Goal: Task Accomplishment & Management: Manage account settings

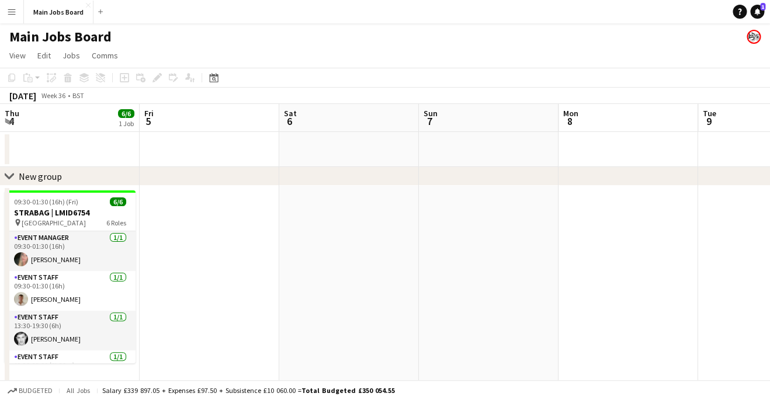
scroll to position [0, 528]
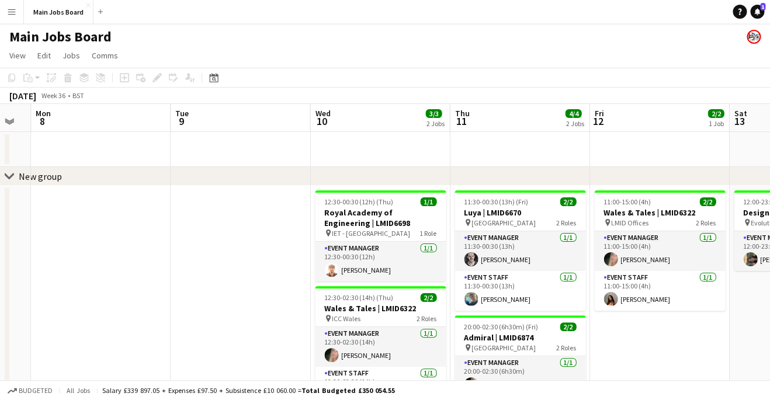
click at [10, 17] on button "Menu" at bounding box center [11, 11] width 23 height 23
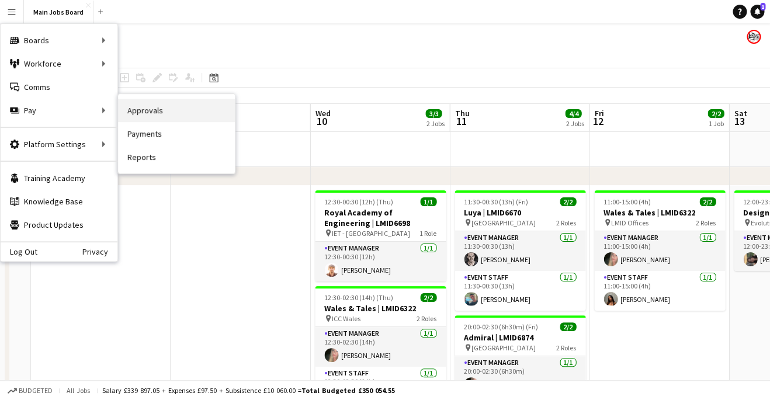
click at [141, 112] on link "Approvals" at bounding box center [176, 110] width 117 height 23
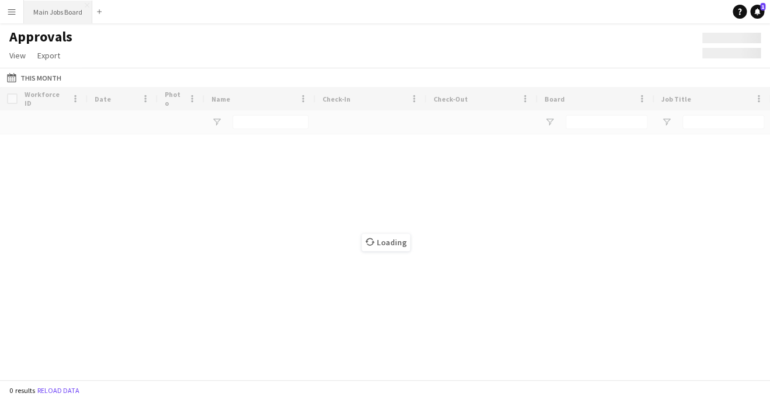
click at [47, 13] on button "Main Jobs Board Close" at bounding box center [58, 12] width 68 height 23
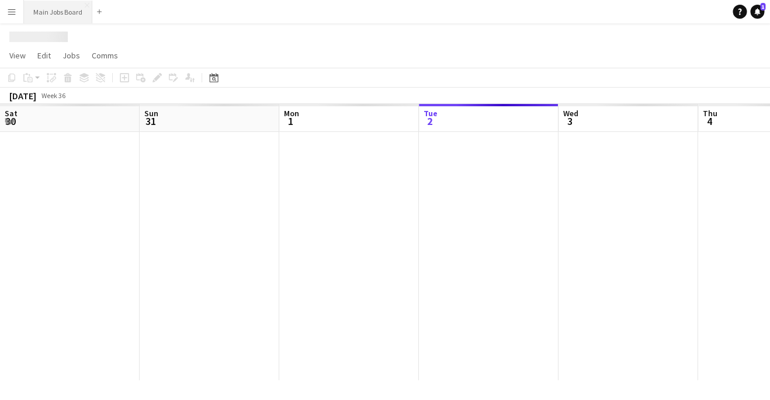
scroll to position [0, 279]
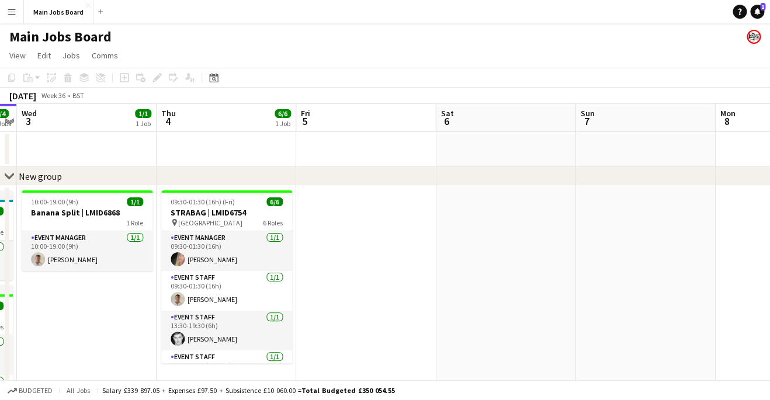
drag, startPoint x: 478, startPoint y: 247, endPoint x: 136, endPoint y: 251, distance: 341.8
click at [136, 251] on app-calendar-viewport "Sun 31 2/2 1 Job Mon 1 4/4 2 Jobs Tue 2 4/4 3 Jobs Wed 3 1/1 1 Job Thu 4 6/6 1 …" at bounding box center [385, 325] width 770 height 442
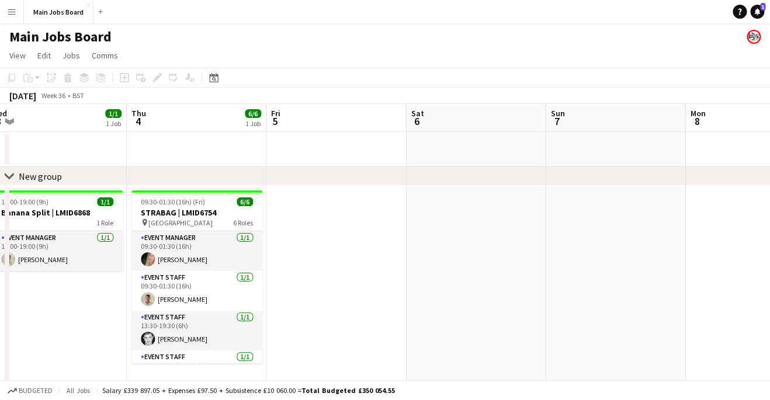
drag, startPoint x: 523, startPoint y: 205, endPoint x: 220, endPoint y: 205, distance: 302.6
click at [227, 205] on app-calendar-viewport "Sun 31 2/2 1 Job Mon 1 4/4 2 Jobs Tue 2 4/4 3 Jobs Wed 3 1/1 1 Job Thu 4 6/6 1 …" at bounding box center [385, 325] width 770 height 442
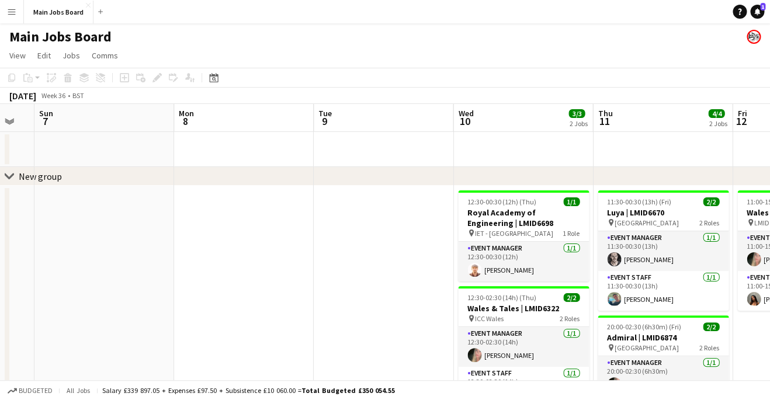
drag, startPoint x: 410, startPoint y: 222, endPoint x: 290, endPoint y: 222, distance: 120.3
click at [290, 222] on app-calendar-viewport "Thu 4 6/6 1 Job Fri 5 Sat 6 Sun 7 Mon 8 Tue 9 Wed 10 3/3 2 Jobs Thu 11 4/4 2 Jo…" at bounding box center [385, 325] width 770 height 442
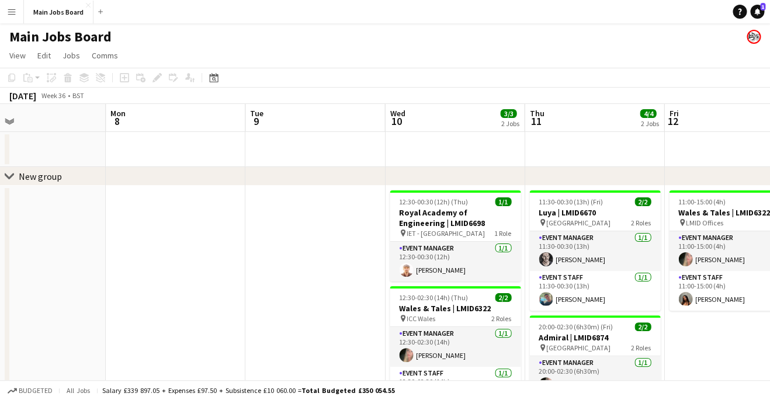
scroll to position [0, 445]
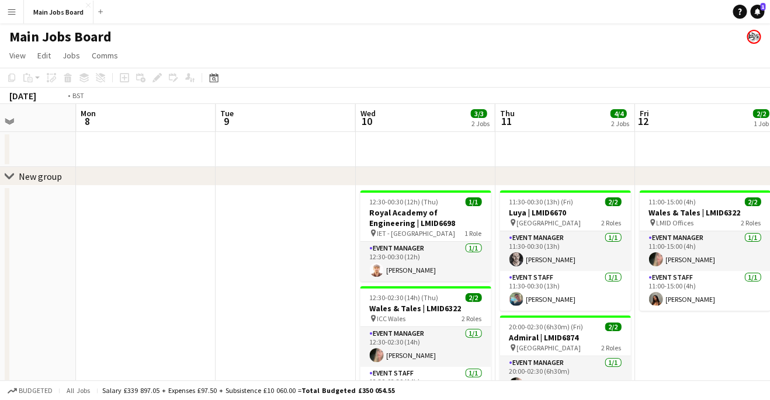
drag, startPoint x: 480, startPoint y: 213, endPoint x: 350, endPoint y: 213, distance: 129.7
click at [364, 213] on app-calendar-viewport "Thu 4 6/6 1 Job Fri 5 Sat 6 Sun 7 Mon 8 Tue 9 Wed 10 3/3 2 Jobs Thu 11 4/4 2 Jo…" at bounding box center [385, 325] width 770 height 442
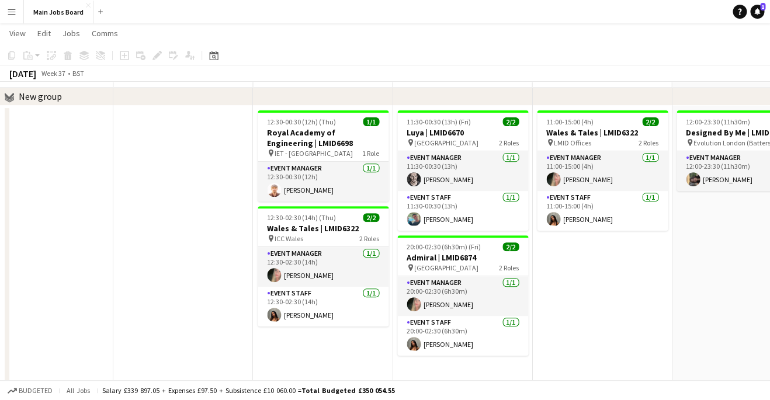
scroll to position [86, 0]
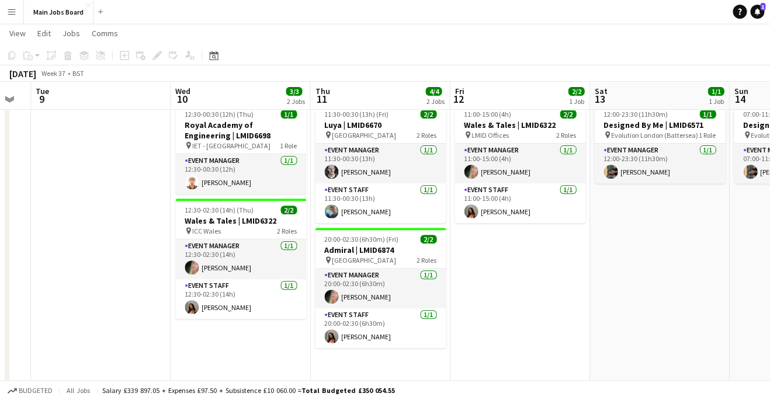
drag, startPoint x: 655, startPoint y: 253, endPoint x: 286, endPoint y: 261, distance: 369.9
click at [292, 261] on app-calendar-viewport "Fri 5 Sat 6 Sun 7 Mon 8 Tue 9 Wed 10 3/3 2 Jobs Thu 11 4/4 2 Jobs Fri 12 2/2 1 …" at bounding box center [385, 208] width 770 height 499
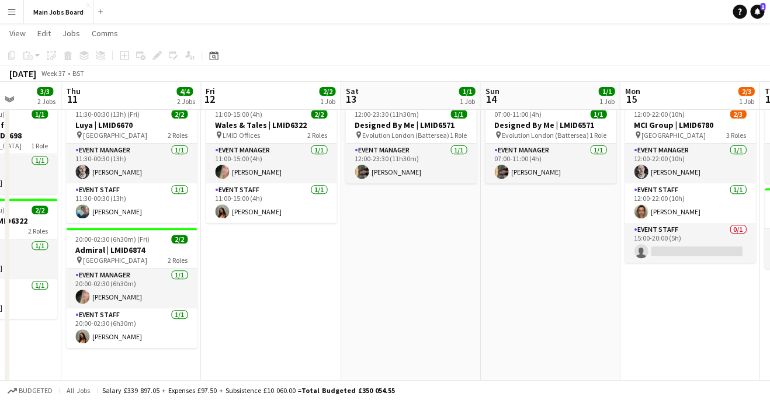
drag, startPoint x: 411, startPoint y: 259, endPoint x: 99, endPoint y: 285, distance: 312.4
click at [113, 285] on app-calendar-viewport "Sun 7 Mon 8 Tue 9 Wed 10 3/3 2 Jobs Thu 11 4/4 2 Jobs Fri 12 2/2 1 Job Sat 13 1…" at bounding box center [385, 208] width 770 height 499
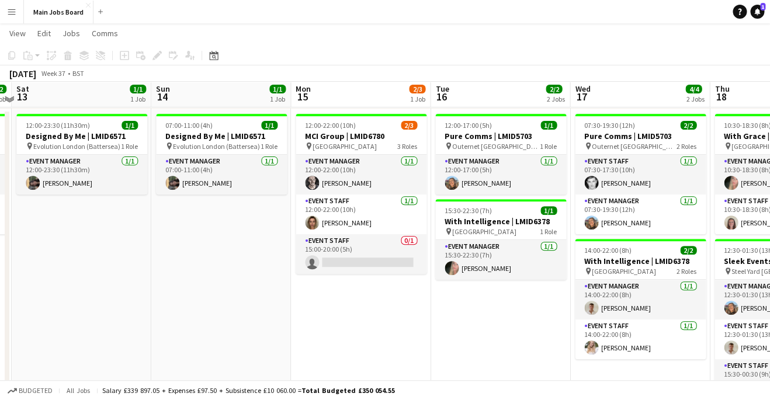
scroll to position [68, 0]
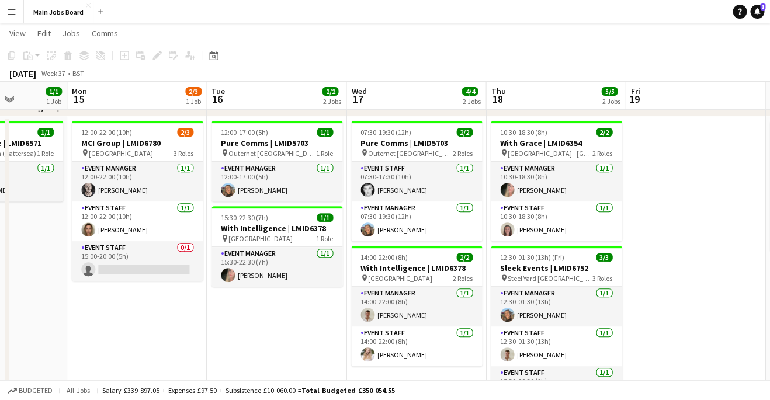
drag, startPoint x: 310, startPoint y: 258, endPoint x: 158, endPoint y: 258, distance: 151.9
click at [159, 258] on app-calendar-viewport "Thu 11 4/4 2 Jobs Fri 12 2/2 1 Job Sat 13 1/1 1 Job Sun 14 1/1 1 Job Mon 15 2/3…" at bounding box center [385, 226] width 770 height 499
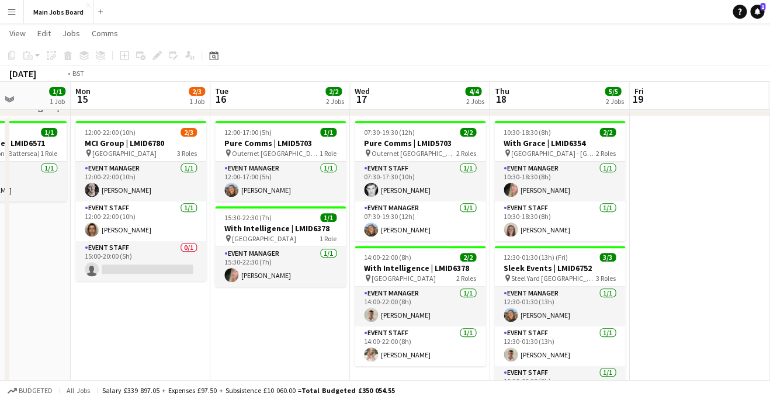
drag, startPoint x: 532, startPoint y: 238, endPoint x: 266, endPoint y: 238, distance: 265.2
click at [277, 238] on app-calendar-viewport "Fri 12 2/2 1 Job Sat 13 1/1 1 Job Sun 14 1/1 1 Job Mon 15 2/3 1 Job Tue 16 2/2 …" at bounding box center [385, 283] width 770 height 613
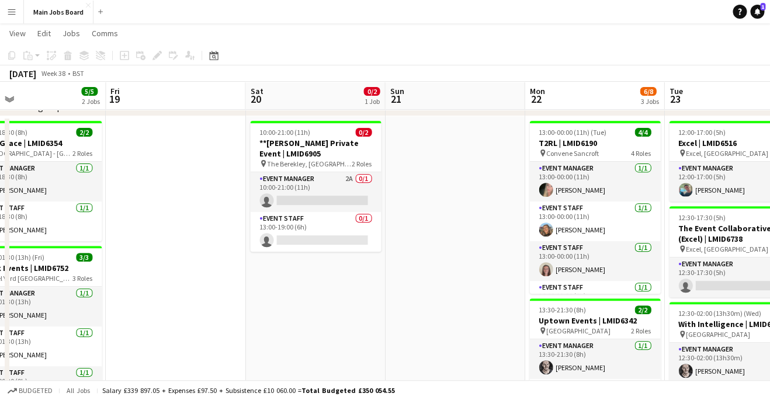
drag, startPoint x: 422, startPoint y: 251, endPoint x: 262, endPoint y: 251, distance: 160.1
click at [262, 251] on app-calendar-viewport "Sun 14 1/1 1 Job Mon 15 2/3 1 Job Tue 16 2/2 2 Jobs Wed 17 4/4 2 Jobs Thu 18 5/…" at bounding box center [385, 329] width 770 height 705
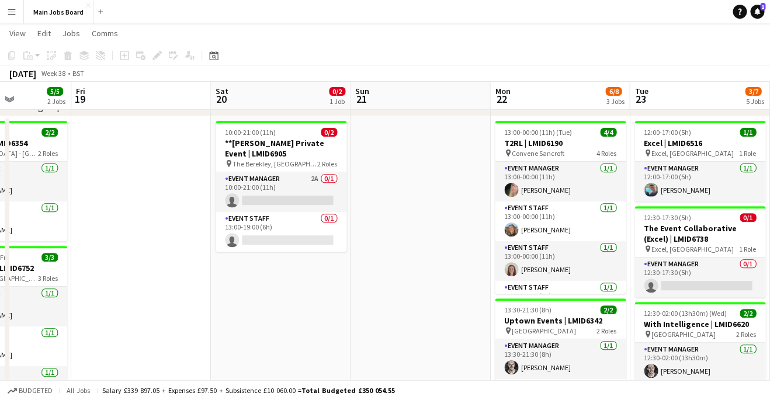
scroll to position [0, 328]
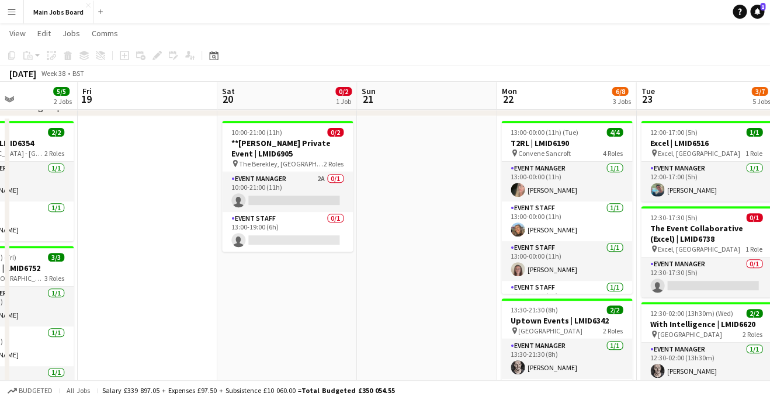
drag, startPoint x: 435, startPoint y: 261, endPoint x: 163, endPoint y: 261, distance: 272.2
click at [176, 261] on app-calendar-viewport "Tue 16 2/2 2 Jobs Wed 17 4/4 2 Jobs Thu 18 5/5 2 Jobs Fri 19 Sat 20 0/2 1 Job S…" at bounding box center [385, 329] width 770 height 705
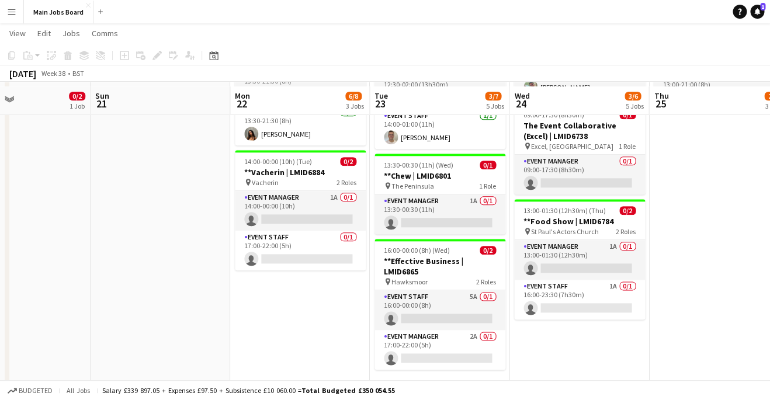
scroll to position [338, 0]
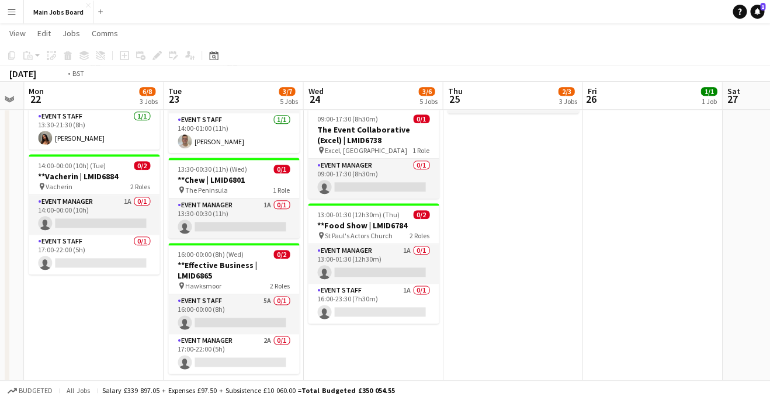
drag, startPoint x: 495, startPoint y: 224, endPoint x: 226, endPoint y: 248, distance: 270.3
click at [237, 247] on app-calendar-viewport "Thu 18 5/5 2 Jobs Fri 19 Sat 20 0/2 1 Job Sun 21 Mon 22 6/8 3 Jobs Tue 23 3/7 5…" at bounding box center [385, 60] width 770 height 705
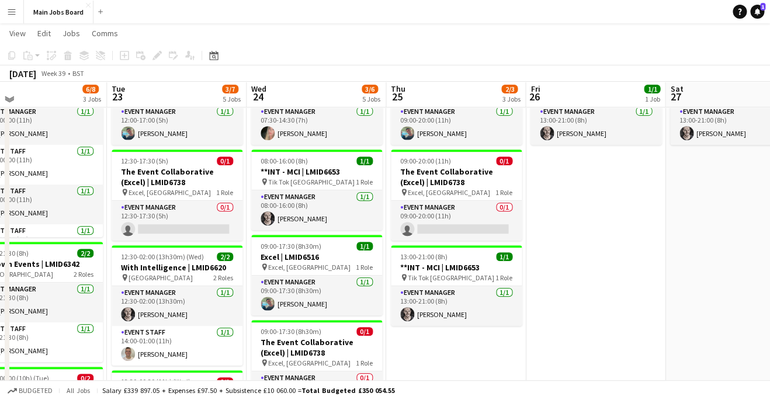
scroll to position [116, 0]
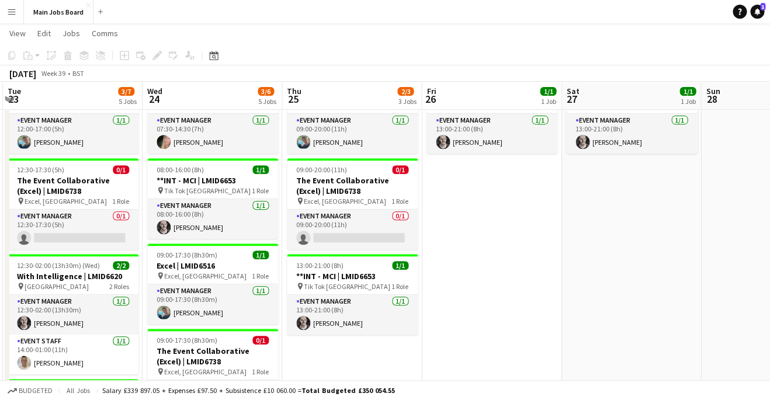
drag, startPoint x: 506, startPoint y: 279, endPoint x: 395, endPoint y: 279, distance: 111.0
click at [397, 279] on app-calendar-viewport "Sat 20 0/2 1 Job Sun 21 Mon 22 6/8 3 Jobs Tue 23 3/7 5 Jobs Wed 24 3/6 5 Jobs T…" at bounding box center [385, 281] width 770 height 705
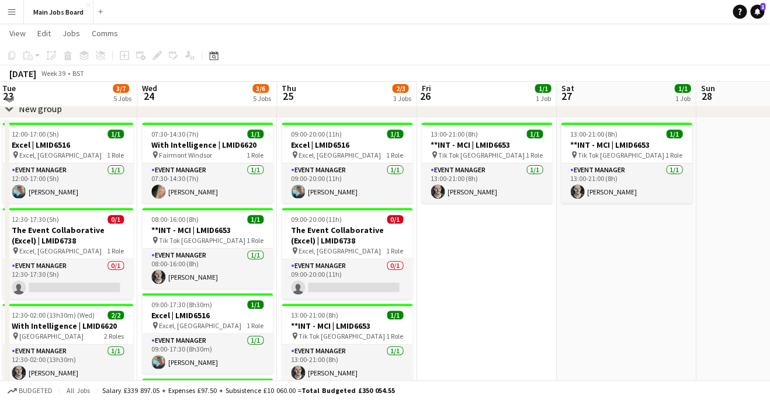
scroll to position [37, 0]
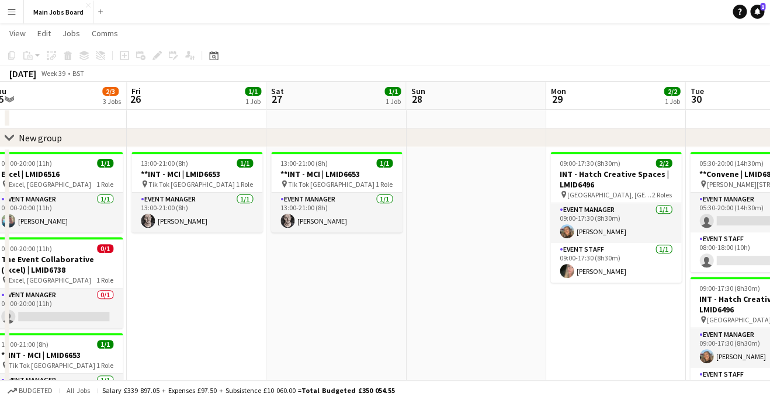
drag, startPoint x: 612, startPoint y: 291, endPoint x: 285, endPoint y: 291, distance: 327.7
click at [304, 291] on app-calendar-viewport "Mon 22 6/8 3 Jobs Tue 23 3/7 5 Jobs Wed 24 3/6 5 Jobs Thu 25 2/3 3 Jobs Fri 26 …" at bounding box center [385, 360] width 770 height 705
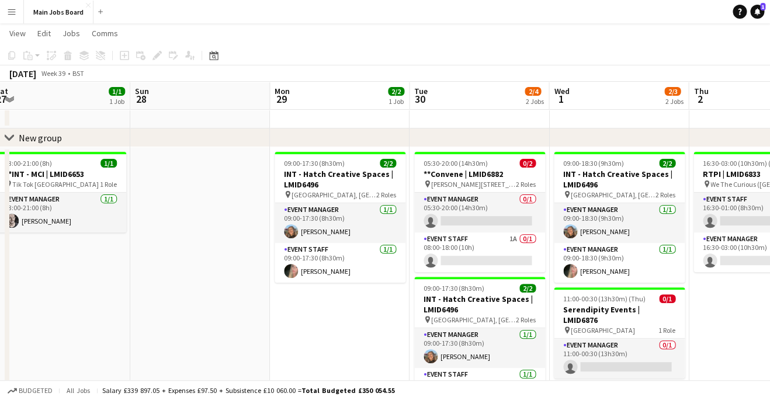
drag, startPoint x: 161, startPoint y: 300, endPoint x: 81, endPoint y: 300, distance: 80.0
click at [85, 300] on app-calendar-viewport "Thu 25 2/3 3 Jobs Fri 26 1/1 1 Job Sat 27 1/1 1 Job Sun 28 Mon 29 2/2 1 Job Tue…" at bounding box center [385, 360] width 770 height 705
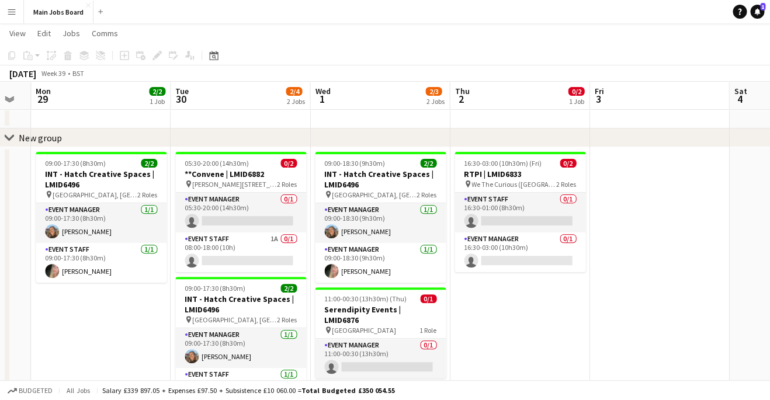
drag, startPoint x: 290, startPoint y: 287, endPoint x: 126, endPoint y: 287, distance: 164.7
click at [126, 287] on app-calendar-viewport "Thu 25 2/3 3 Jobs Fri 26 1/1 1 Job Sat 27 1/1 1 Job Sun 28 Mon 29 2/2 1 Job Tue…" at bounding box center [385, 360] width 770 height 705
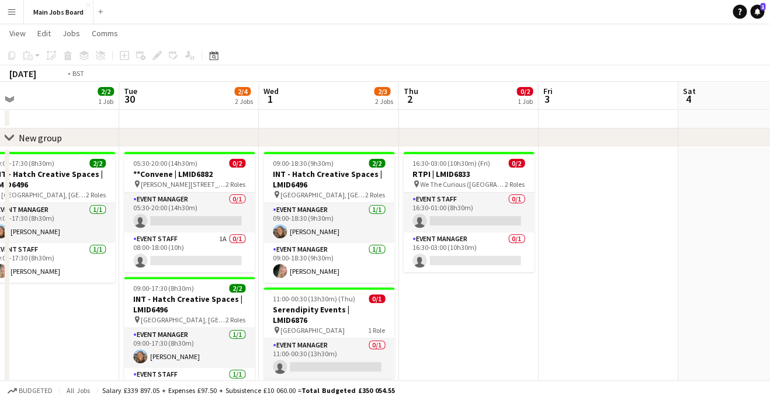
drag, startPoint x: 543, startPoint y: 324, endPoint x: 484, endPoint y: 330, distance: 59.9
click at [484, 330] on app-calendar-viewport "Fri 26 1/1 1 Job Sat 27 1/1 1 Job Sun 28 Mon 29 2/2 1 Job Tue 30 2/4 2 Jobs Wed…" at bounding box center [385, 360] width 770 height 705
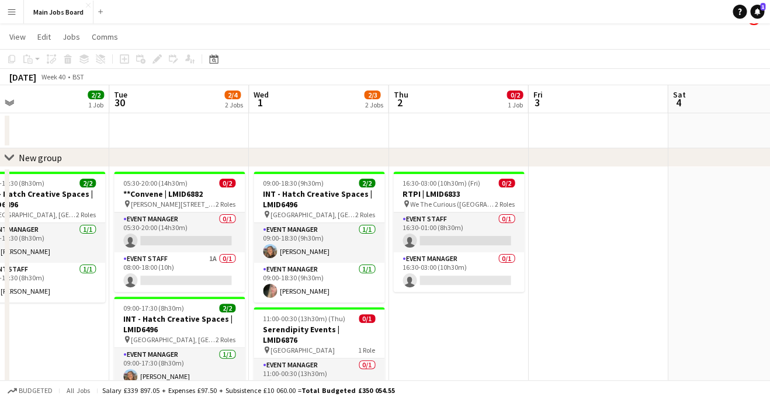
scroll to position [10, 0]
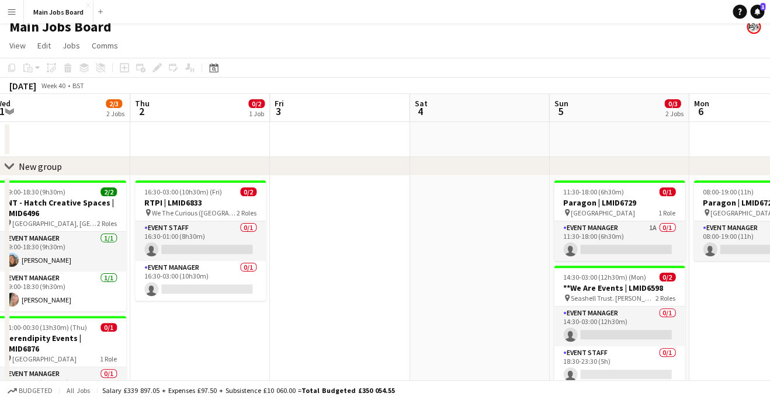
drag, startPoint x: 600, startPoint y: 324, endPoint x: 252, endPoint y: 324, distance: 347.6
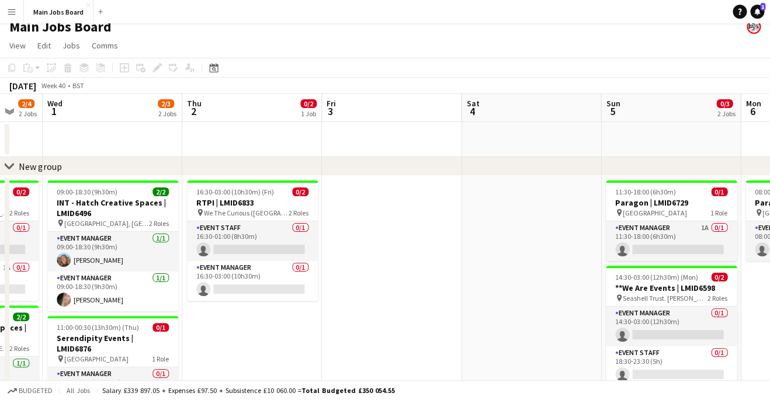
drag, startPoint x: 447, startPoint y: 296, endPoint x: 247, endPoint y: 296, distance: 200.4
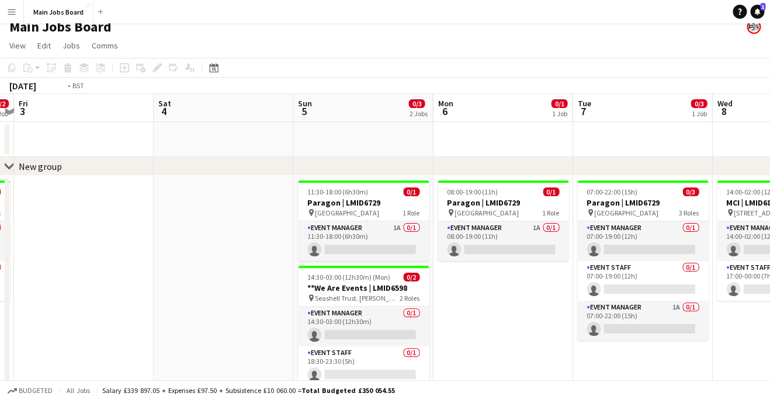
drag, startPoint x: 456, startPoint y: 310, endPoint x: -12, endPoint y: 310, distance: 467.9
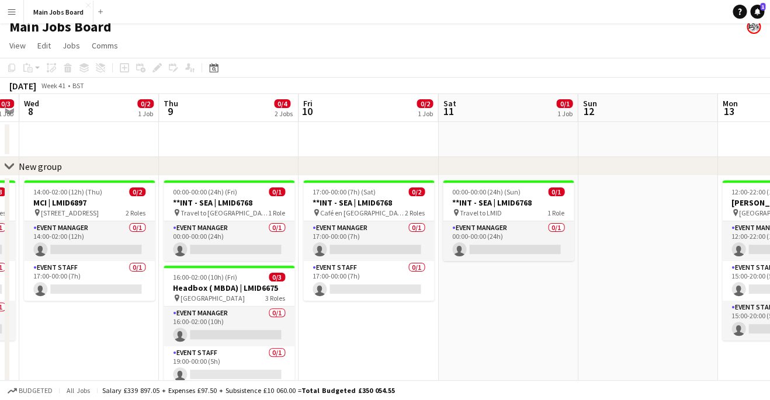
drag, startPoint x: 518, startPoint y: 294, endPoint x: 188, endPoint y: 294, distance: 329.5
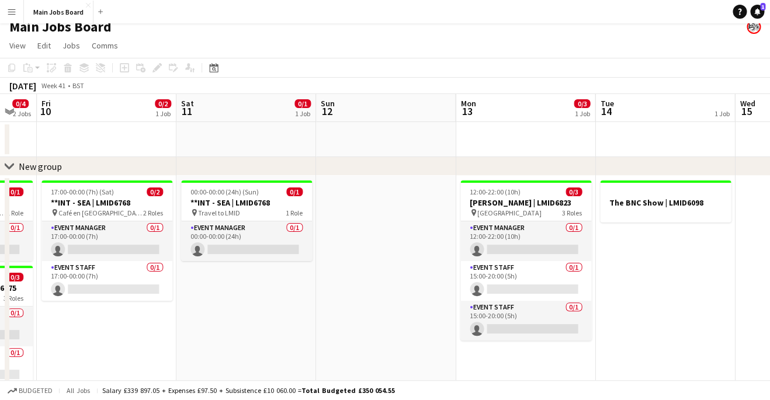
drag, startPoint x: 426, startPoint y: 354, endPoint x: 201, endPoint y: 354, distance: 225.5
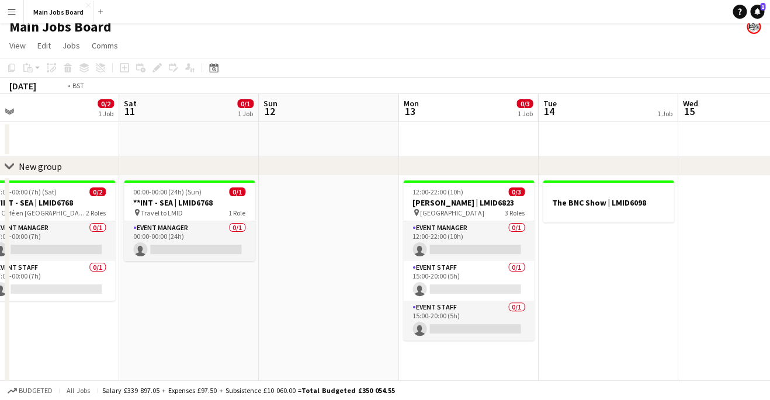
drag, startPoint x: 573, startPoint y: 307, endPoint x: 207, endPoint y: 307, distance: 365.1
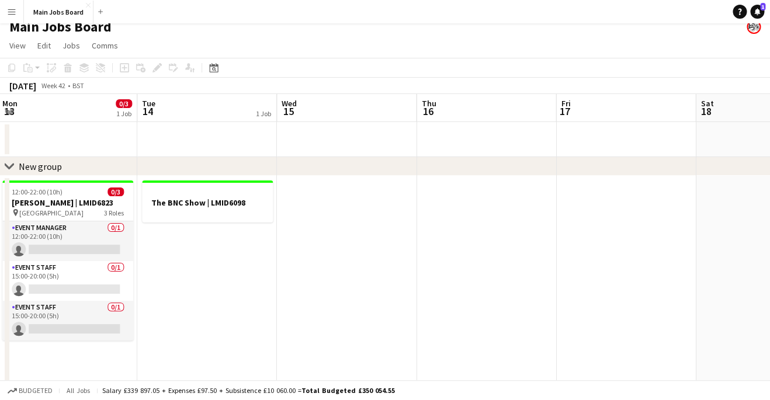
scroll to position [0, 466]
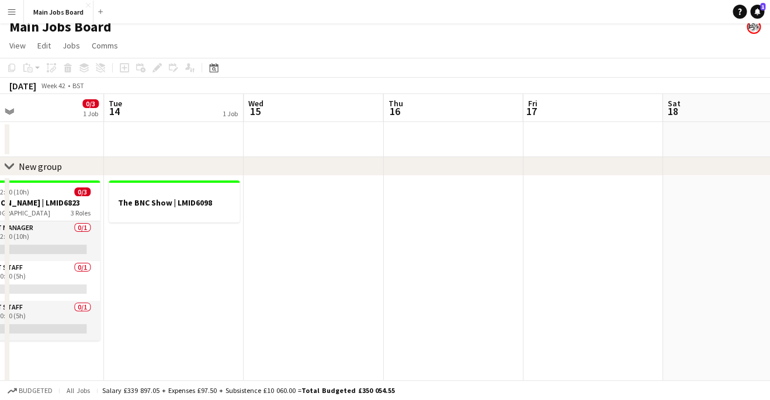
drag, startPoint x: 492, startPoint y: 251, endPoint x: 175, endPoint y: 251, distance: 316.6
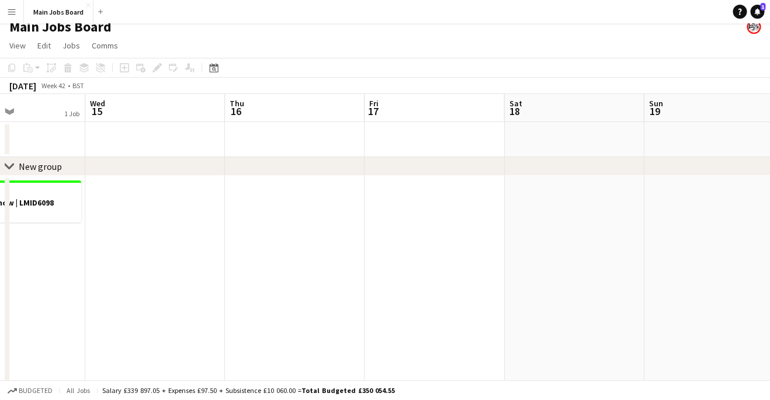
drag, startPoint x: 302, startPoint y: 242, endPoint x: -50, endPoint y: 242, distance: 351.7
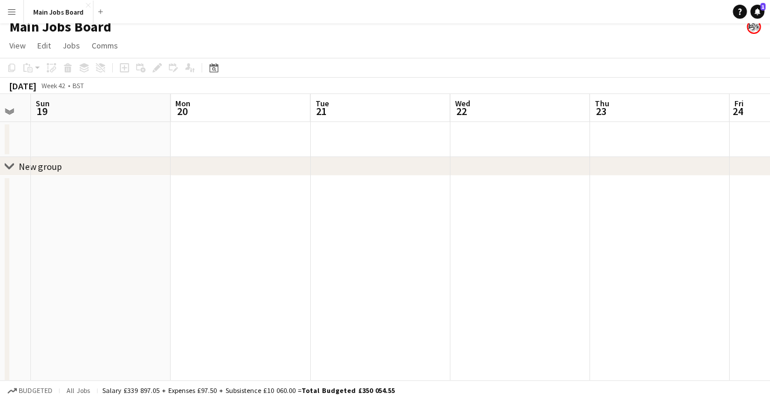
drag, startPoint x: 542, startPoint y: 227, endPoint x: 263, endPoint y: 227, distance: 278.7
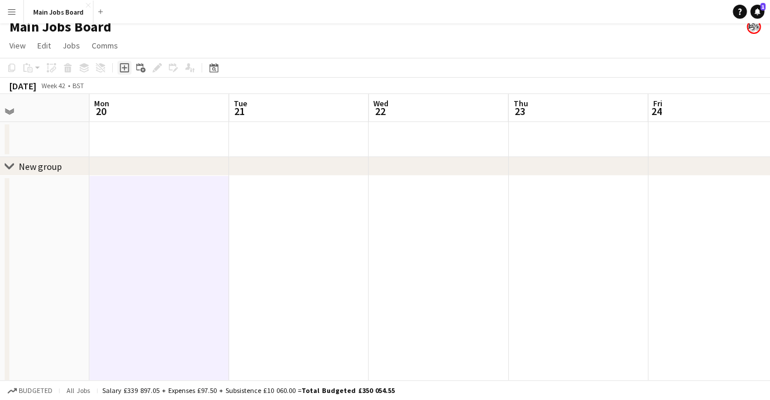
click at [126, 64] on icon at bounding box center [124, 67] width 9 height 9
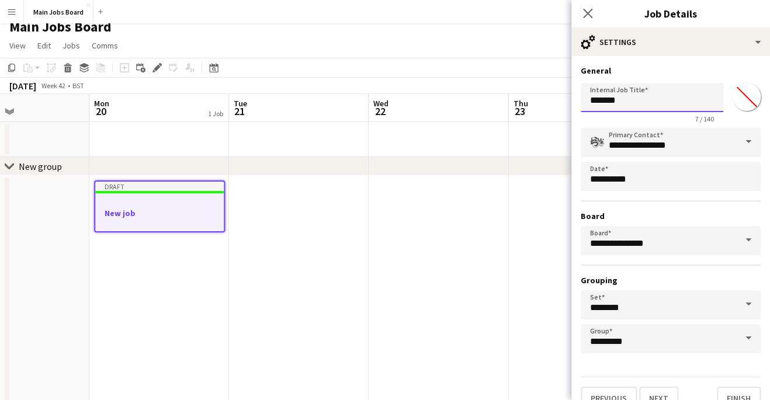
drag, startPoint x: 654, startPoint y: 102, endPoint x: 548, endPoint y: 102, distance: 106.3
click at [581, 102] on input "*******" at bounding box center [652, 97] width 143 height 29
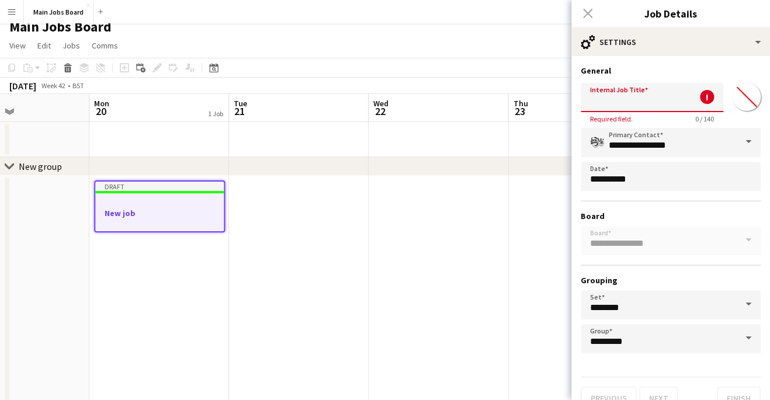
paste input "**********"
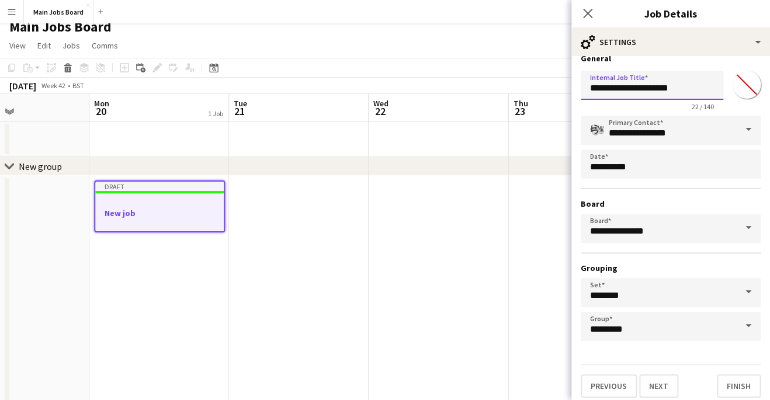
scroll to position [21, 0]
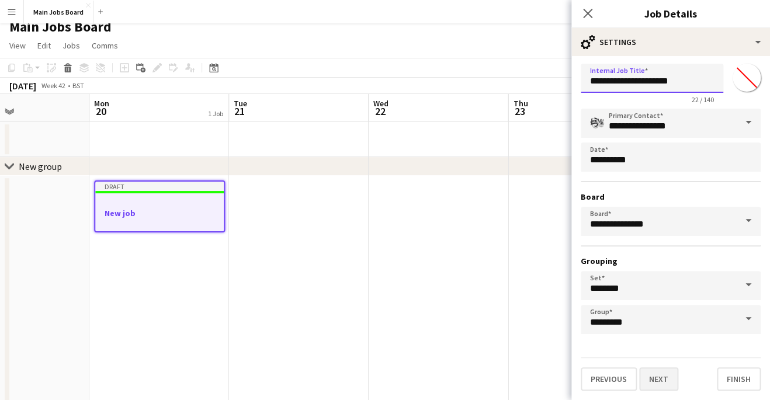
type input "**********"
click at [661, 373] on button "Next" at bounding box center [658, 378] width 39 height 23
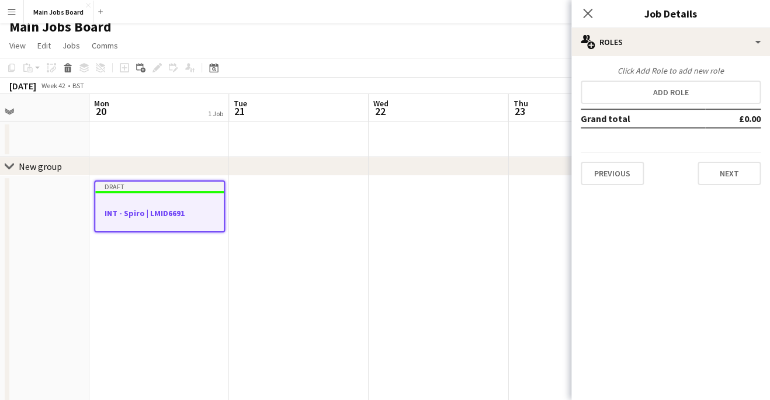
click at [589, 12] on icon at bounding box center [587, 13] width 9 height 9
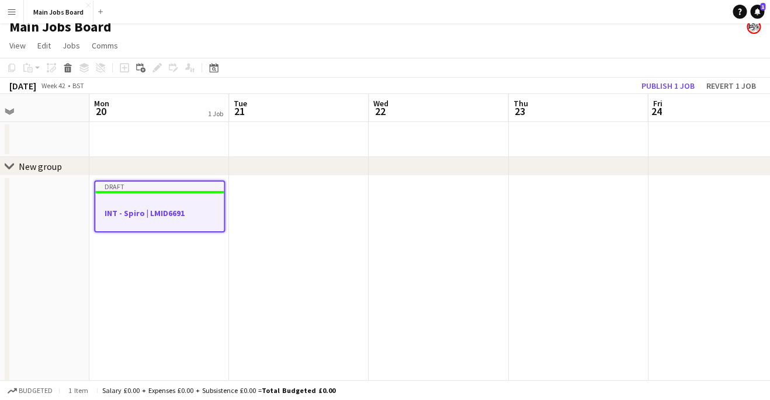
click at [150, 200] on div at bounding box center [159, 202] width 129 height 9
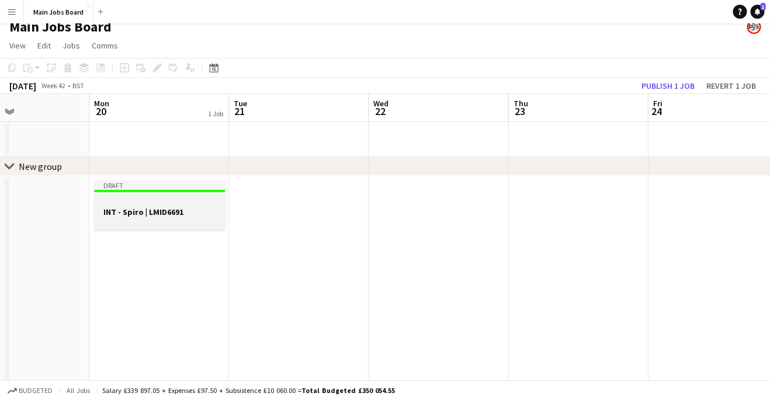
click at [155, 212] on h3 "INT - Spiro | LMID6691" at bounding box center [159, 212] width 131 height 11
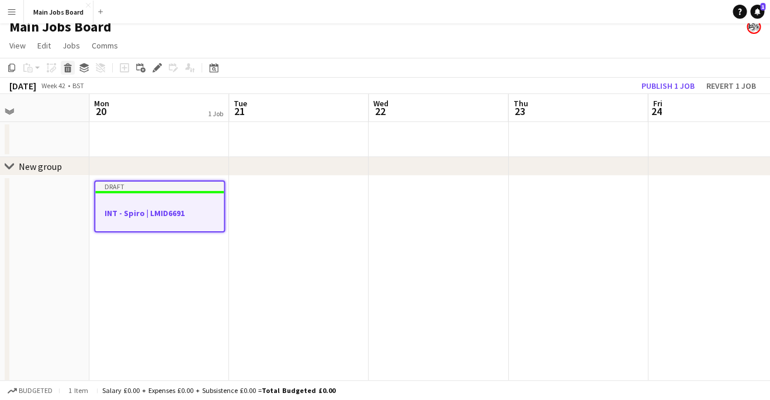
click at [68, 70] on icon at bounding box center [68, 70] width 6 height 6
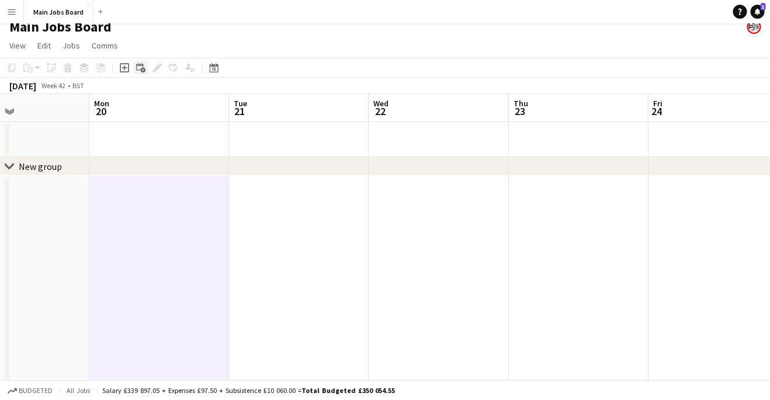
click at [140, 68] on icon "Add linked Job" at bounding box center [140, 67] width 9 height 9
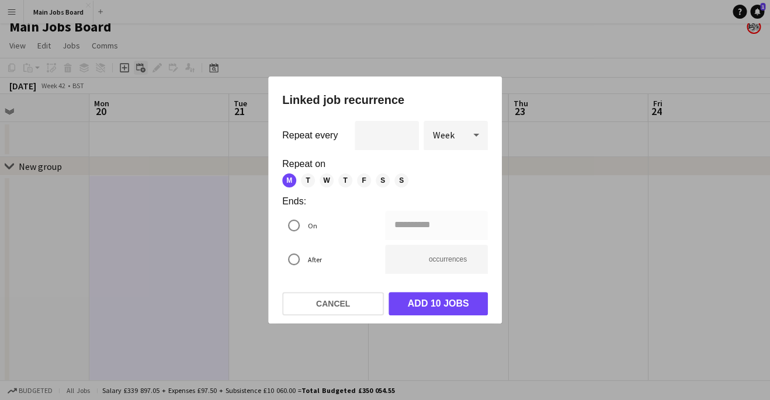
scroll to position [0, 329]
click at [478, 141] on icon at bounding box center [476, 134] width 14 height 23
click at [301, 225] on div at bounding box center [385, 200] width 770 height 400
click at [429, 232] on input "**********" at bounding box center [436, 225] width 103 height 29
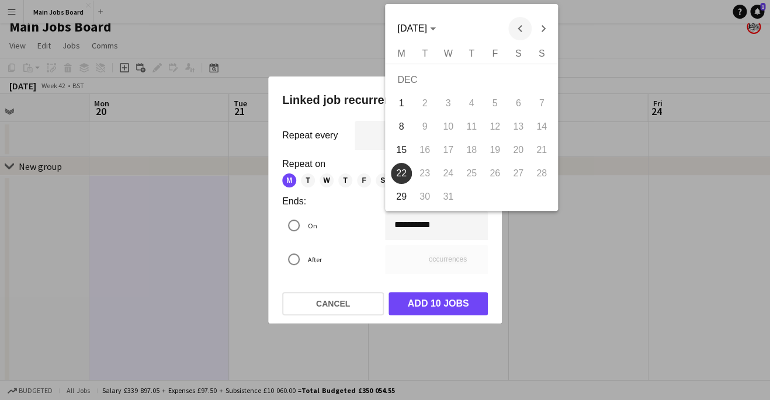
click at [519, 30] on span "Previous month" at bounding box center [519, 28] width 23 height 23
click at [519, 30] on div "[DATE] [DATE]" at bounding box center [471, 28] width 167 height 23
click at [332, 138] on div at bounding box center [385, 200] width 770 height 400
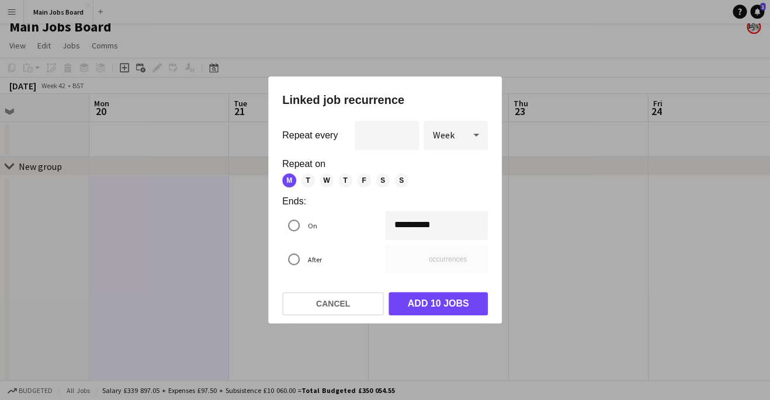
click at [439, 255] on div "** occurrences" at bounding box center [436, 259] width 103 height 29
click at [456, 261] on div "** occurrences" at bounding box center [436, 259] width 103 height 29
click at [438, 272] on input "**" at bounding box center [436, 259] width 103 height 29
type input "**********"
type input "**"
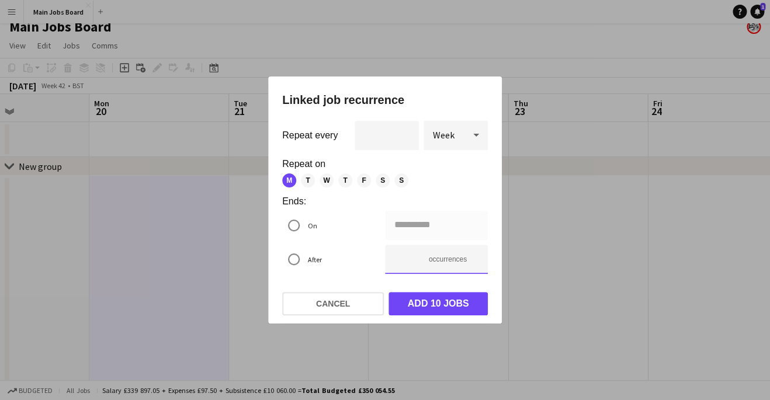
click at [471, 259] on input "**" at bounding box center [436, 259] width 103 height 29
type input "**********"
type input "**"
click at [471, 259] on input "**" at bounding box center [436, 259] width 103 height 29
type input "**********"
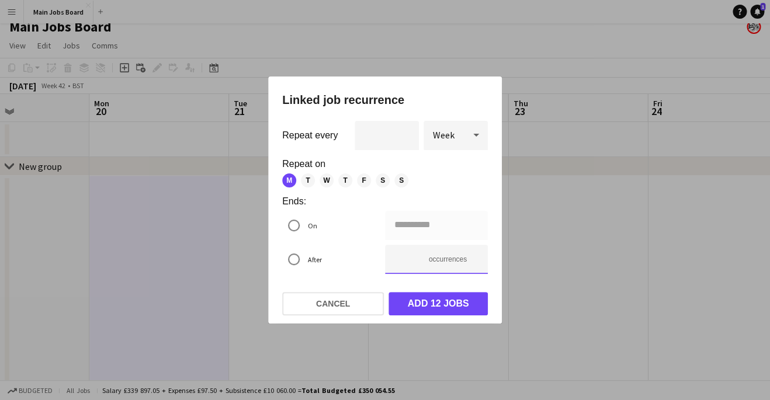
type input "**"
click at [471, 259] on input "**" at bounding box center [436, 259] width 103 height 29
click at [472, 266] on input "**" at bounding box center [436, 259] width 103 height 29
type input "**********"
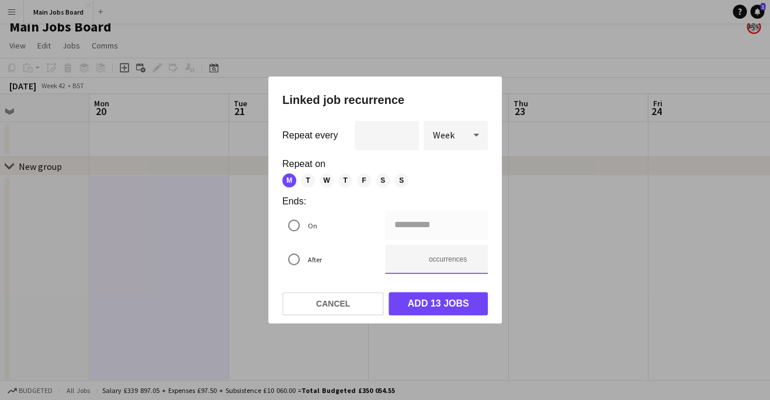
type input "**"
click at [473, 263] on input "**" at bounding box center [436, 259] width 103 height 29
type input "**********"
type input "**"
click at [473, 263] on input "**" at bounding box center [436, 259] width 103 height 29
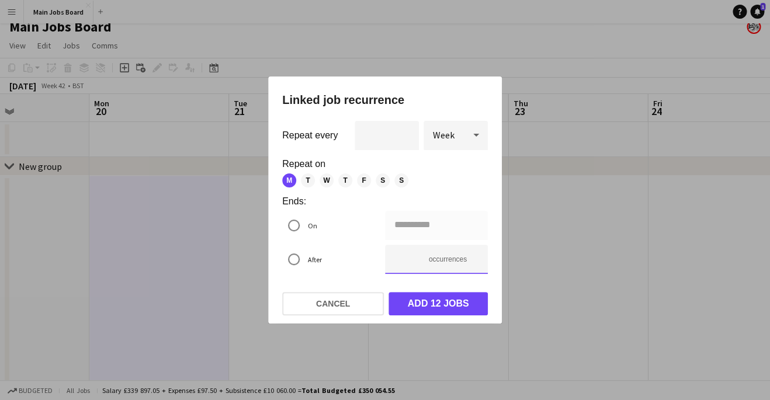
type input "**********"
type input "**"
click at [473, 263] on input "**" at bounding box center [436, 259] width 103 height 29
type input "**********"
type input "*"
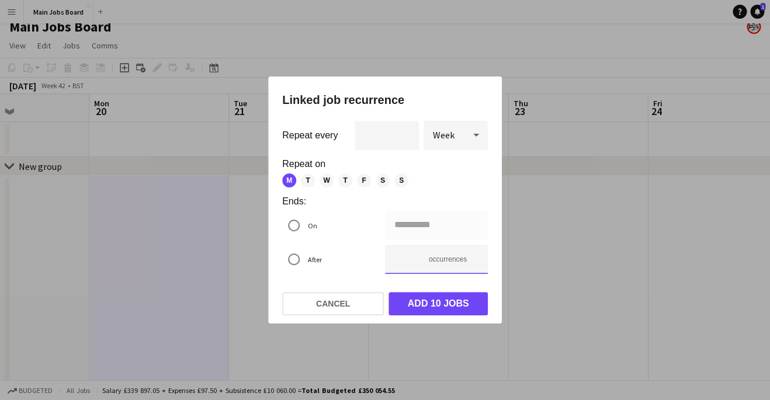
click at [473, 263] on input "*" at bounding box center [436, 259] width 103 height 29
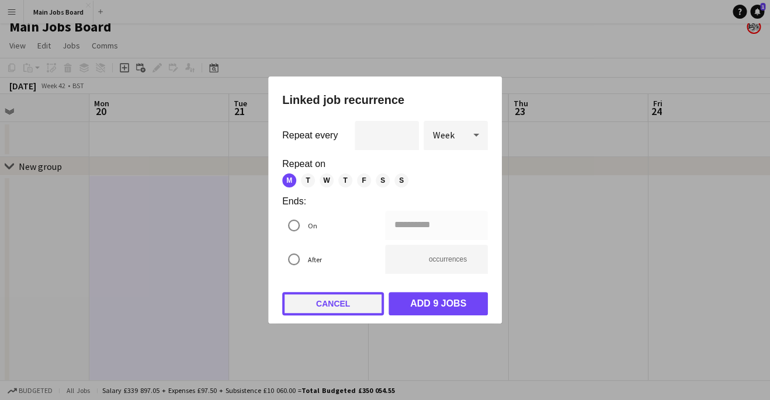
click at [337, 301] on button "Cancel" at bounding box center [333, 303] width 102 height 23
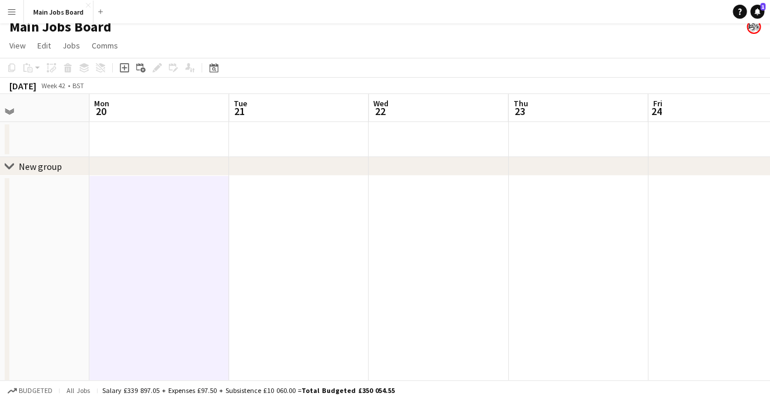
scroll to position [10, 0]
click at [55, 12] on button "Main Jobs Board Close" at bounding box center [59, 12] width 70 height 23
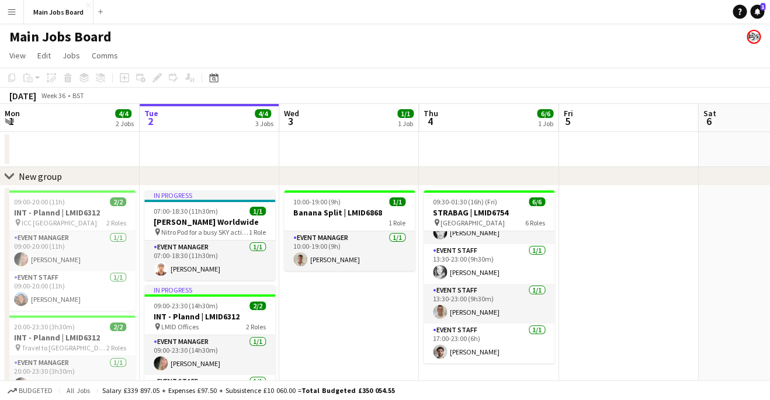
scroll to position [0, 375]
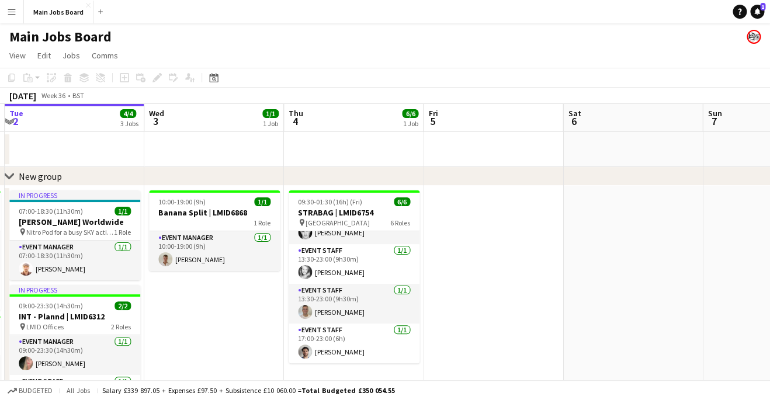
drag, startPoint x: 648, startPoint y: 265, endPoint x: 274, endPoint y: 265, distance: 373.9
click at [292, 265] on app-calendar-viewport "Sat 30 2/2 1 Job Sun 31 2/2 1 Job Mon 1 4/4 2 Jobs Tue 2 4/4 3 Jobs Wed 3 1/1 1…" at bounding box center [385, 325] width 770 height 442
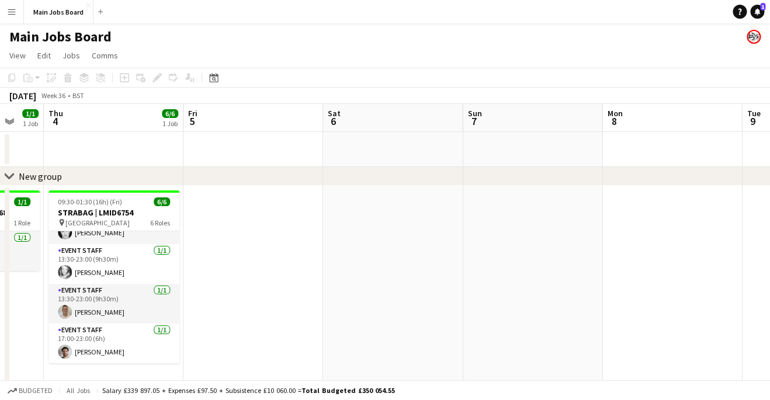
click at [349, 224] on app-date-cell at bounding box center [393, 366] width 140 height 360
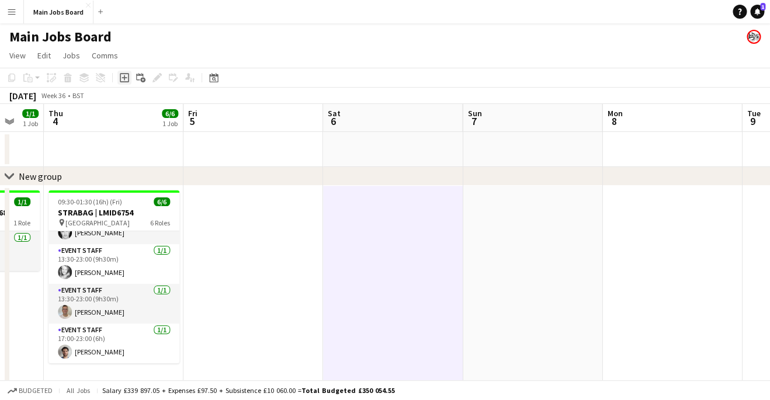
click at [129, 79] on icon at bounding box center [124, 77] width 9 height 9
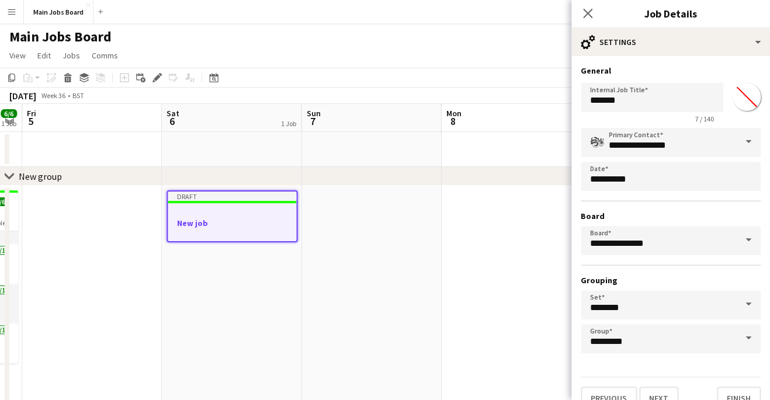
drag, startPoint x: 400, startPoint y: 303, endPoint x: 235, endPoint y: 303, distance: 165.3
click at [235, 303] on app-calendar-viewport "Mon 1 4/4 2 Jobs Tue 2 4/4 3 Jobs Wed 3 1/1 1 Job Thu 4 6/6 1 Job Fri 5 Sat 6 1…" at bounding box center [385, 325] width 770 height 442
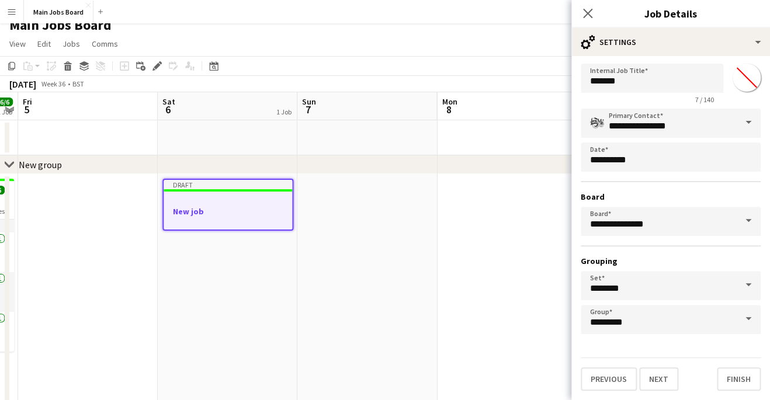
scroll to position [0, 0]
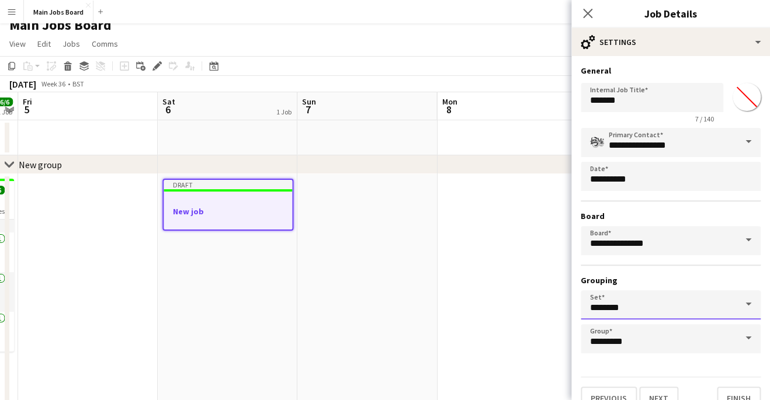
click at [631, 308] on input "********" at bounding box center [671, 304] width 180 height 29
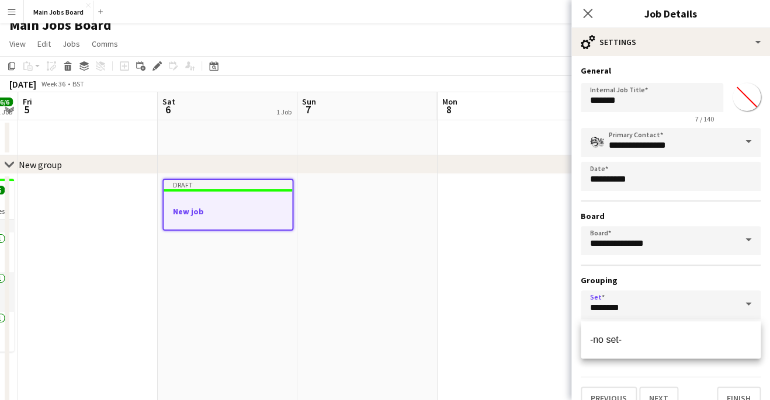
click at [636, 282] on h3 "Grouping" at bounding box center [671, 280] width 180 height 11
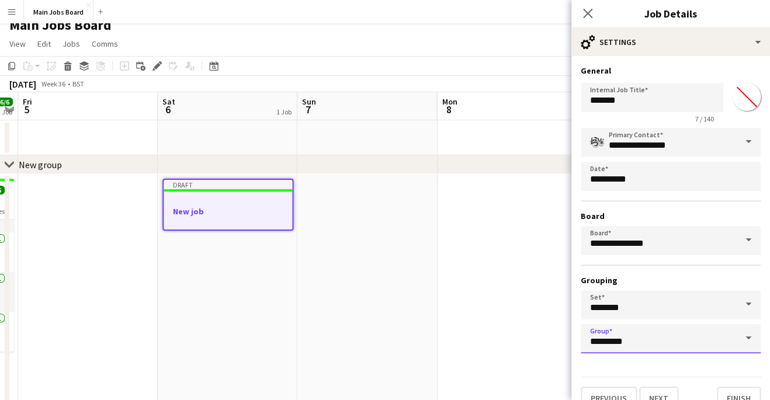
click at [633, 339] on input "*********" at bounding box center [671, 338] width 180 height 29
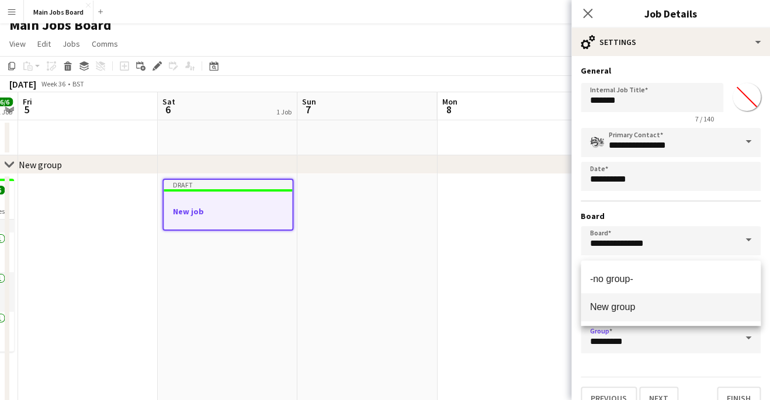
click at [632, 309] on span "New group" at bounding box center [612, 307] width 45 height 10
type input "*********"
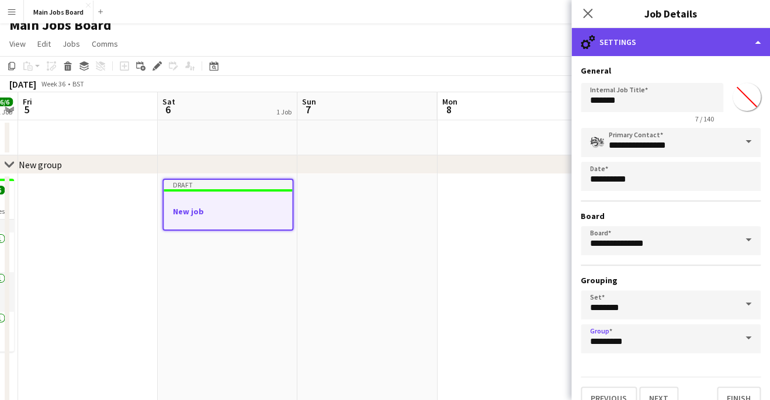
click at [646, 37] on div "cog-double-3 Settings" at bounding box center [670, 42] width 199 height 28
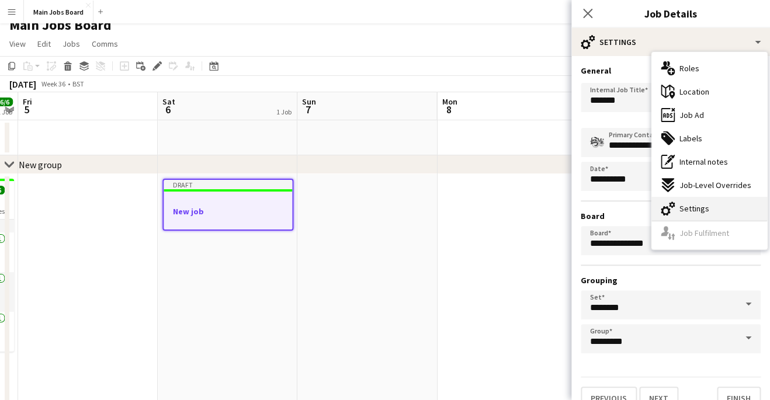
click at [721, 200] on div "cog-double-3 Settings" at bounding box center [709, 208] width 116 height 23
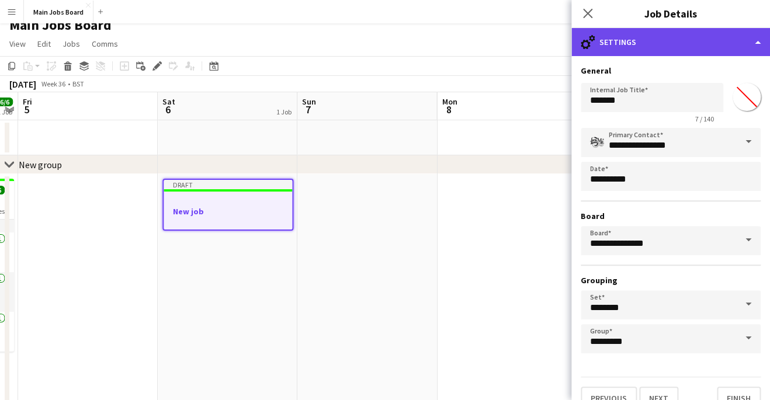
click at [695, 40] on div "cog-double-3 Settings" at bounding box center [670, 42] width 199 height 28
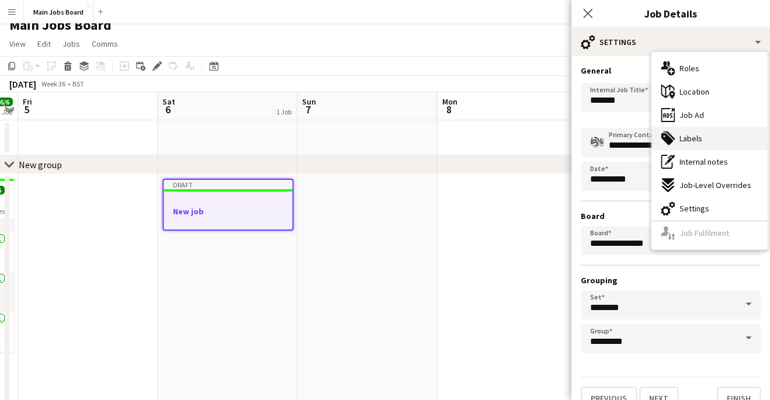
click at [699, 140] on span "Labels" at bounding box center [690, 138] width 23 height 11
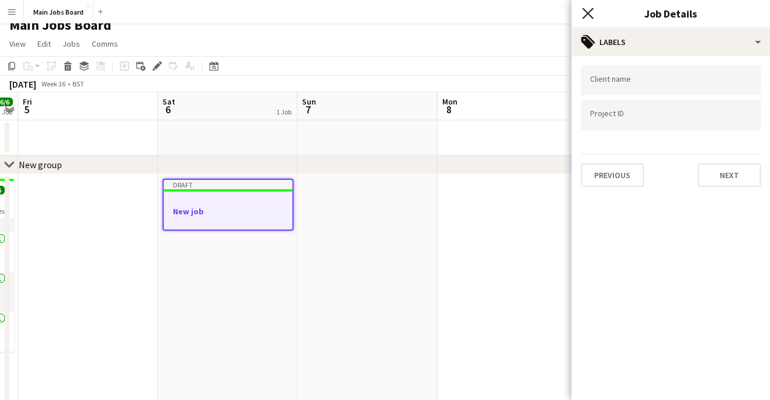
click at [587, 13] on icon at bounding box center [587, 13] width 11 height 11
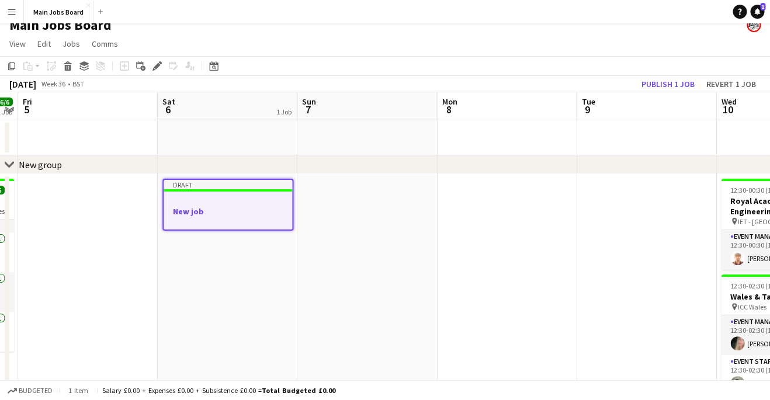
click at [209, 189] on div "Draft" at bounding box center [228, 184] width 129 height 9
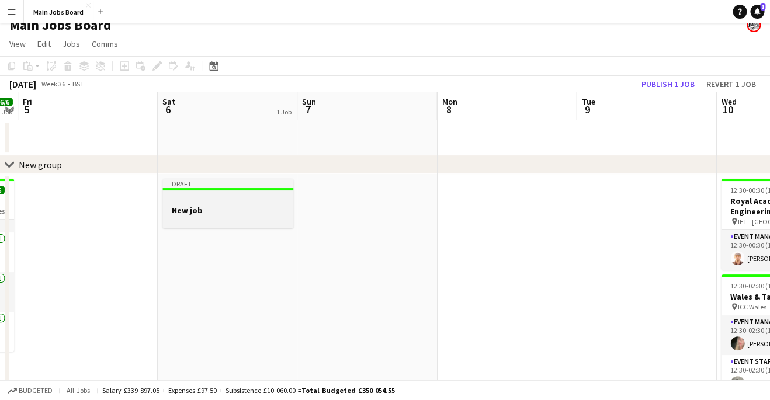
click at [209, 189] on div at bounding box center [227, 189] width 131 height 2
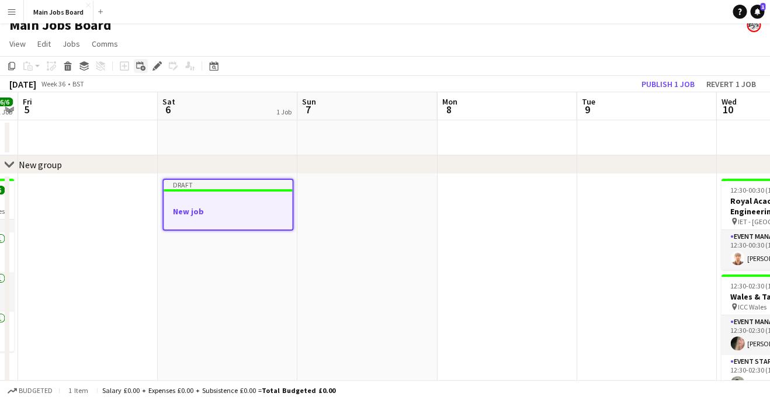
click at [143, 67] on icon at bounding box center [142, 68] width 5 height 5
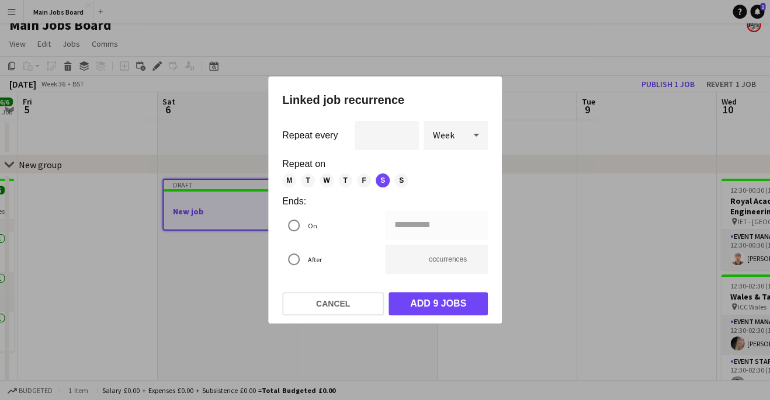
click at [435, 138] on span "Week" at bounding box center [444, 135] width 22 height 12
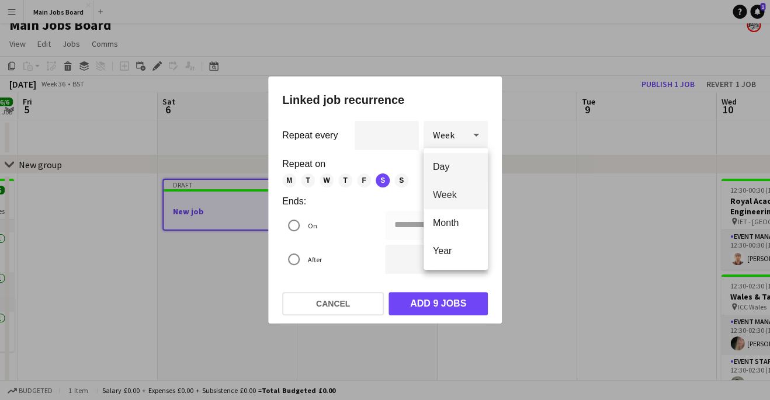
click at [462, 169] on span "Day" at bounding box center [456, 166] width 46 height 11
type input "**********"
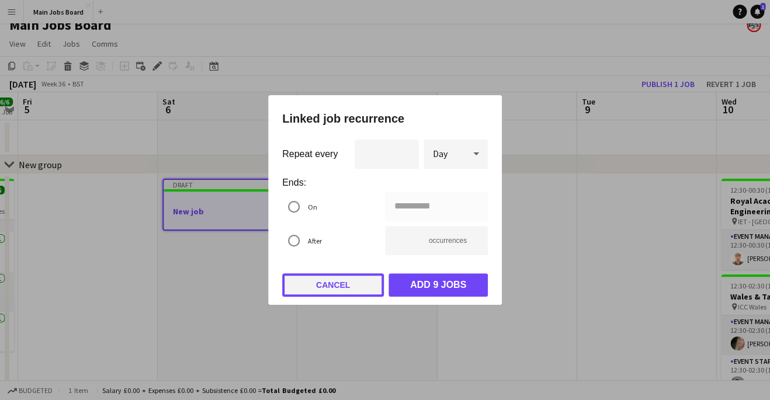
click at [353, 277] on button "Cancel" at bounding box center [333, 284] width 102 height 23
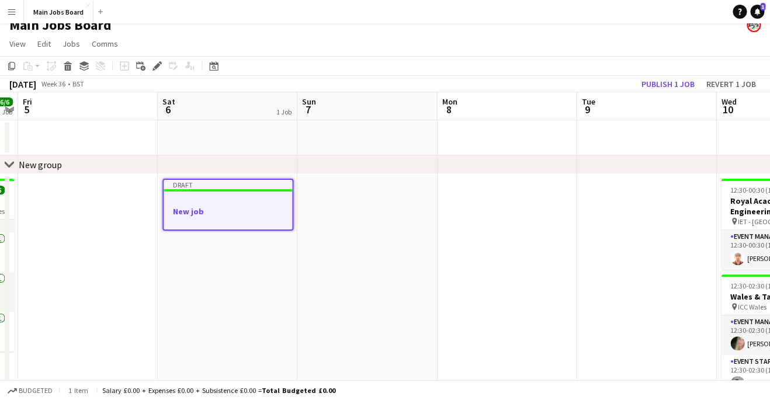
click at [247, 224] on div at bounding box center [228, 221] width 129 height 9
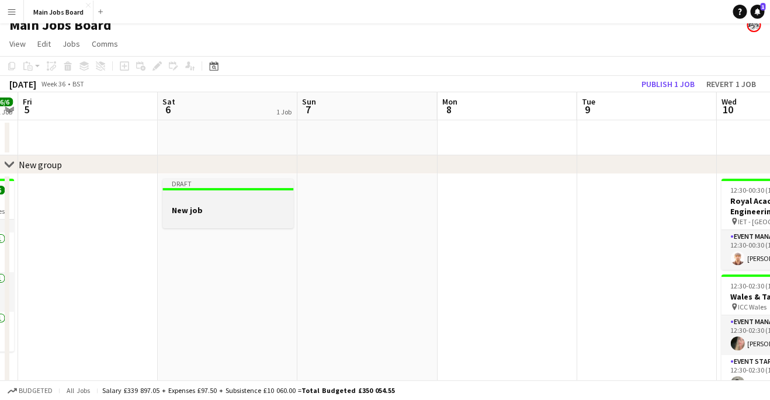
click at [213, 202] on div at bounding box center [227, 199] width 131 height 9
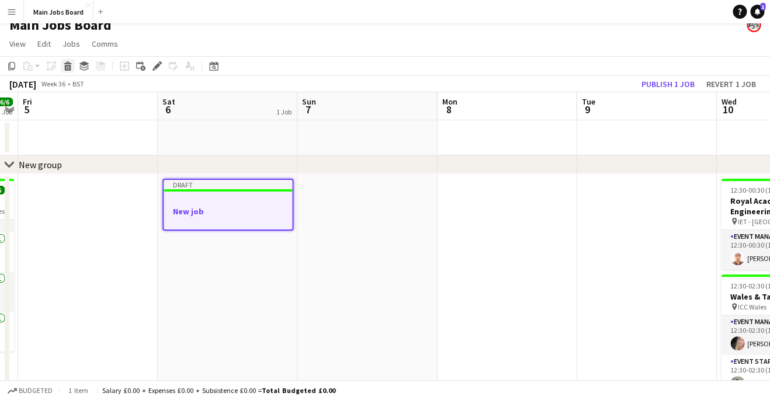
click at [67, 63] on icon at bounding box center [68, 62] width 8 height 3
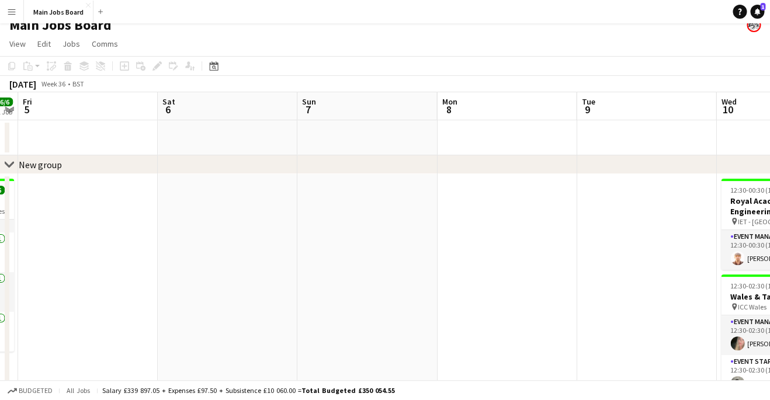
click at [210, 229] on app-date-cell at bounding box center [228, 354] width 140 height 360
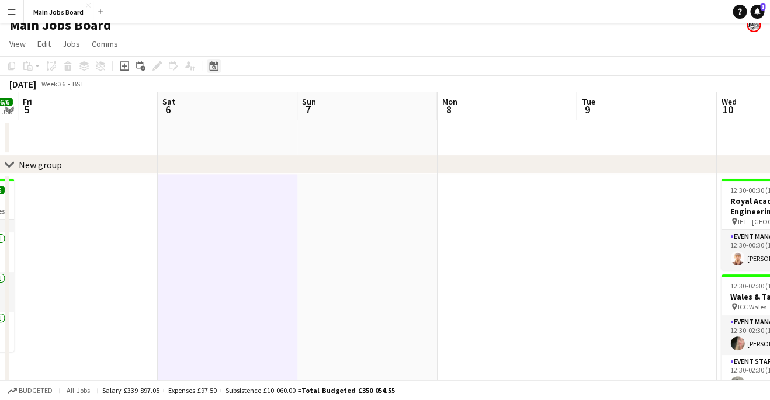
click at [211, 66] on icon "Date picker" at bounding box center [213, 65] width 9 height 9
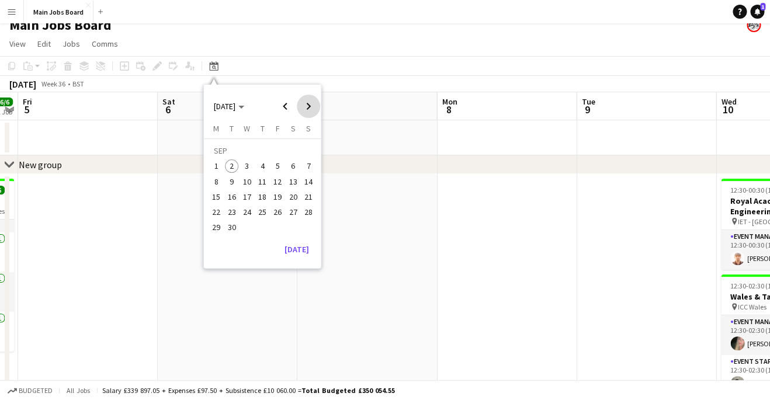
click at [310, 106] on span "Next month" at bounding box center [308, 106] width 23 height 23
click at [213, 217] on span "20" at bounding box center [216, 212] width 14 height 14
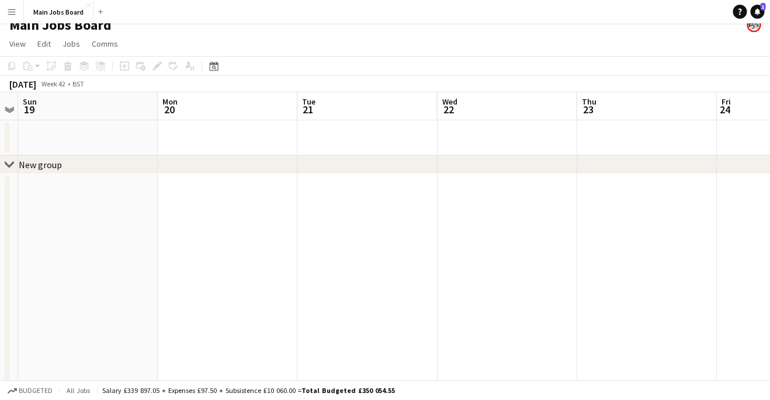
scroll to position [0, 402]
click at [221, 276] on app-date-cell at bounding box center [227, 354] width 140 height 360
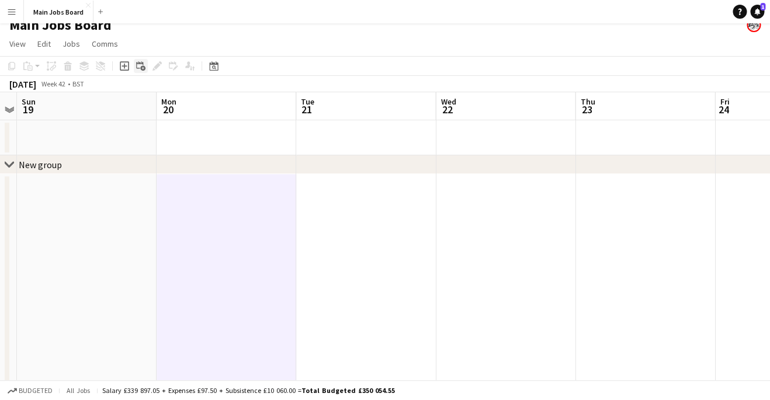
click at [143, 70] on icon "Add linked Job" at bounding box center [140, 65] width 9 height 9
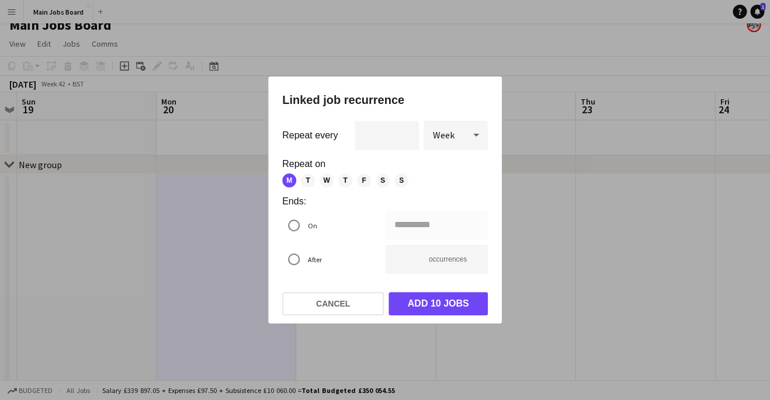
click at [471, 135] on icon at bounding box center [476, 134] width 14 height 23
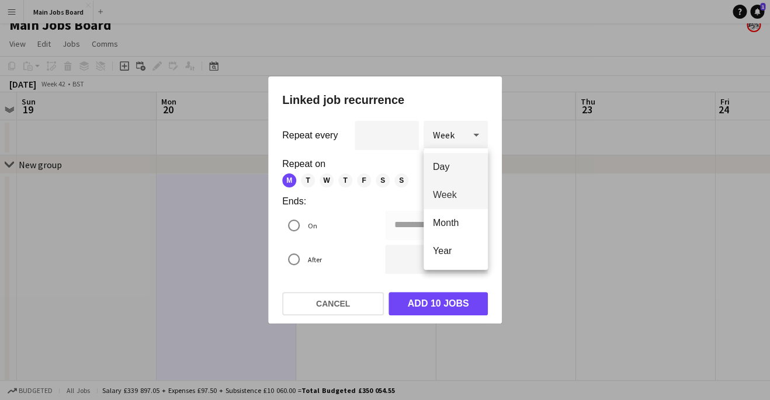
click at [456, 169] on span "Day" at bounding box center [456, 166] width 46 height 11
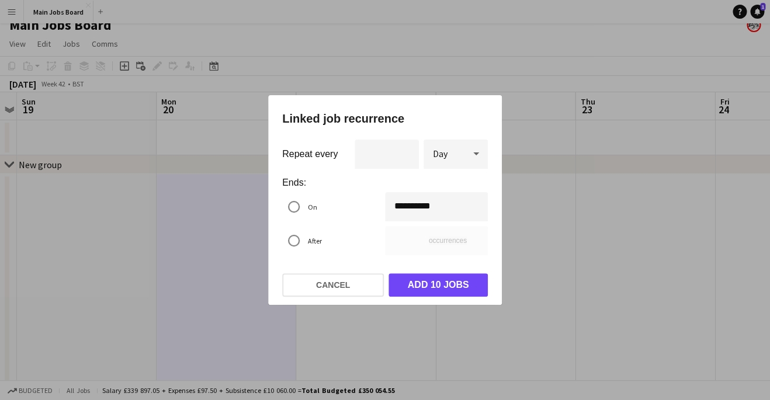
click at [442, 207] on input "**********" at bounding box center [436, 206] width 103 height 29
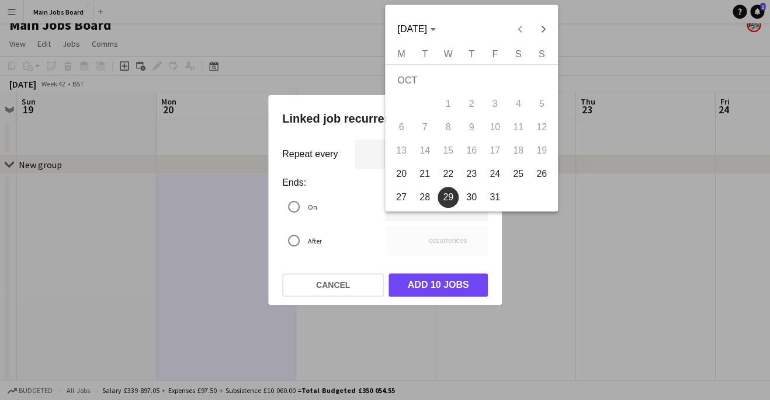
click at [474, 176] on span "23" at bounding box center [471, 174] width 21 height 21
type input "**********"
type input "*"
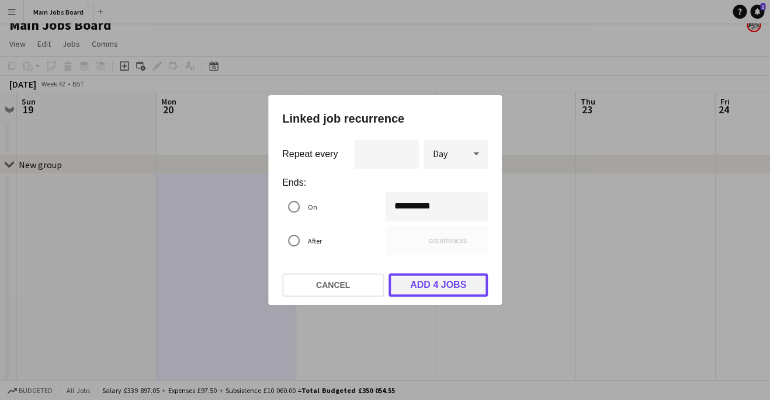
click at [440, 287] on button "Add 4 jobs" at bounding box center [437, 284] width 99 height 23
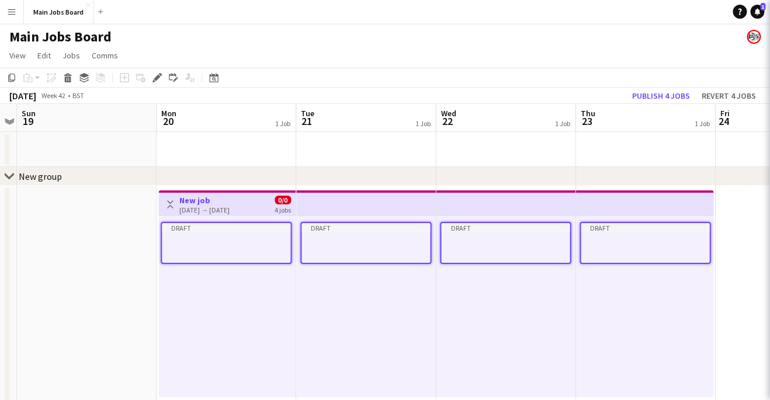
scroll to position [12, 0]
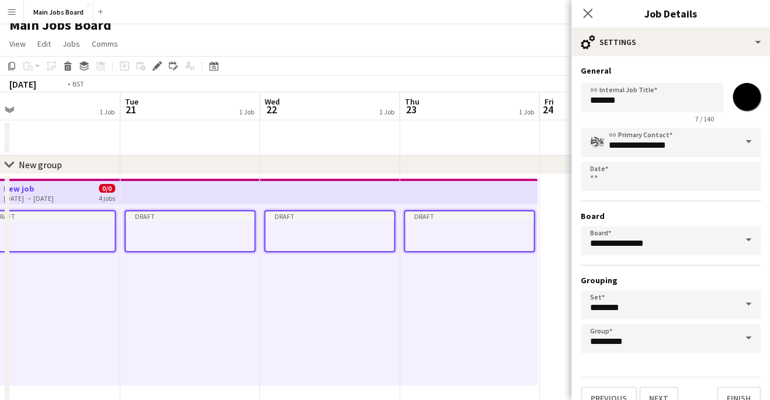
drag, startPoint x: 421, startPoint y: 310, endPoint x: 243, endPoint y: 310, distance: 178.2
click at [244, 310] on app-calendar-viewport "Fri 17 Sat 18 Sun 19 Mon 20 1 Job Tue 21 1 Job Wed 22 1 Job Thu 23 1 Job Fri 24…" at bounding box center [385, 313] width 770 height 442
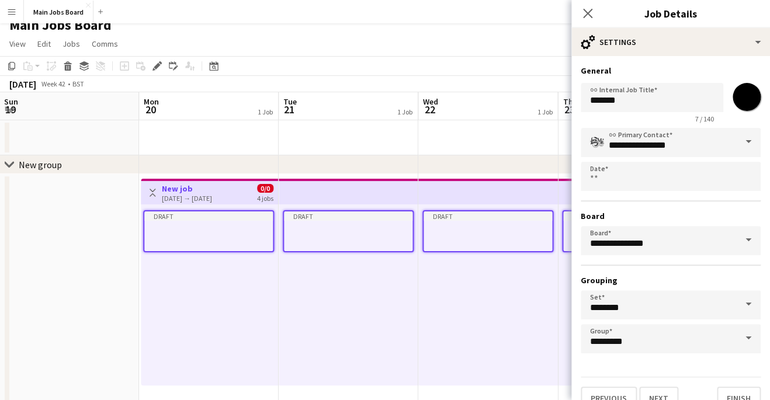
scroll to position [0, 296]
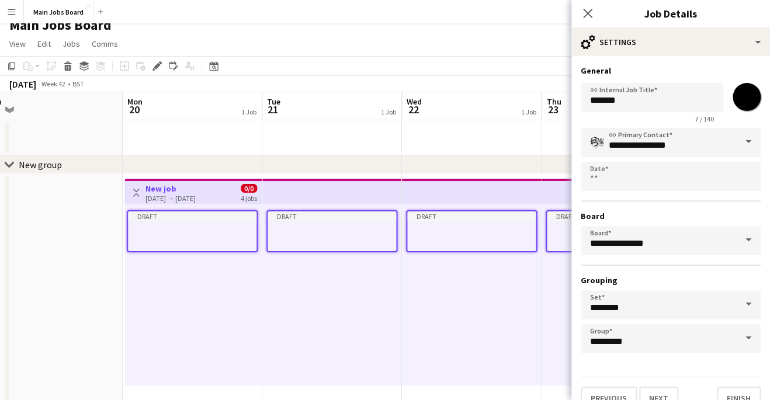
drag, startPoint x: 303, startPoint y: 309, endPoint x: 448, endPoint y: 273, distance: 149.3
click at [448, 273] on app-calendar-viewport "Fri 17 Sat 18 Sun 19 Mon 20 1 Job Tue 21 1 Job Wed 22 1 Job Thu 23 1 Job Fri 24…" at bounding box center [385, 313] width 770 height 442
drag, startPoint x: 641, startPoint y: 100, endPoint x: 509, endPoint y: 100, distance: 132.6
click at [581, 100] on input "*******" at bounding box center [652, 97] width 143 height 29
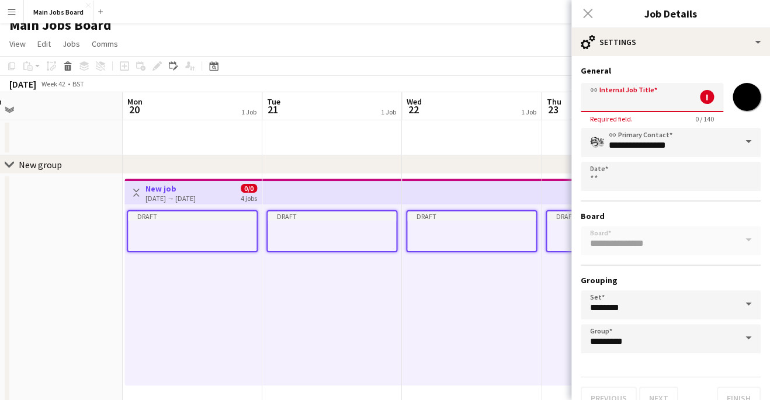
paste input "**********"
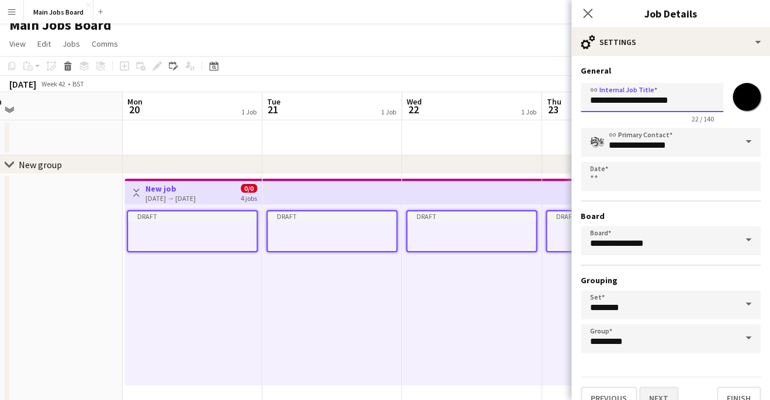
type input "**********"
click at [653, 396] on button "Next" at bounding box center [658, 398] width 39 height 23
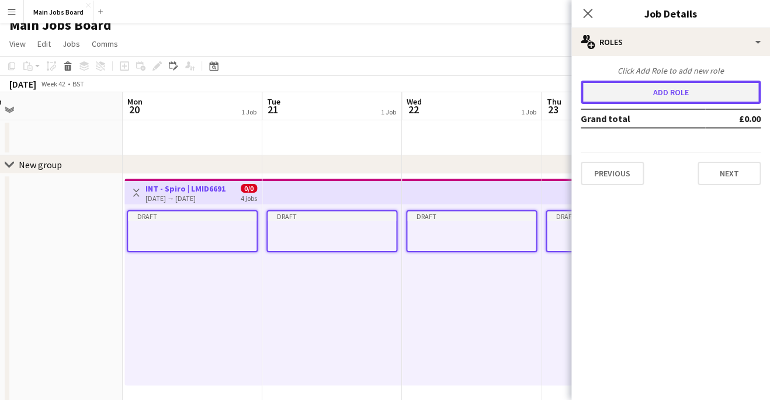
click at [672, 93] on button "Add role" at bounding box center [671, 92] width 180 height 23
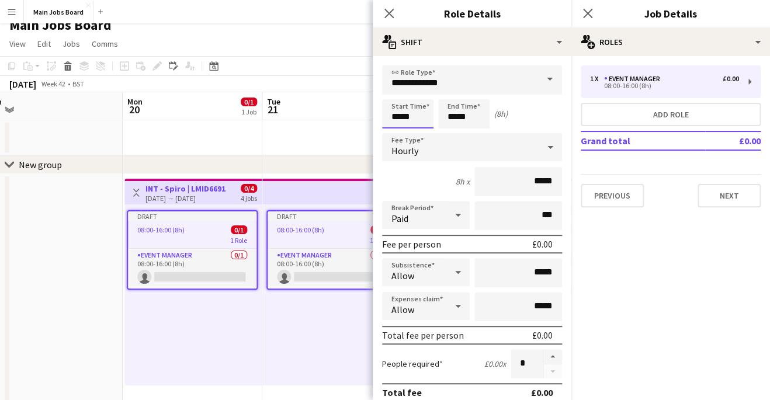
click at [398, 115] on input "*****" at bounding box center [407, 113] width 51 height 29
click at [655, 287] on mat-expansion-panel "pencil3 General details 1 x Event Manager £0.00 08:00-16:00 (8h) Add role Grand…" at bounding box center [670, 228] width 199 height 344
click at [724, 182] on div "Previous Next" at bounding box center [671, 190] width 180 height 33
click at [725, 206] on button "Next" at bounding box center [729, 195] width 63 height 23
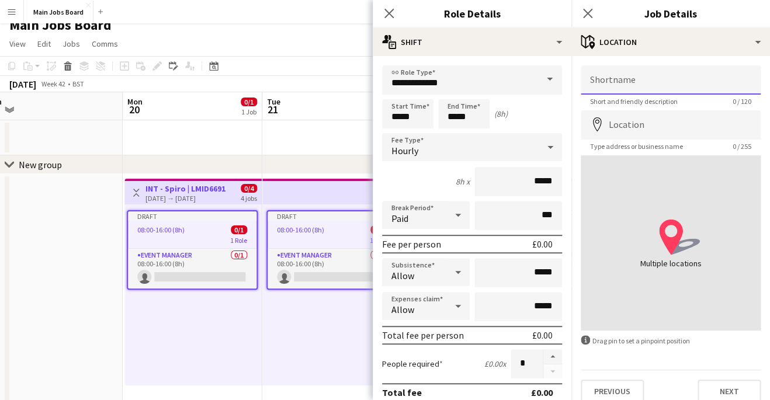
click at [664, 85] on input "Shortname" at bounding box center [671, 79] width 180 height 29
click at [626, 81] on input "Shortname" at bounding box center [671, 79] width 180 height 29
type input "*********"
click at [729, 391] on button "Next" at bounding box center [729, 391] width 63 height 23
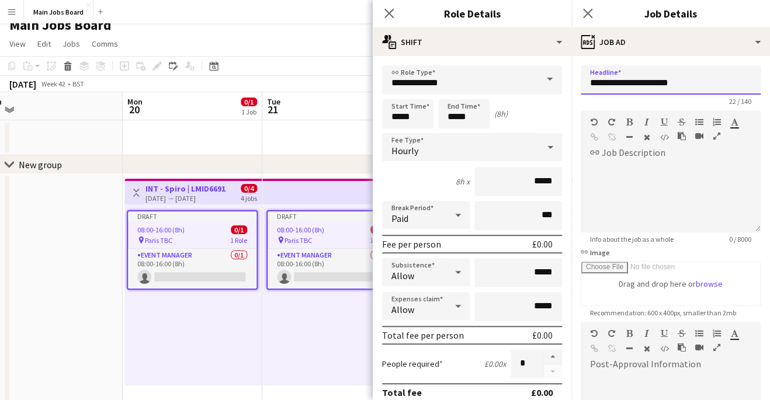
drag, startPoint x: 686, startPoint y: 84, endPoint x: 536, endPoint y: 84, distance: 150.1
click at [581, 84] on input "**********" at bounding box center [671, 79] width 180 height 29
type input "**********"
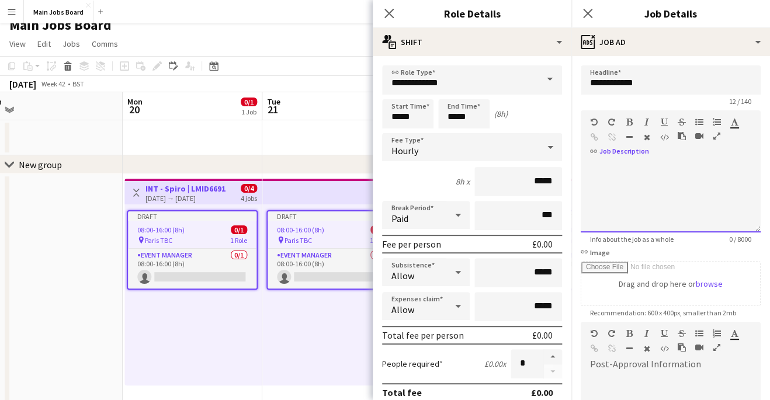
click at [654, 199] on div at bounding box center [671, 197] width 180 height 70
click at [590, 16] on icon at bounding box center [587, 13] width 11 height 11
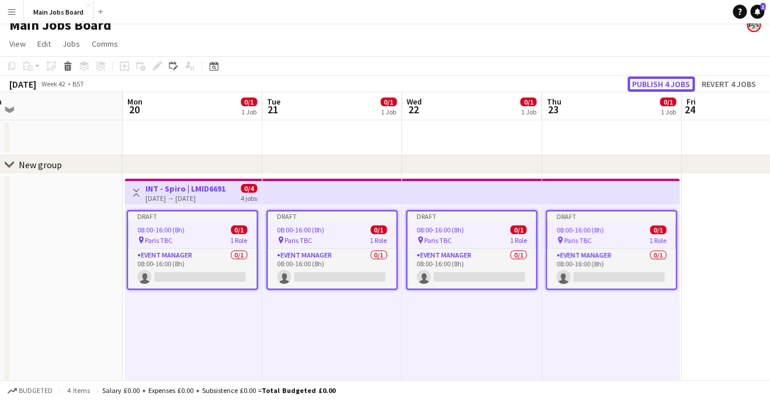
click at [665, 82] on button "Publish 4 jobs" at bounding box center [660, 84] width 67 height 15
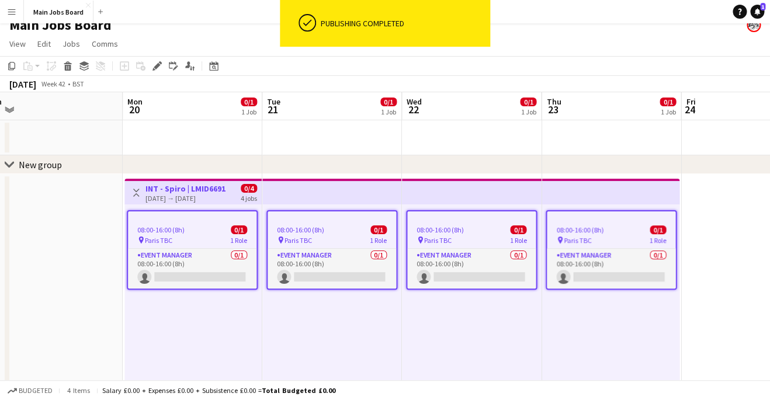
click at [408, 336] on div "08:00-16:00 (8h) 0/1 pin Paris TBC 1 Role Event Manager 0/1 08:00-16:00 (8h) si…" at bounding box center [472, 294] width 140 height 181
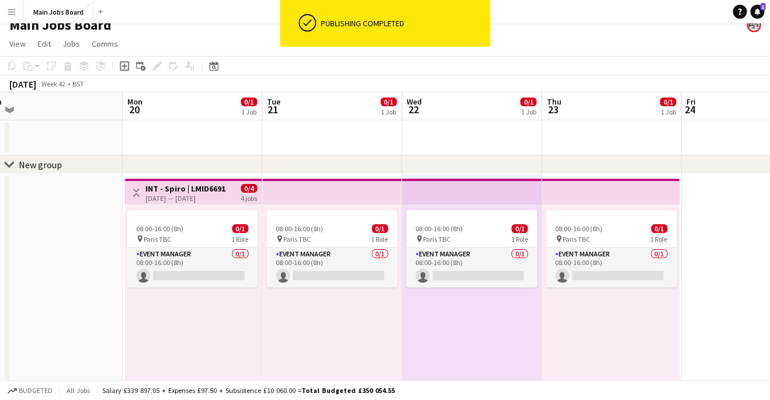
click at [61, 290] on app-date-cell at bounding box center [53, 354] width 140 height 360
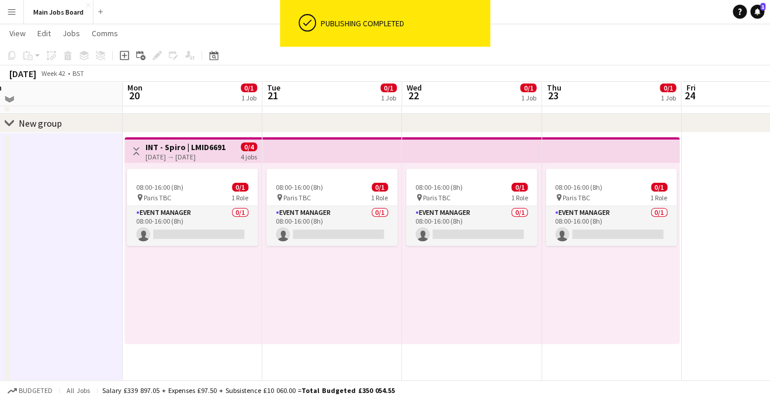
scroll to position [46, 0]
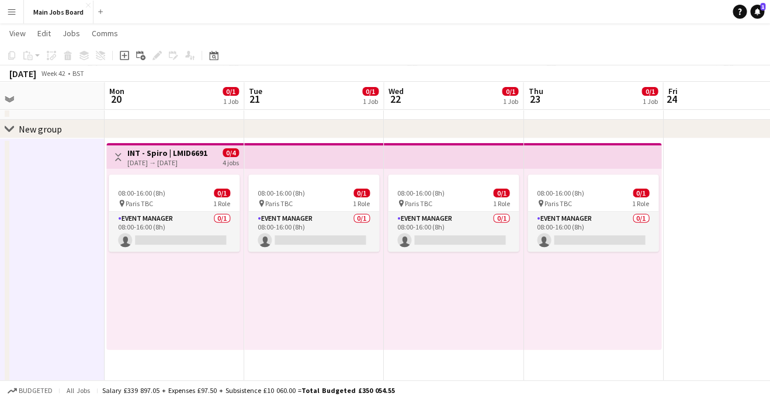
drag, startPoint x: 721, startPoint y: 254, endPoint x: 703, endPoint y: 254, distance: 18.1
click at [703, 254] on app-calendar-viewport "Fri 17 Sat 18 Sun 19 Mon 20 0/1 1 Job Tue 21 0/1 1 Job Wed 22 0/1 1 Job Thu 23 …" at bounding box center [385, 248] width 770 height 499
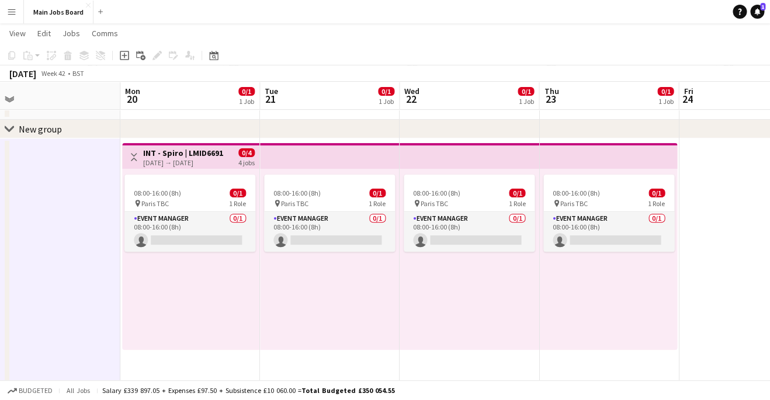
scroll to position [0, 293]
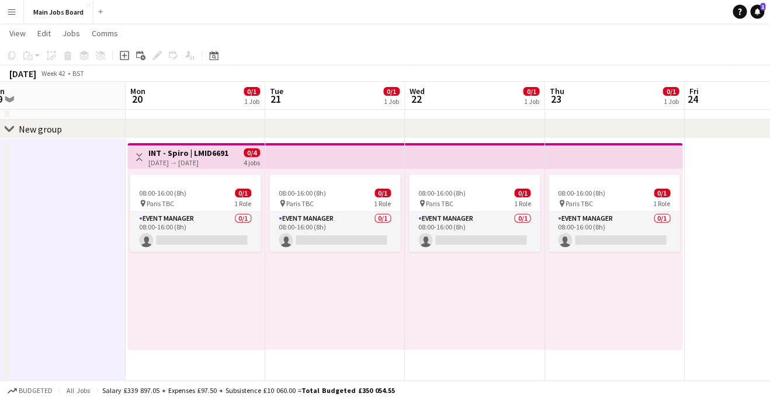
drag, startPoint x: 679, startPoint y: 255, endPoint x: 700, endPoint y: 255, distance: 21.0
click at [700, 255] on app-calendar-viewport "Fri 17 Sat 18 Sun 19 Mon 20 0/1 1 Job Tue 21 0/1 1 Job Wed 22 0/1 1 Job Thu 23 …" at bounding box center [385, 248] width 770 height 499
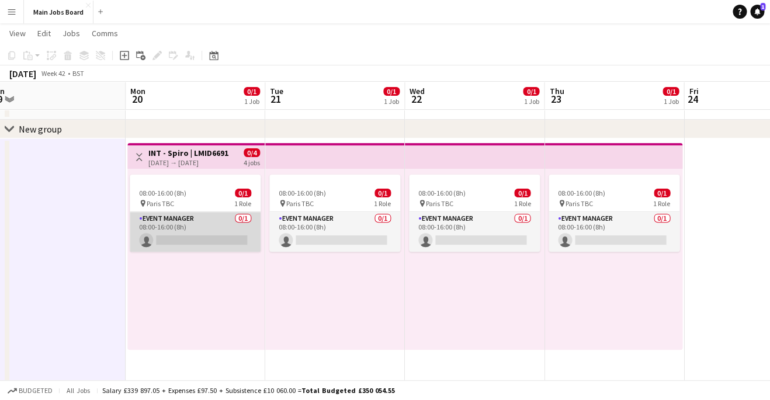
click at [202, 224] on app-card-role "Event Manager 0/1 08:00-16:00 (8h) single-neutral-actions" at bounding box center [195, 232] width 131 height 40
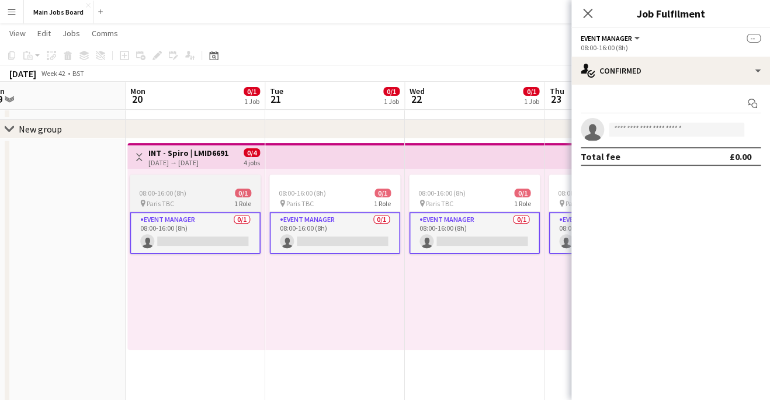
click at [175, 204] on div "pin Paris TBC 1 Role" at bounding box center [195, 203] width 131 height 9
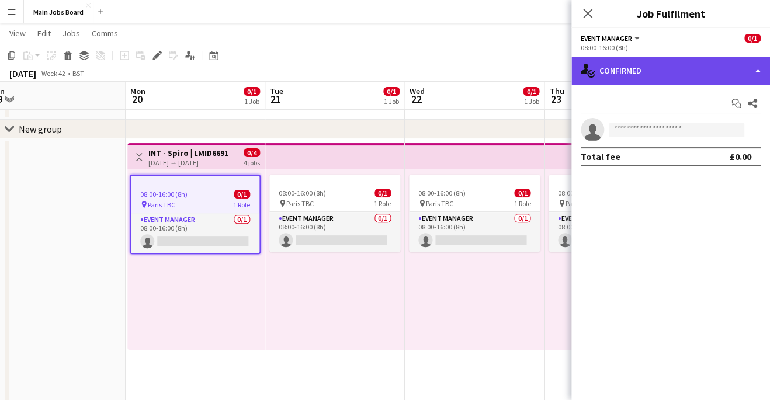
click at [644, 75] on div "single-neutral-actions-check-2 Confirmed" at bounding box center [670, 71] width 199 height 28
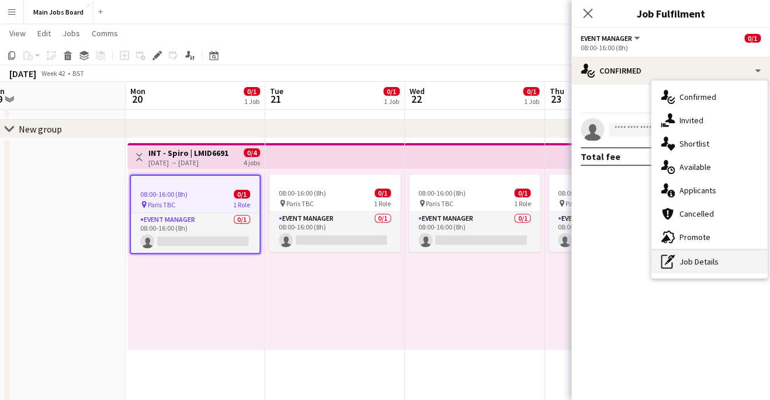
click at [692, 261] on div "pen-write Job Details" at bounding box center [709, 261] width 116 height 23
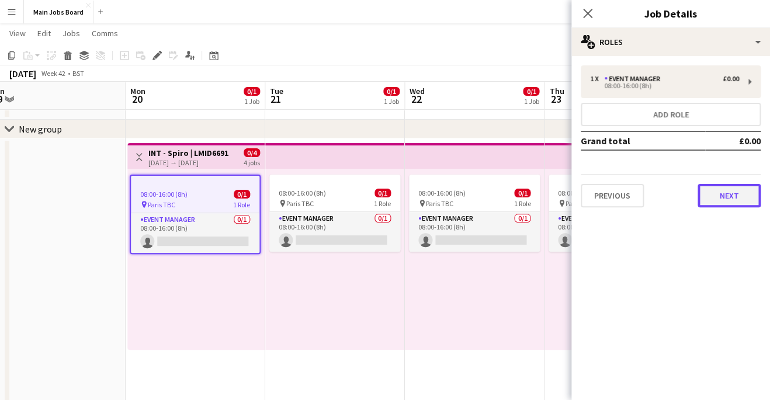
click at [716, 189] on button "Next" at bounding box center [729, 195] width 63 height 23
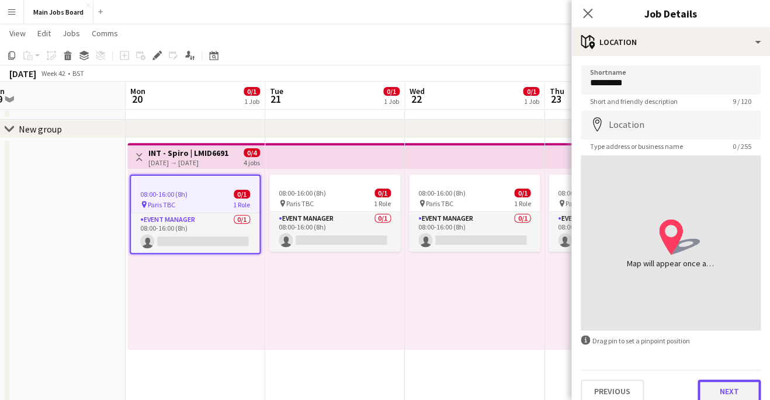
click at [724, 386] on button "Next" at bounding box center [729, 391] width 63 height 23
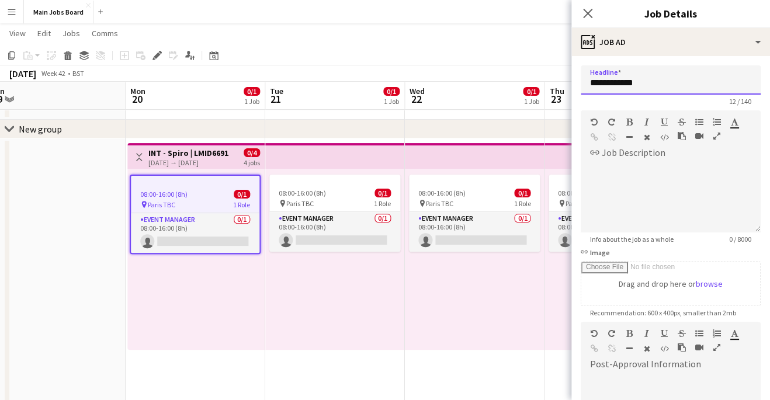
drag, startPoint x: 614, startPoint y: 83, endPoint x: 462, endPoint y: 83, distance: 152.5
click at [581, 83] on input "**********" at bounding box center [671, 79] width 180 height 29
type input "**********"
click at [584, 16] on icon "Close pop-in" at bounding box center [587, 13] width 11 height 11
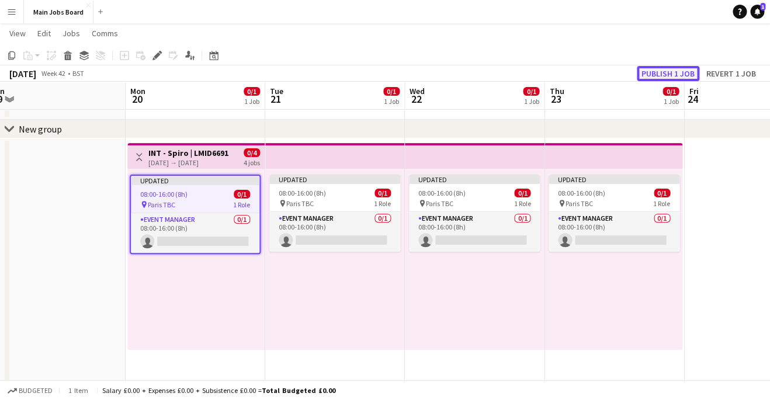
click at [664, 77] on button "Publish 1 job" at bounding box center [668, 73] width 63 height 15
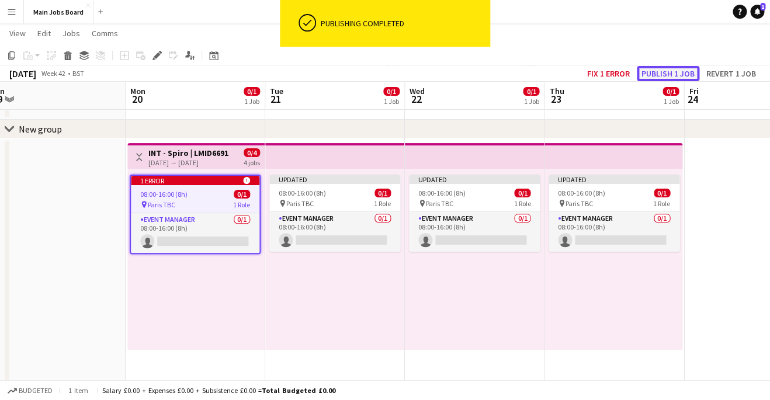
click at [672, 70] on button "Publish 1 job" at bounding box center [668, 73] width 63 height 15
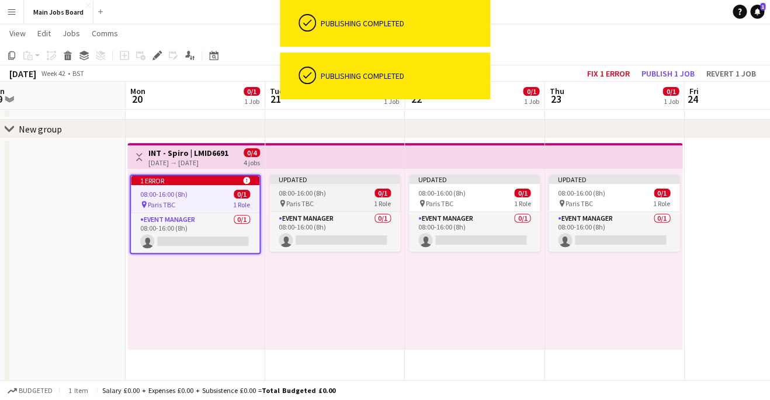
click at [306, 189] on span "08:00-16:00 (8h)" at bounding box center [302, 193] width 47 height 9
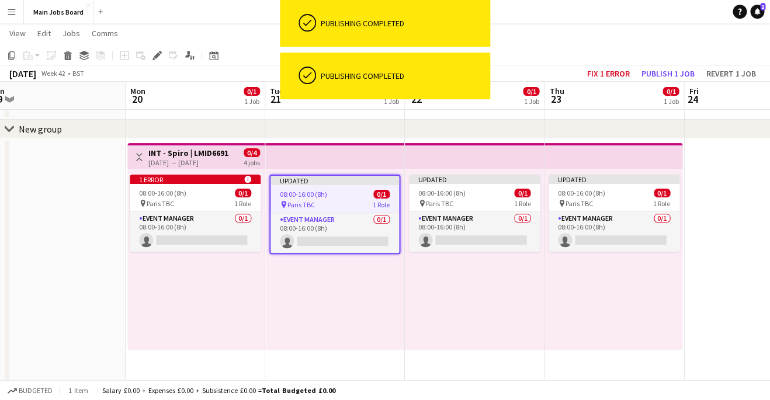
click at [213, 279] on div "1 error alert-circle 08:00-16:00 (8h) 0/1 pin Paris TBC 1 Role Event Manager 0/…" at bounding box center [195, 259] width 137 height 181
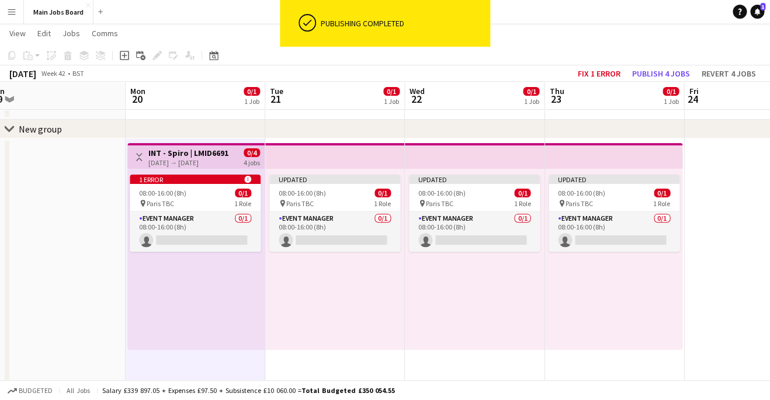
click at [74, 276] on app-date-cell at bounding box center [56, 318] width 140 height 360
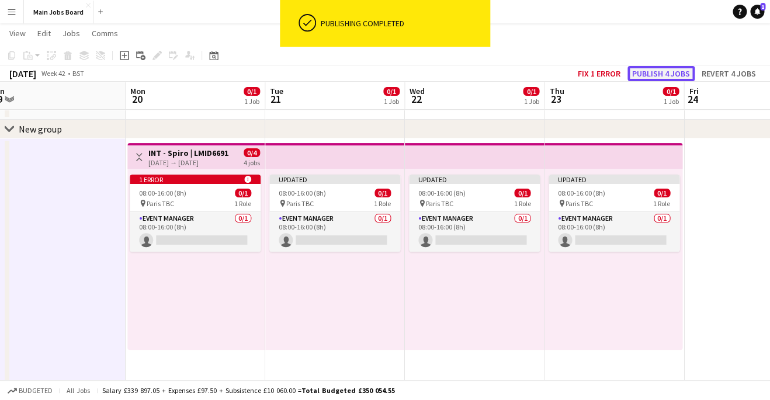
click at [658, 70] on button "Publish 4 jobs" at bounding box center [660, 73] width 67 height 15
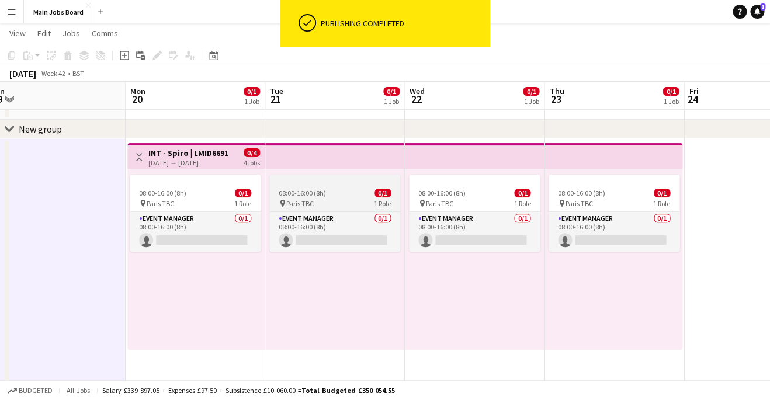
click at [324, 192] on span "08:00-16:00 (8h)" at bounding box center [302, 193] width 47 height 9
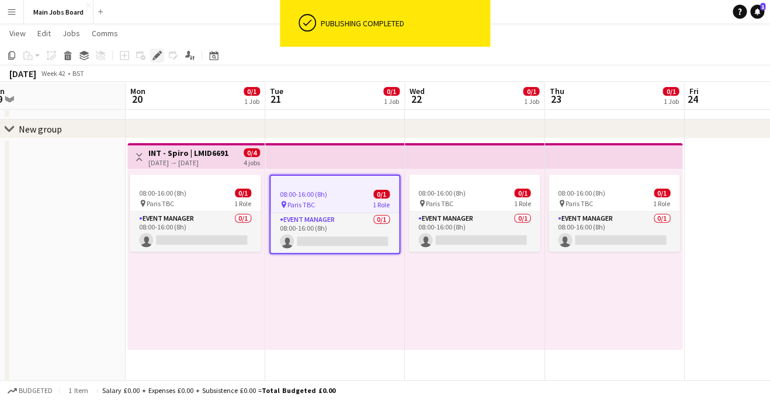
click at [162, 61] on div "Edit" at bounding box center [157, 55] width 14 height 14
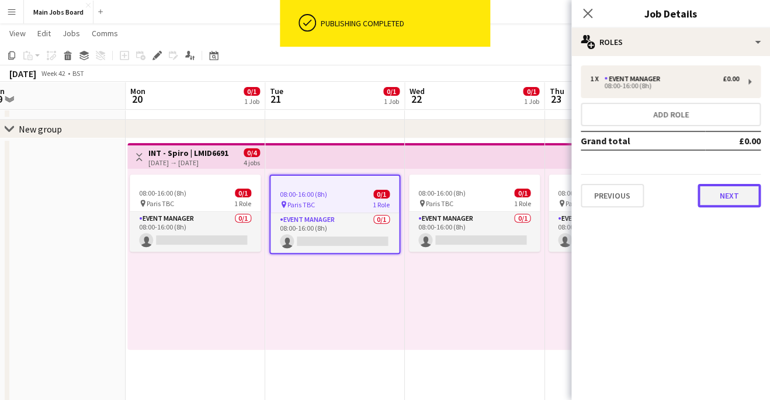
click at [712, 195] on button "Next" at bounding box center [729, 195] width 63 height 23
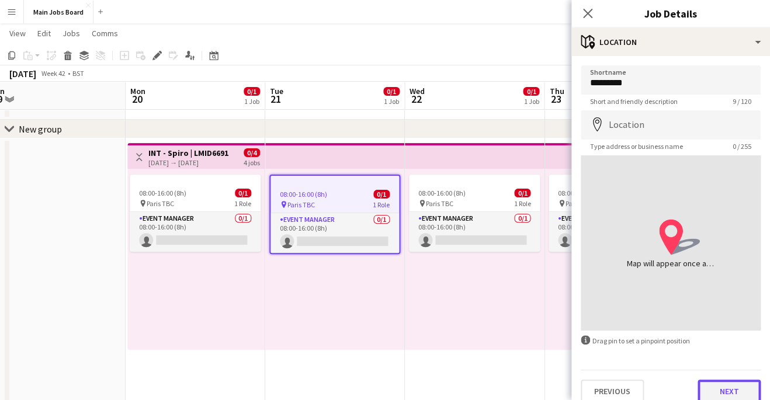
click at [731, 386] on button "Next" at bounding box center [729, 391] width 63 height 23
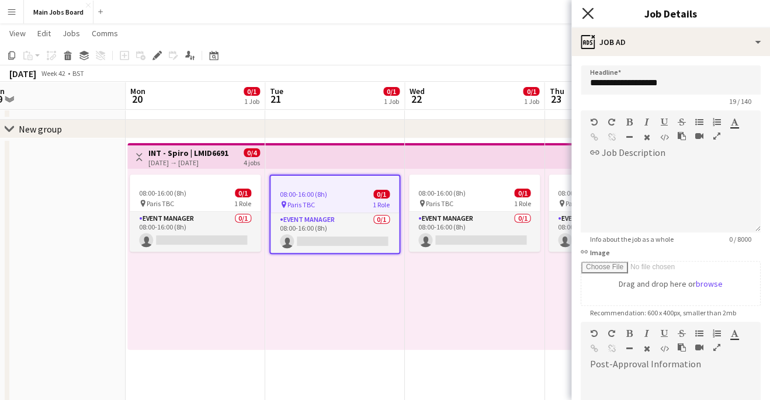
click at [587, 11] on icon "Close pop-in" at bounding box center [587, 13] width 11 height 11
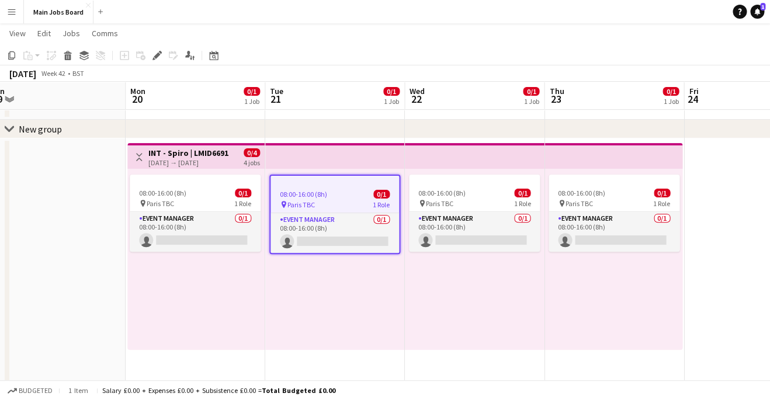
click at [279, 281] on div "08:00-16:00 (8h) 0/1 pin Paris TBC 1 Role Event Manager 0/1 08:00-16:00 (8h) si…" at bounding box center [335, 259] width 140 height 181
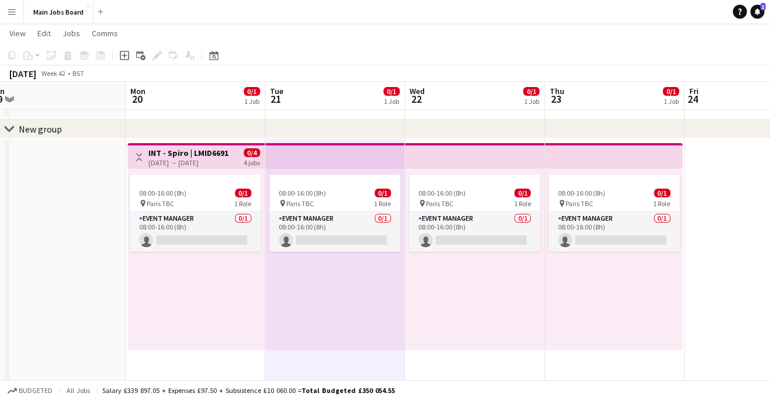
click at [92, 291] on app-date-cell at bounding box center [56, 318] width 140 height 360
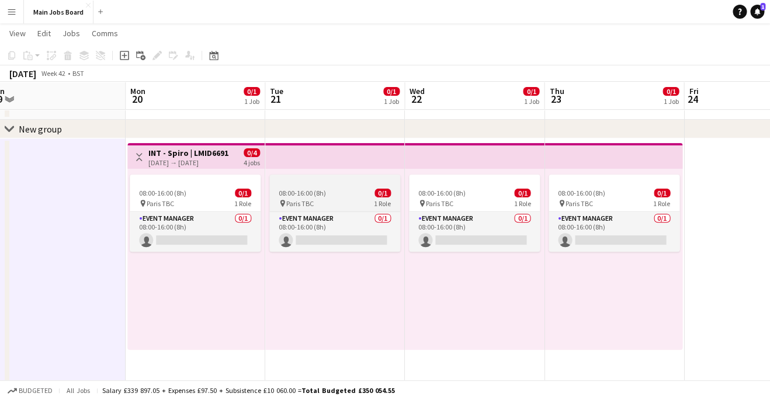
click at [338, 178] on div at bounding box center [334, 179] width 131 height 9
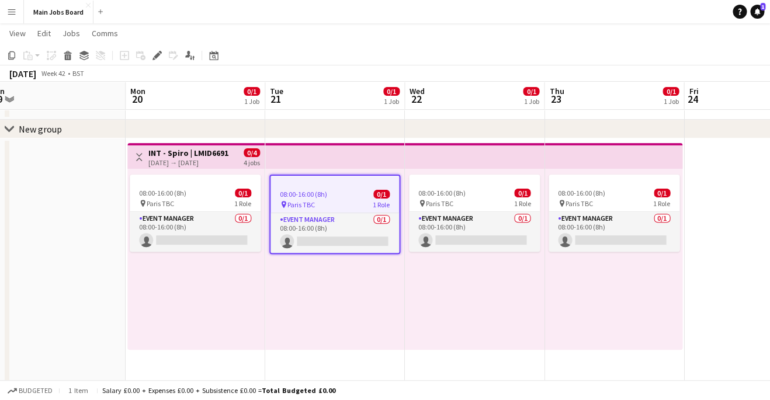
click at [332, 160] on app-top-bar at bounding box center [335, 156] width 140 height 26
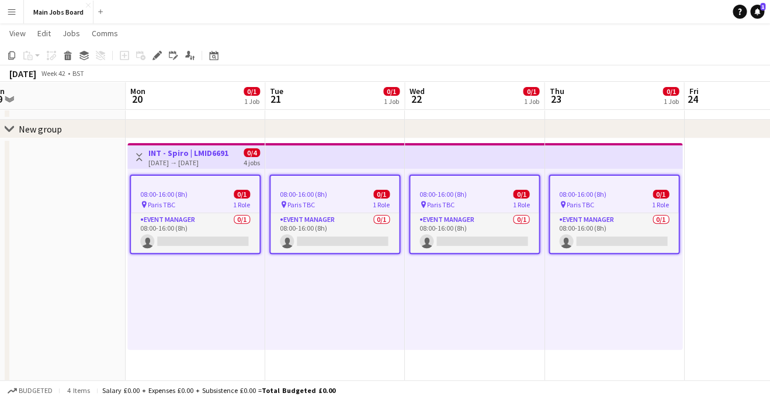
click at [331, 156] on app-top-bar at bounding box center [335, 156] width 140 height 26
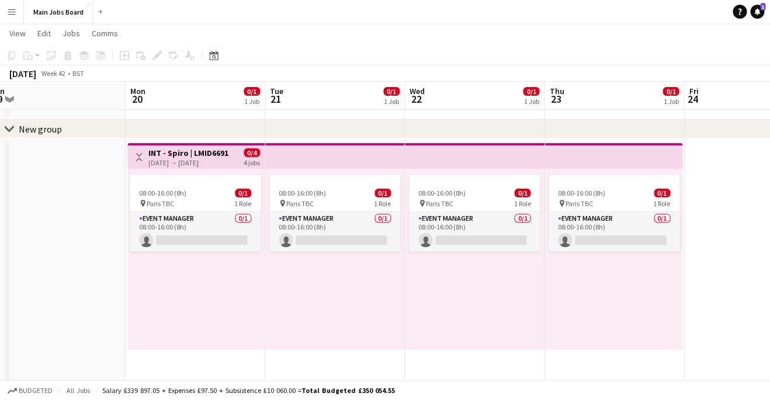
click at [336, 272] on div "08:00-16:00 (8h) 0/1 pin Paris TBC 1 Role Event Manager 0/1 08:00-16:00 (8h) si…" at bounding box center [335, 259] width 140 height 181
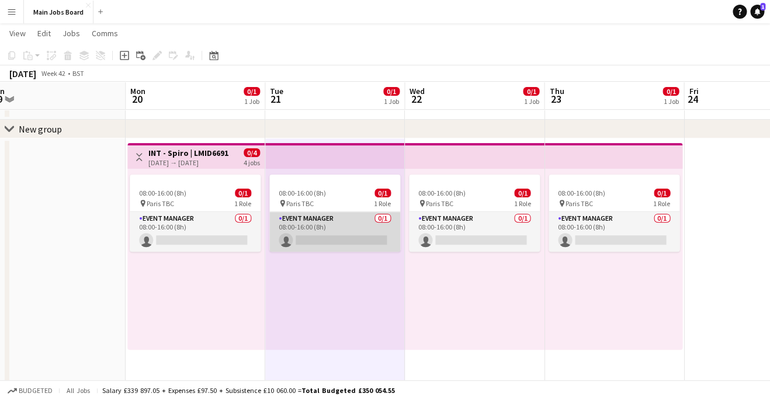
click at [329, 243] on app-card-role "Event Manager 0/1 08:00-16:00 (8h) single-neutral-actions" at bounding box center [334, 232] width 131 height 40
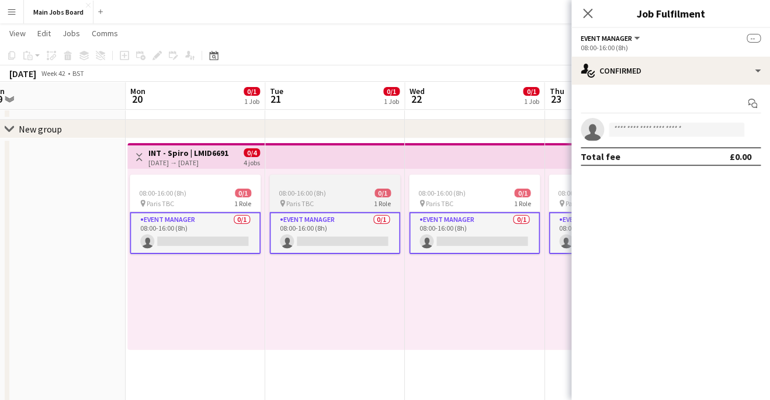
click at [329, 195] on div "08:00-16:00 (8h) 0/1" at bounding box center [334, 193] width 131 height 9
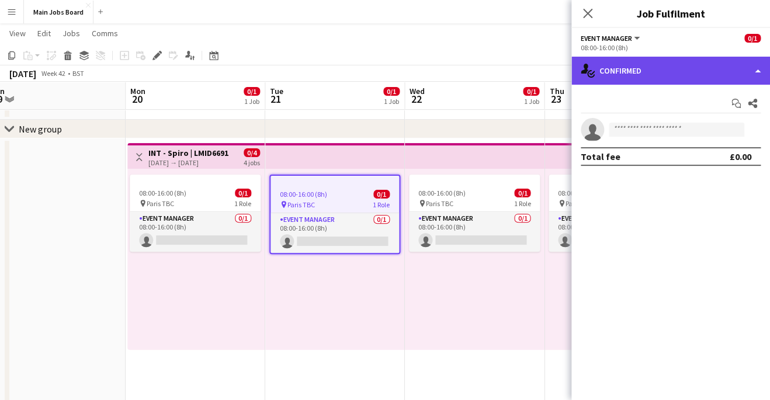
click at [690, 75] on div "single-neutral-actions-check-2 Confirmed" at bounding box center [670, 71] width 199 height 28
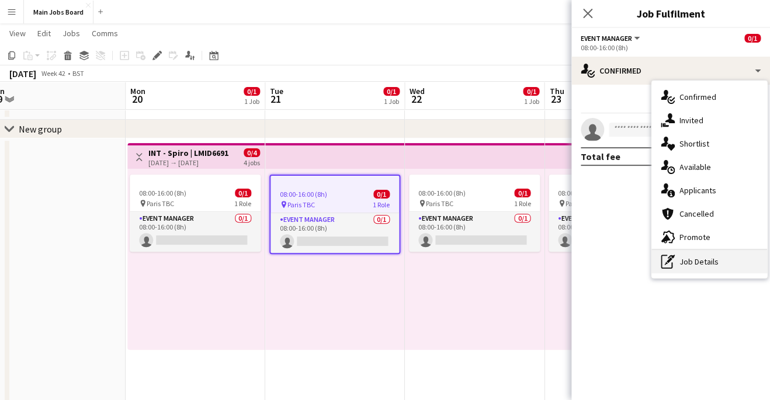
click at [713, 266] on div "pen-write Job Details" at bounding box center [709, 261] width 116 height 23
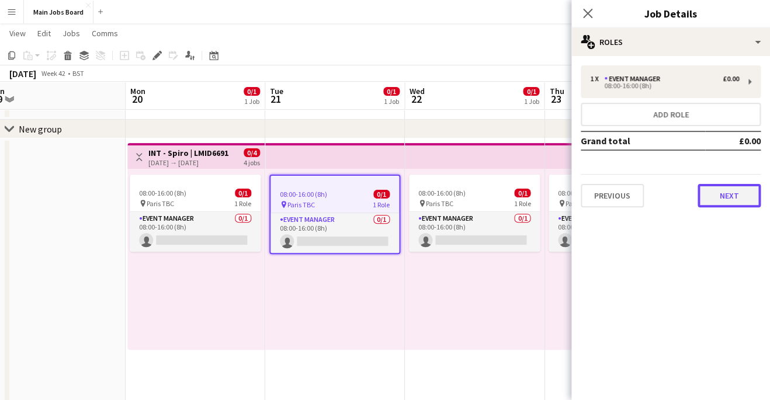
click at [722, 193] on button "Next" at bounding box center [729, 195] width 63 height 23
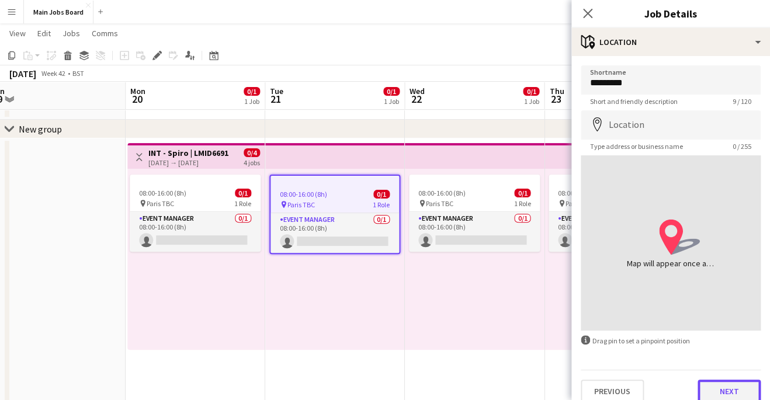
click at [738, 386] on button "Next" at bounding box center [729, 391] width 63 height 23
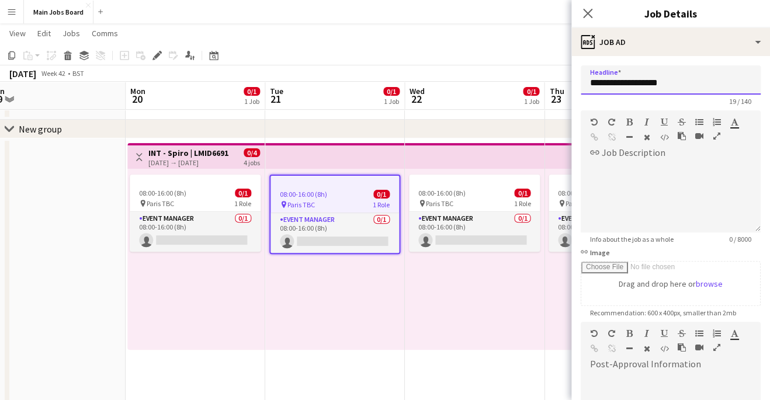
drag, startPoint x: 639, startPoint y: 82, endPoint x: 463, endPoint y: 86, distance: 175.9
click at [581, 86] on input "**********" at bounding box center [671, 79] width 180 height 29
type input "**********"
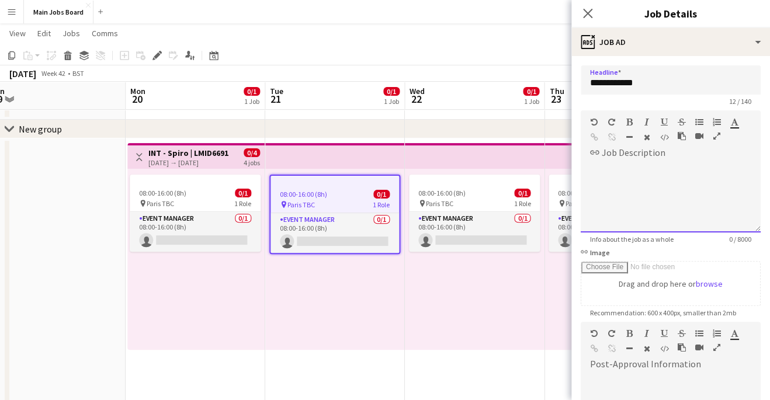
click at [624, 184] on div at bounding box center [671, 197] width 180 height 70
paste div
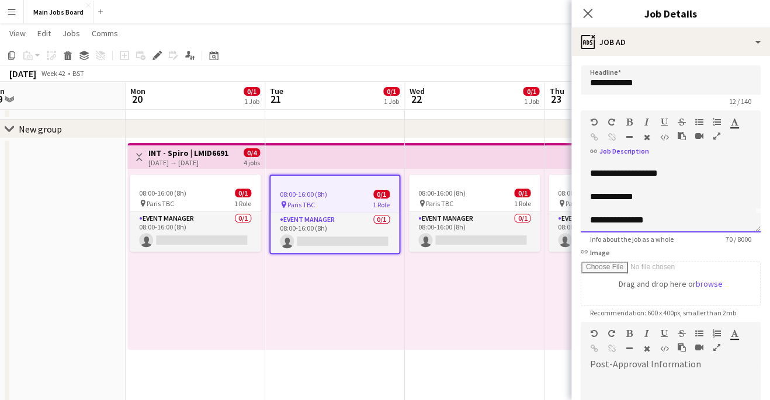
scroll to position [0, 0]
click at [671, 202] on div "**********" at bounding box center [671, 197] width 180 height 70
click at [653, 216] on div "**********" at bounding box center [671, 197] width 180 height 70
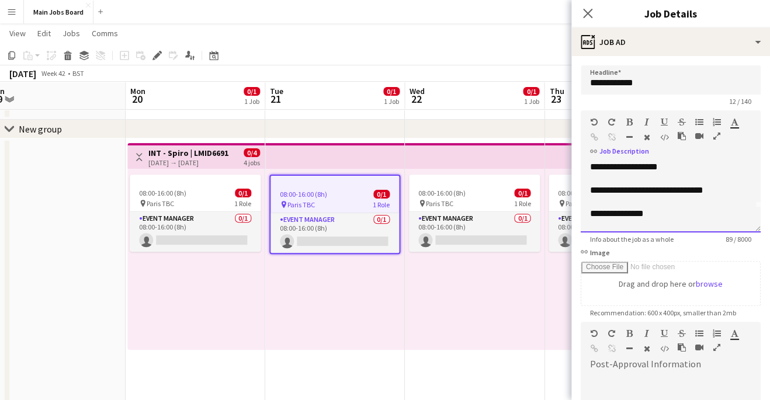
scroll to position [44, 0]
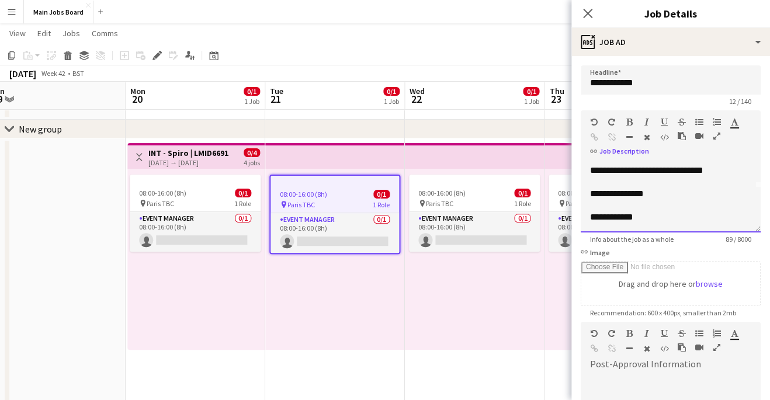
click at [678, 195] on div "**********" at bounding box center [671, 197] width 180 height 70
click at [667, 221] on div "**********" at bounding box center [671, 197] width 180 height 70
click at [665, 220] on div "**********" at bounding box center [671, 197] width 180 height 70
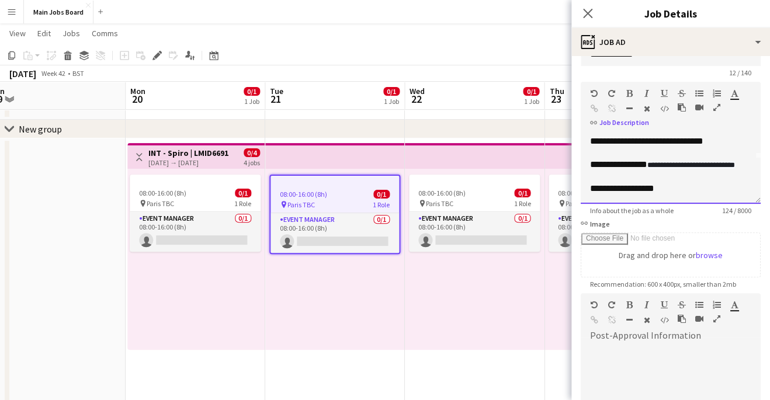
scroll to position [38, 0]
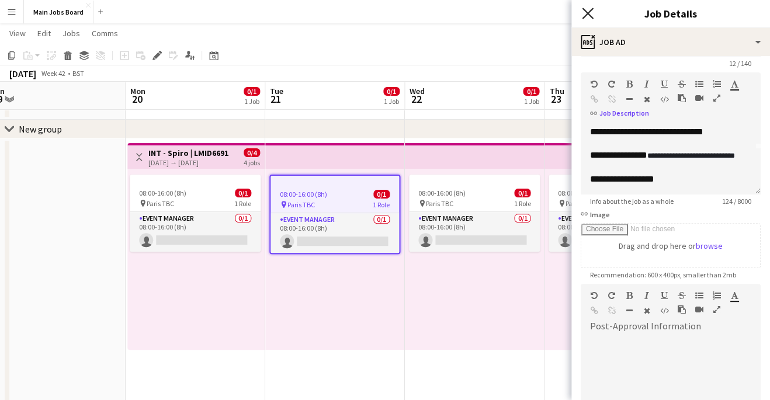
click at [587, 8] on icon "Close pop-in" at bounding box center [587, 13] width 11 height 11
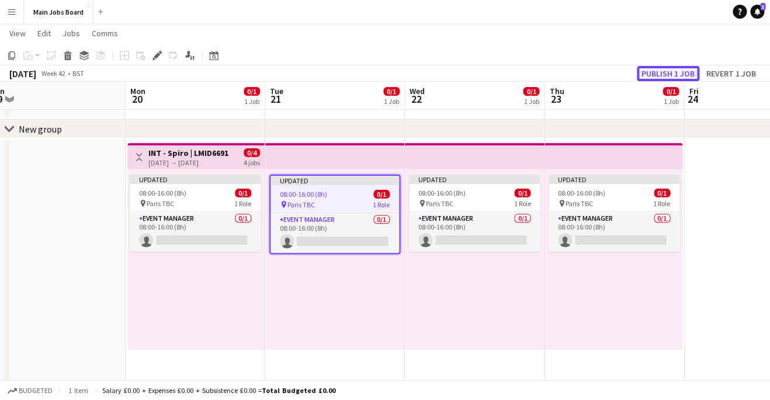
click at [662, 72] on button "Publish 1 job" at bounding box center [668, 73] width 63 height 15
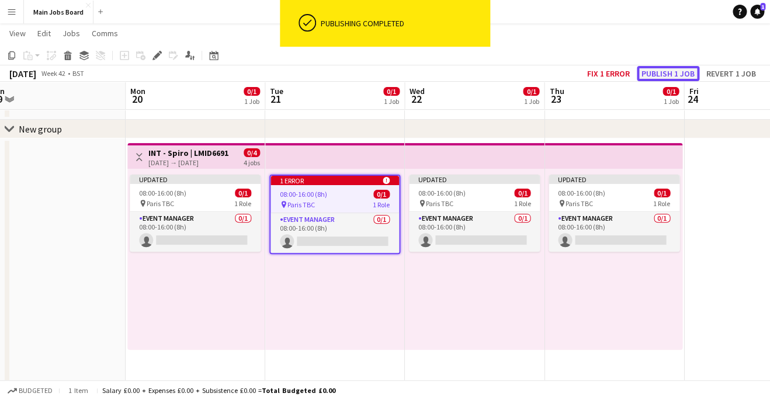
click at [664, 72] on button "Publish 1 job" at bounding box center [668, 73] width 63 height 15
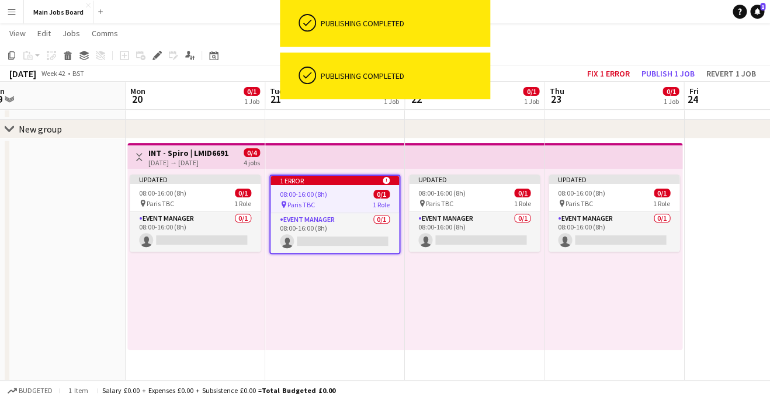
click at [335, 319] on div "1 error alert-circle 08:00-16:00 (8h) 0/1 pin Paris TBC 1 Role Event Manager 0/…" at bounding box center [335, 259] width 140 height 181
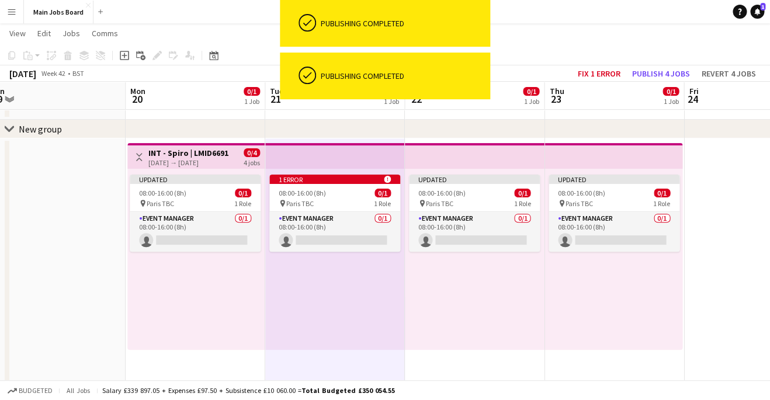
click at [532, 349] on div "Updated 08:00-16:00 (8h) 0/1 pin Paris TBC 1 Role Event Manager 0/1 08:00-16:00…" at bounding box center [475, 259] width 140 height 181
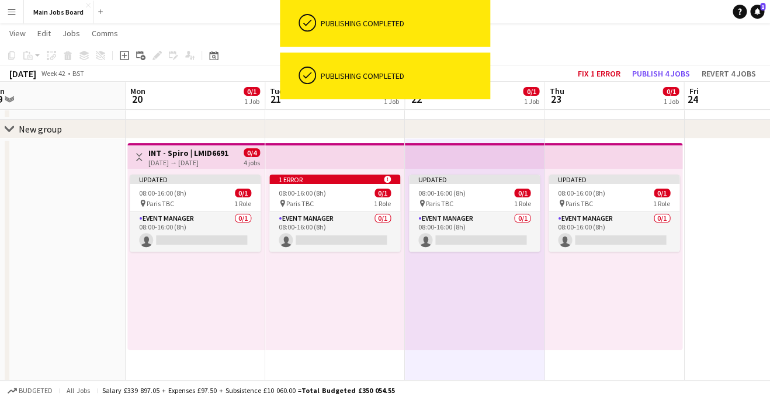
click at [737, 278] on app-date-cell at bounding box center [754, 318] width 140 height 360
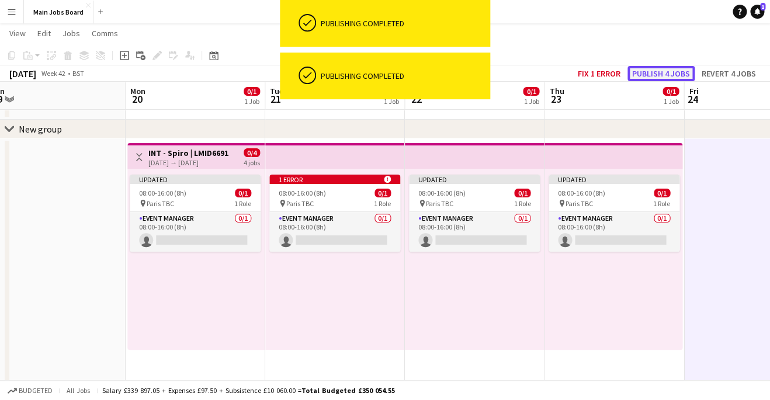
click at [667, 73] on button "Publish 4 jobs" at bounding box center [660, 73] width 67 height 15
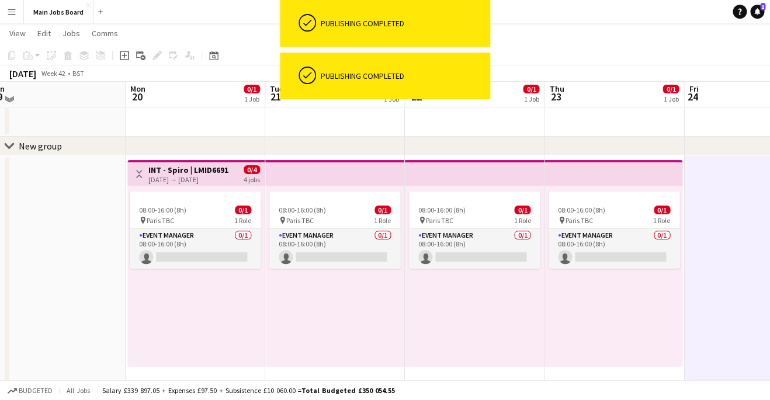
scroll to position [26, 0]
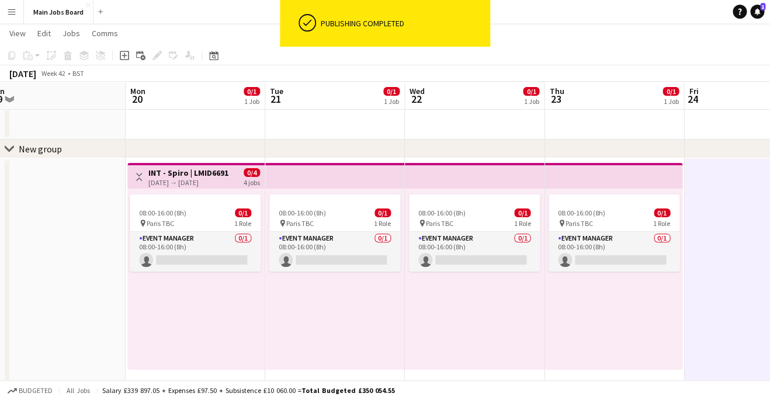
click at [58, 269] on app-date-cell at bounding box center [56, 338] width 140 height 360
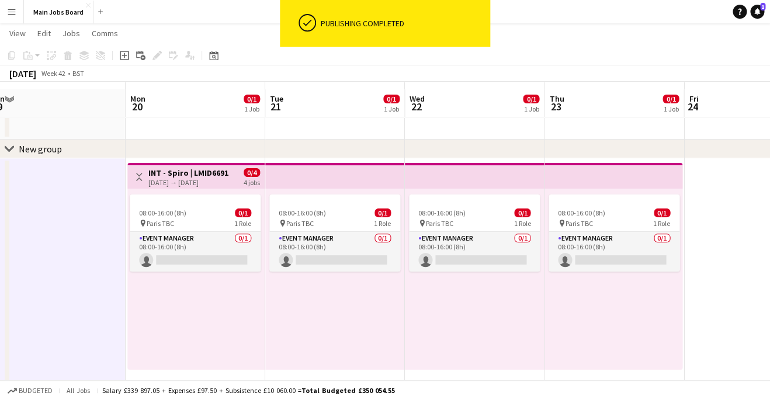
scroll to position [41, 0]
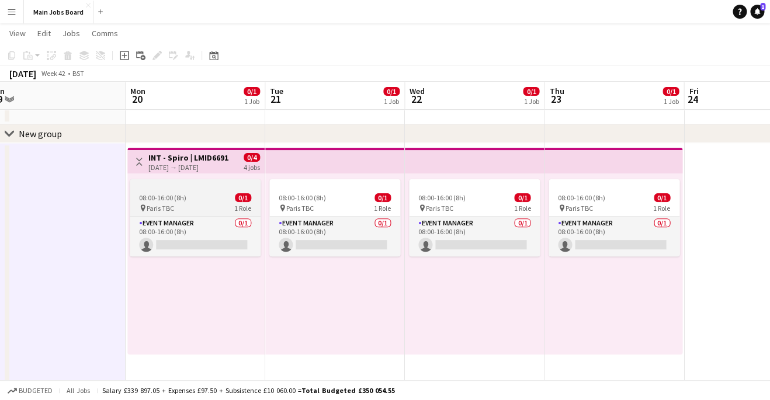
click at [170, 198] on span "08:00-16:00 (8h)" at bounding box center [162, 197] width 47 height 9
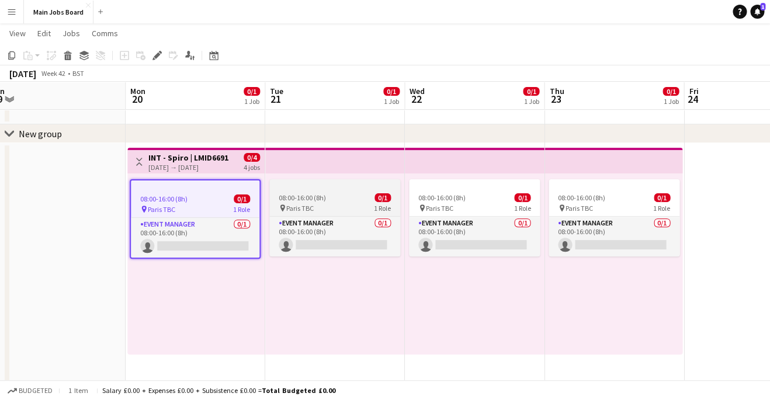
click at [300, 183] on div at bounding box center [334, 183] width 131 height 9
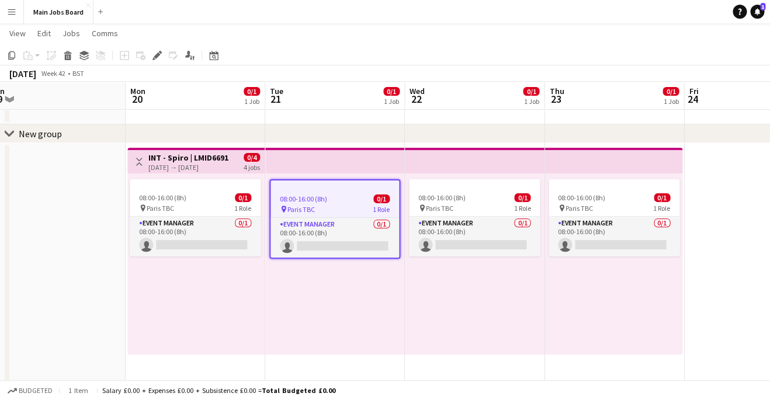
click at [304, 157] on app-top-bar at bounding box center [335, 161] width 140 height 26
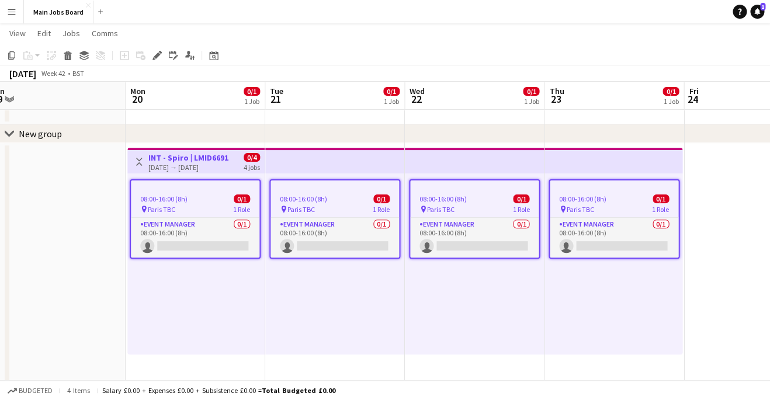
click at [328, 215] on app-job-card "08:00-16:00 (8h) 0/1 pin Paris TBC 1 Role Event Manager 0/1 08:00-16:00 (8h) si…" at bounding box center [334, 218] width 131 height 79
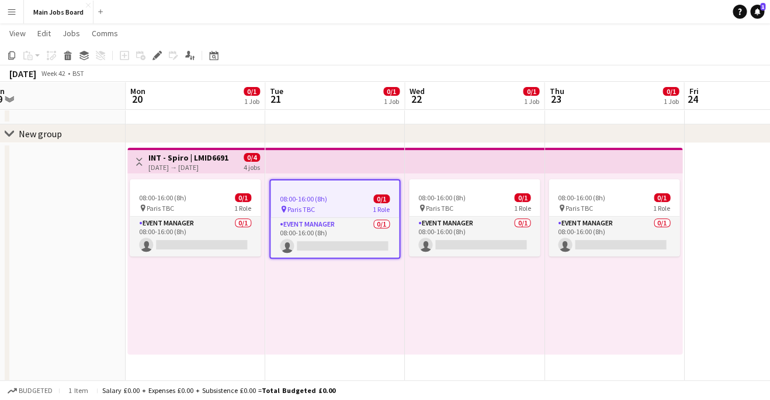
click at [392, 271] on div "08:00-16:00 (8h) 0/1 pin Paris TBC 1 Role Event Manager 0/1 08:00-16:00 (8h) si…" at bounding box center [335, 264] width 140 height 181
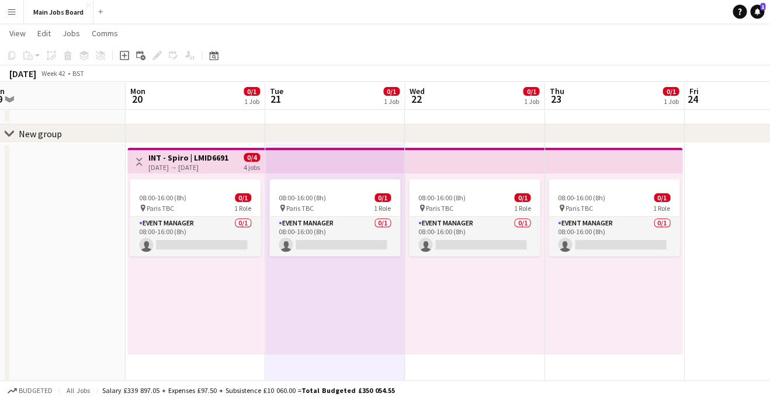
click at [445, 282] on div "08:00-16:00 (8h) 0/1 pin Paris TBC 1 Role Event Manager 0/1 08:00-16:00 (8h) si…" at bounding box center [475, 264] width 140 height 181
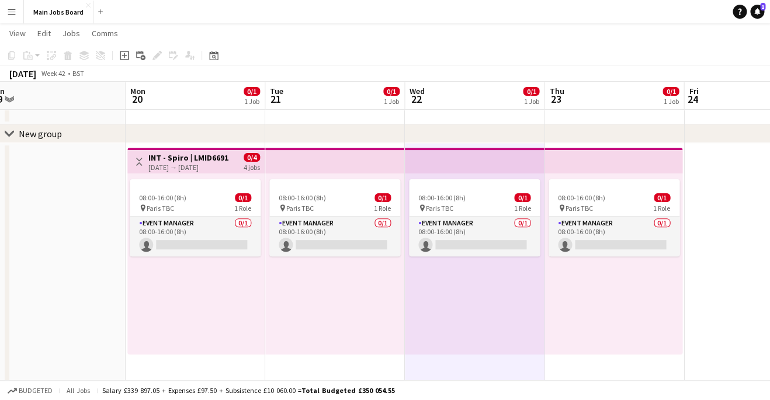
click at [446, 279] on div "08:00-16:00 (8h) 0/1 pin Paris TBC 1 Role Event Manager 0/1 08:00-16:00 (8h) si…" at bounding box center [475, 264] width 140 height 181
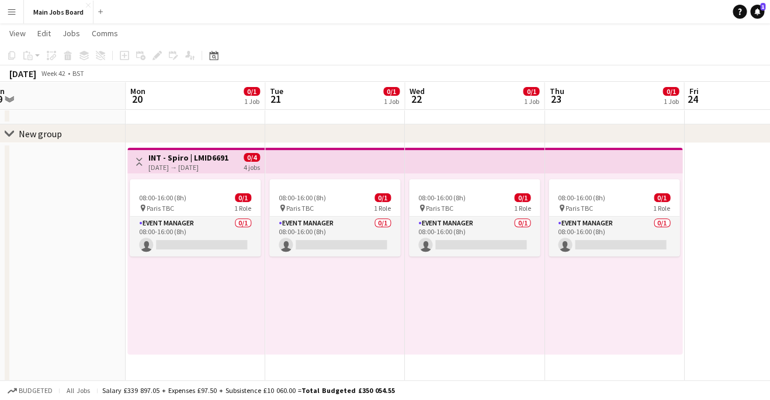
click at [407, 291] on div "08:00-16:00 (8h) 0/1 pin Paris TBC 1 Role Event Manager 0/1 08:00-16:00 (8h) si…" at bounding box center [475, 264] width 140 height 181
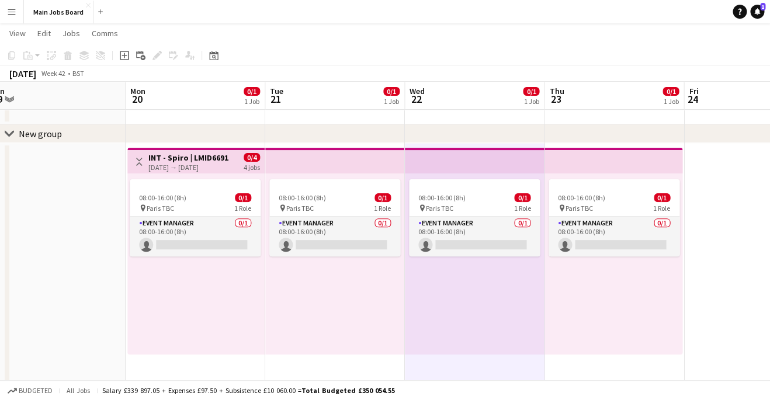
click at [362, 299] on div "08:00-16:00 (8h) 0/1 pin Paris TBC 1 Role Event Manager 0/1 08:00-16:00 (8h) si…" at bounding box center [335, 264] width 140 height 181
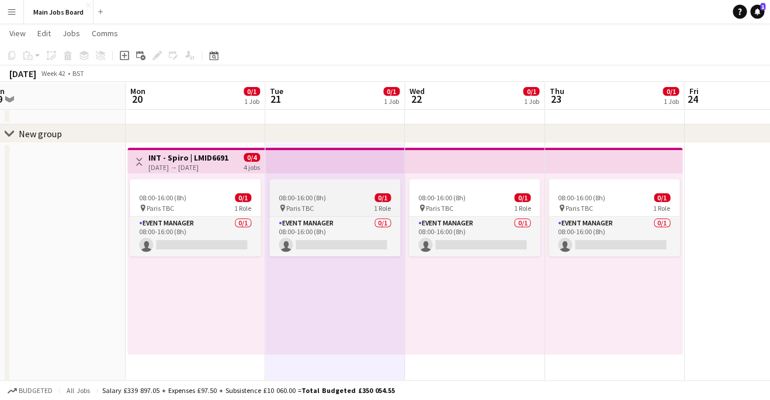
click at [306, 182] on div at bounding box center [334, 183] width 131 height 9
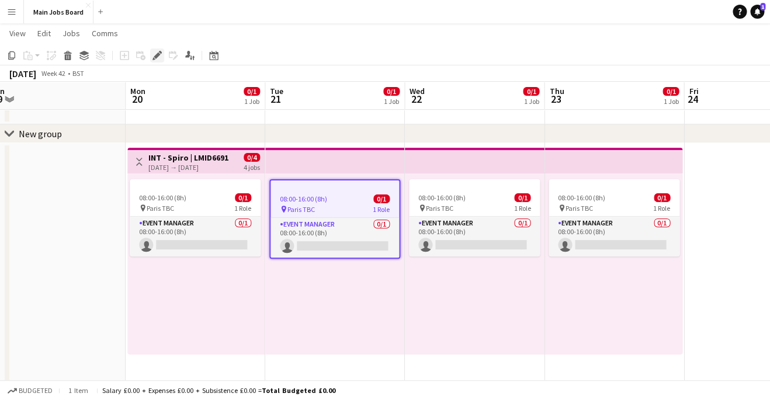
click at [155, 57] on icon at bounding box center [157, 56] width 6 height 6
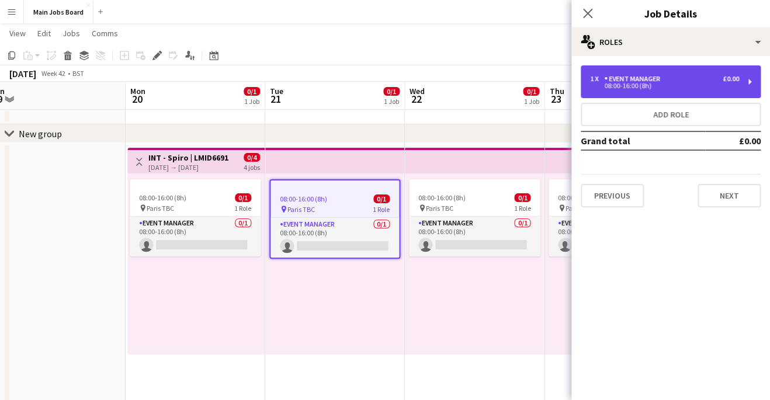
click at [676, 83] on div "08:00-16:00 (8h)" at bounding box center [664, 86] width 149 height 6
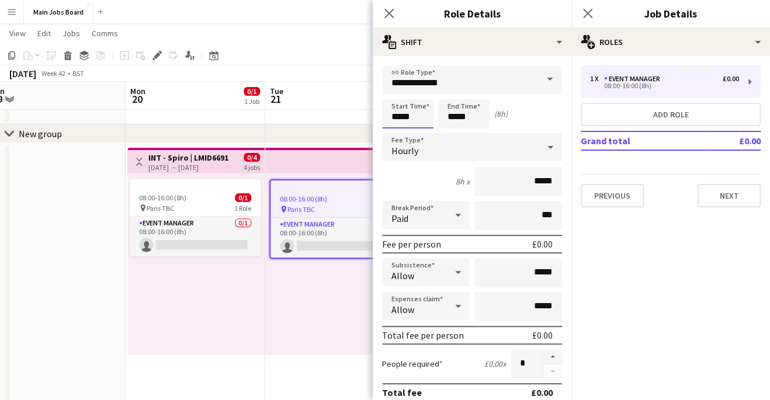
click at [401, 115] on input "*****" at bounding box center [407, 113] width 51 height 29
type input "*****"
click at [588, 13] on icon at bounding box center [587, 13] width 11 height 11
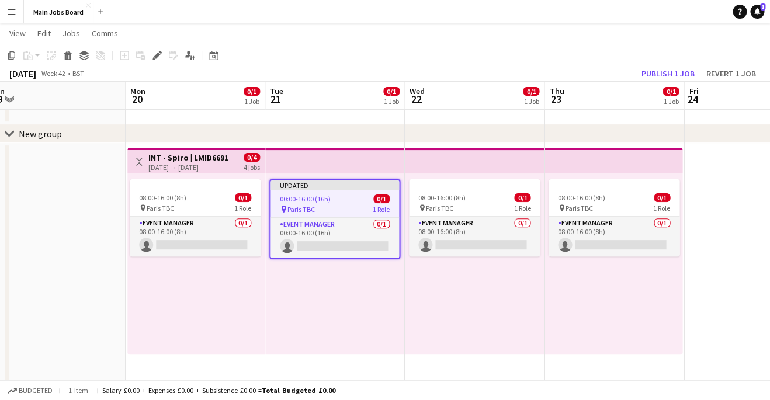
click at [393, 287] on div "Updated 00:00-16:00 (16h) 0/1 pin Paris TBC 1 Role Event Manager 0/1 00:00-16:0…" at bounding box center [335, 264] width 140 height 181
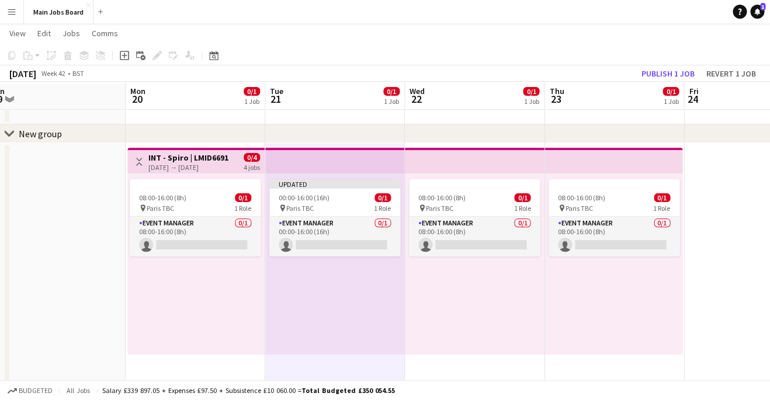
click at [712, 141] on div "chevron-right New group" at bounding box center [385, 133] width 770 height 19
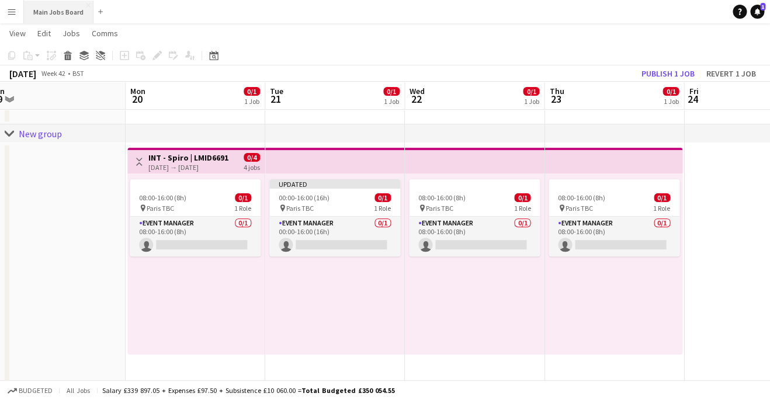
click at [74, 17] on button "Main Jobs Board Close" at bounding box center [59, 12] width 70 height 23
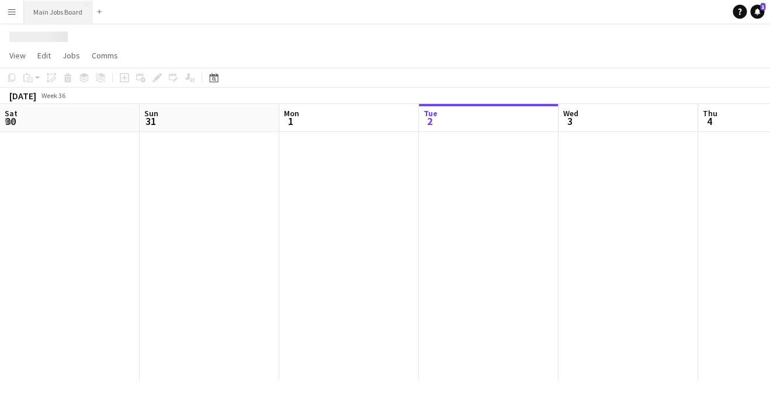
scroll to position [0, 279]
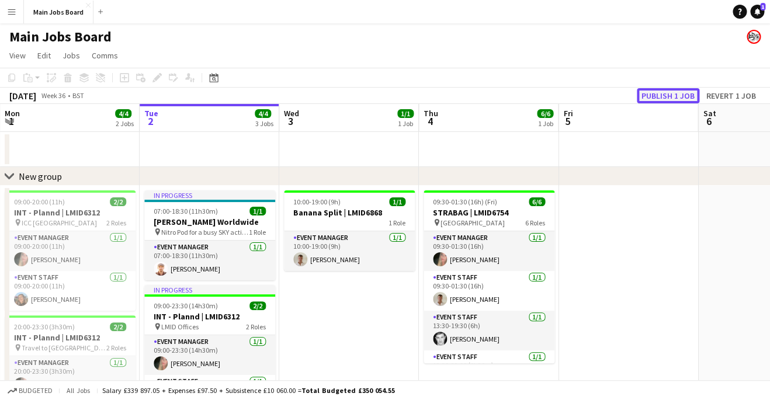
click at [665, 92] on button "Publish 1 job" at bounding box center [668, 95] width 63 height 15
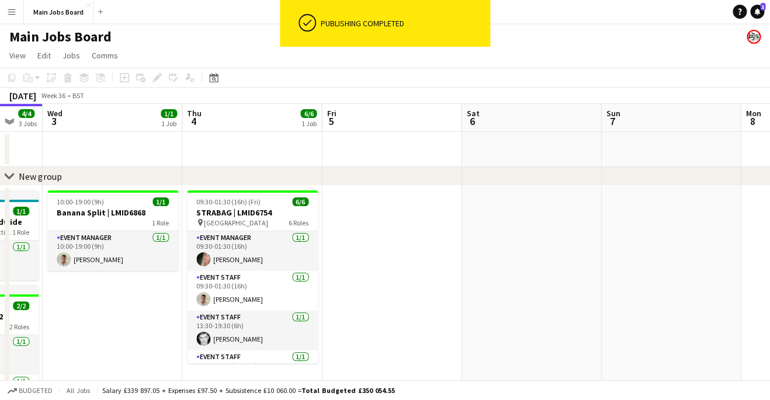
drag, startPoint x: 676, startPoint y: 270, endPoint x: 317, endPoint y: 270, distance: 359.3
click at [319, 270] on app-calendar-viewport "Sat 30 2/2 1 Job Sun 31 2/2 1 Job Mon 1 4/4 2 Jobs Tue 2 4/4 3 Jobs Wed 3 1/1 1…" at bounding box center [385, 325] width 770 height 442
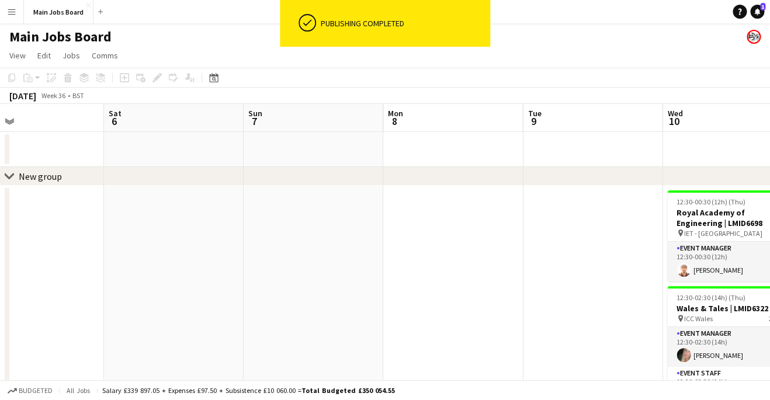
drag, startPoint x: 496, startPoint y: 248, endPoint x: 64, endPoint y: 256, distance: 431.8
click at [69, 256] on app-calendar-viewport "Wed 3 1/1 1 Job Thu 4 6/6 1 Job Fri 5 Sat 6 Sun 7 Mon 8 Tue 9 Wed 10 3/3 2 Jobs…" at bounding box center [385, 325] width 770 height 442
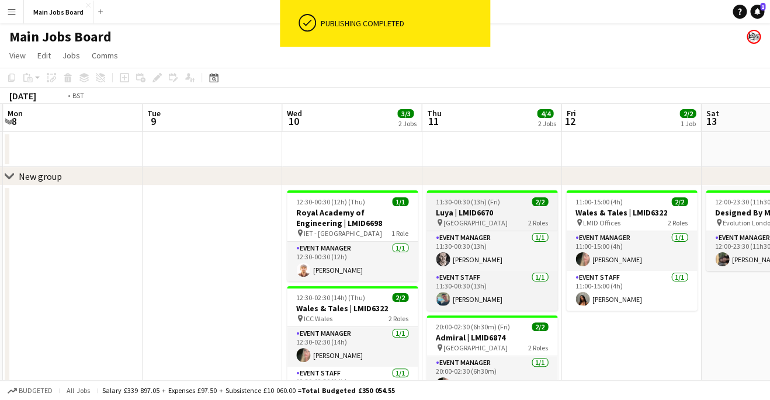
drag, startPoint x: 528, startPoint y: 218, endPoint x: 141, endPoint y: 228, distance: 386.9
click at [152, 228] on app-calendar-viewport "Fri 5 Sat 6 Sun 7 Mon 8 Tue 9 Wed 10 3/3 2 Jobs Thu 11 4/4 2 Jobs Fri 12 2/2 1 …" at bounding box center [385, 325] width 770 height 442
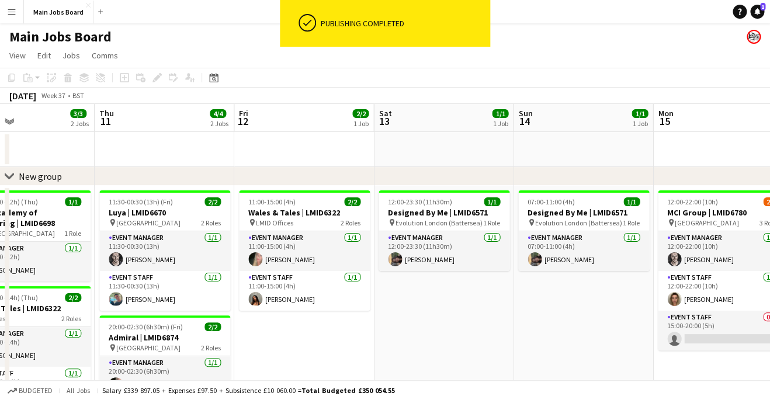
drag, startPoint x: 581, startPoint y: 255, endPoint x: 247, endPoint y: 260, distance: 334.8
click at [251, 260] on app-calendar-viewport "Sun 7 Mon 8 Tue 9 Wed 10 3/3 2 Jobs Thu 11 4/4 2 Jobs Fri 12 2/2 1 Job Sat 13 1…" at bounding box center [385, 325] width 770 height 442
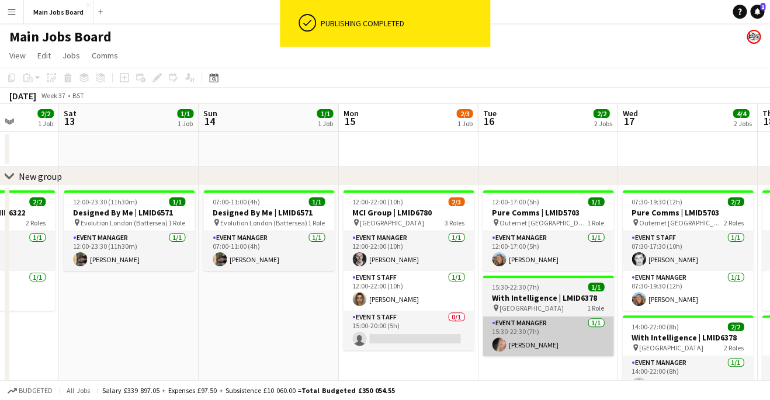
drag, startPoint x: 630, startPoint y: 309, endPoint x: 315, endPoint y: 330, distance: 315.6
click at [321, 335] on app-calendar-viewport "Tue 9 Wed 10 3/3 2 Jobs Thu 11 4/4 2 Jobs Fri 12 2/2 1 Job Sat 13 1/1 1 Job Sun…" at bounding box center [385, 325] width 770 height 442
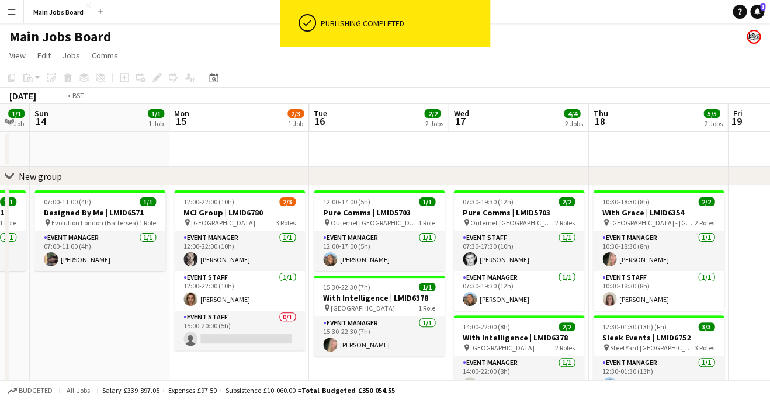
drag, startPoint x: 646, startPoint y: 287, endPoint x: 184, endPoint y: 317, distance: 462.4
click at [185, 317] on app-calendar-viewport "Thu 11 4/4 2 Jobs Fri 12 2/2 1 Job Sat 13 1/1 1 Job Sun 14 1/1 1 Job Mon 15 2/3…" at bounding box center [385, 325] width 770 height 442
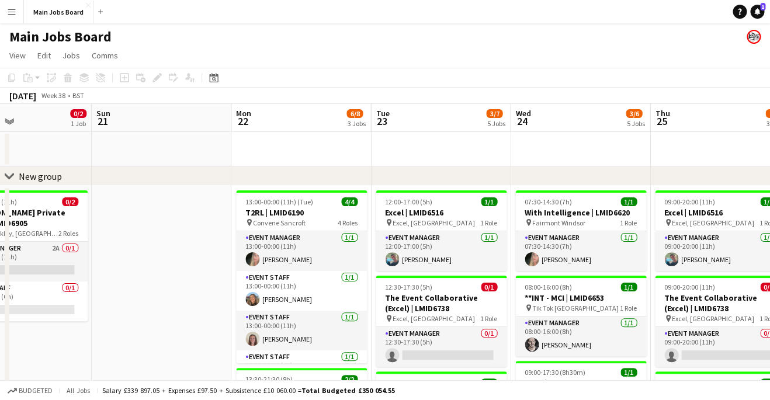
drag, startPoint x: 537, startPoint y: 304, endPoint x: 197, endPoint y: 328, distance: 340.8
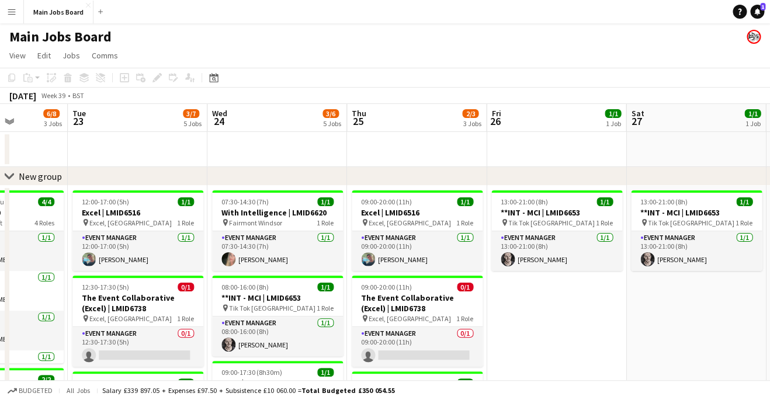
scroll to position [0, 354]
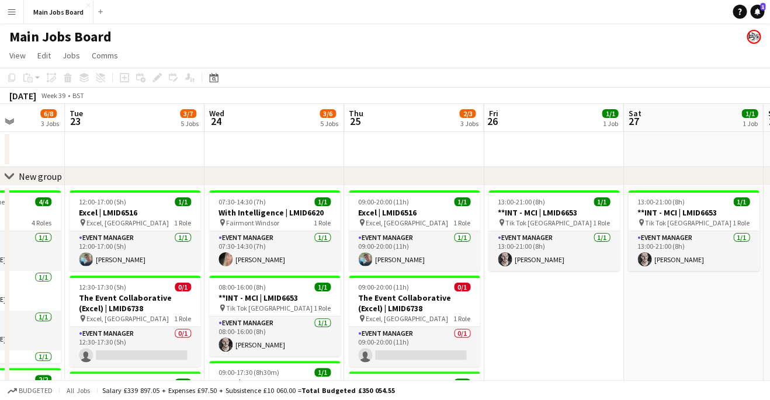
drag, startPoint x: 523, startPoint y: 282, endPoint x: 218, endPoint y: 280, distance: 304.4
click at [8, 20] on button "Menu" at bounding box center [11, 11] width 23 height 23
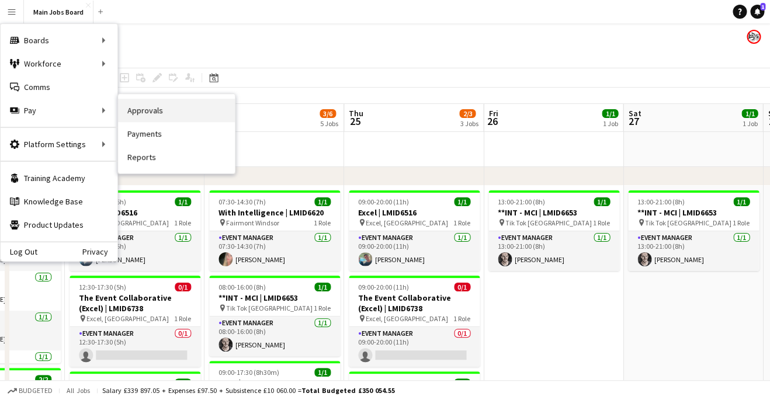
click at [134, 116] on link "Approvals" at bounding box center [176, 110] width 117 height 23
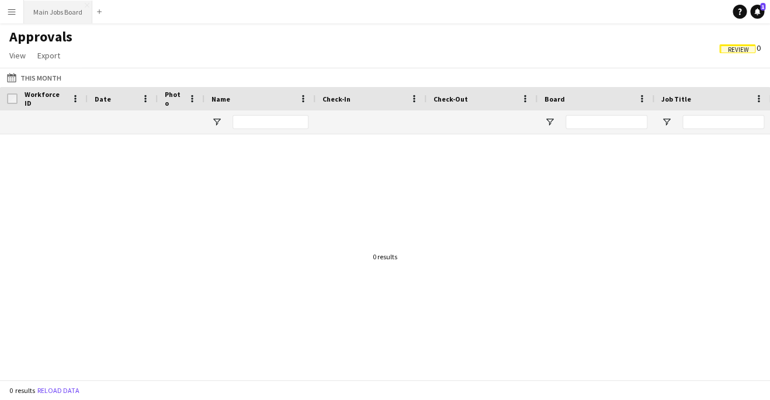
click at [65, 8] on button "Main Jobs Board Close" at bounding box center [58, 12] width 68 height 23
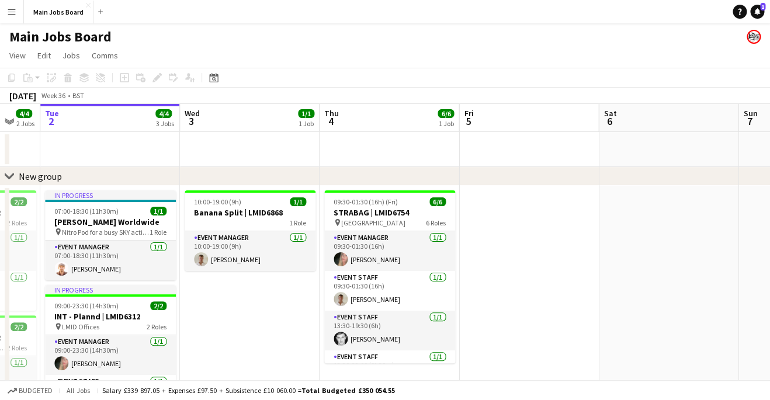
scroll to position [0, 478]
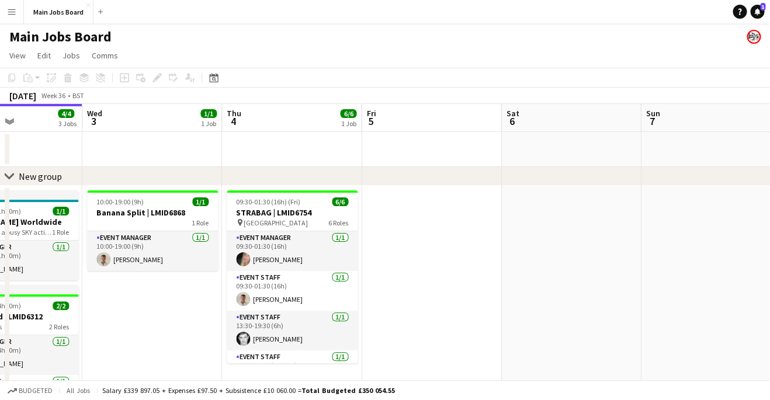
drag, startPoint x: 628, startPoint y: 279, endPoint x: 425, endPoint y: 273, distance: 202.8
click at [429, 279] on app-calendar-viewport "Sat 30 2/2 1 Job Sun 31 2/2 1 Job Mon 1 4/4 2 Jobs Tue 2 4/4 3 Jobs Wed 3 1/1 1…" at bounding box center [385, 325] width 770 height 442
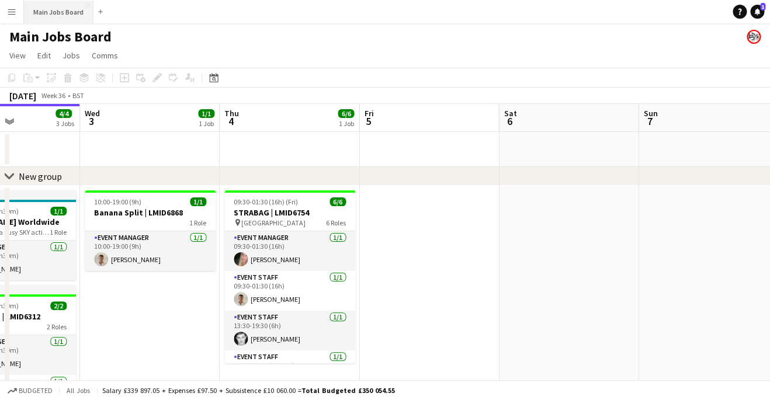
click at [61, 12] on button "Main Jobs Board Close" at bounding box center [59, 12] width 70 height 23
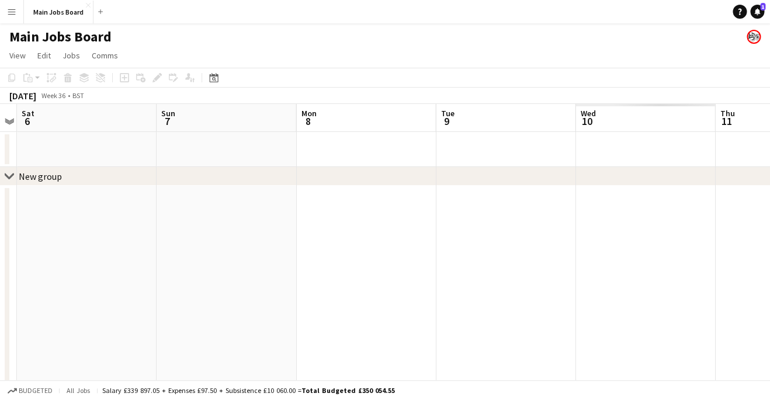
drag, startPoint x: 702, startPoint y: 263, endPoint x: 148, endPoint y: 263, distance: 553.8
click at [166, 263] on app-calendar-viewport "Tue 2 4/4 3 Jobs Wed 3 1/1 1 Job Thu 4 6/6 1 Job Fri 5 Sat 6 Sun 7 Mon 8 Tue 9 …" at bounding box center [385, 325] width 770 height 442
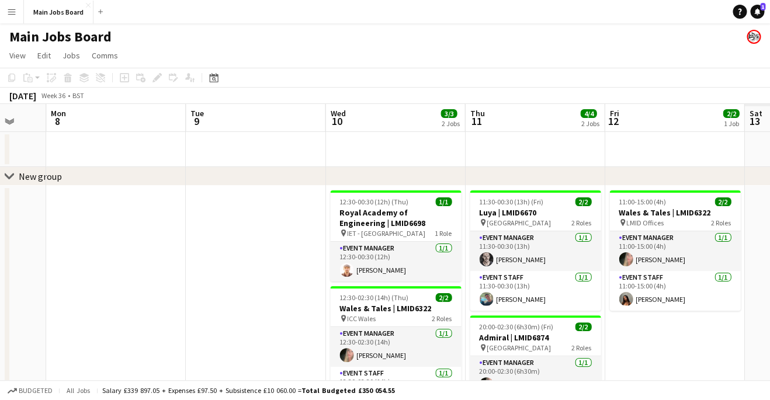
drag, startPoint x: 343, startPoint y: 213, endPoint x: 162, endPoint y: 213, distance: 181.1
click at [171, 213] on app-calendar-viewport "Thu 4 6/6 1 Job Fri 5 Sat 6 Sun 7 Mon 8 Tue 9 Wed 10 3/3 2 Jobs Thu 11 4/4 2 Jo…" at bounding box center [385, 325] width 770 height 442
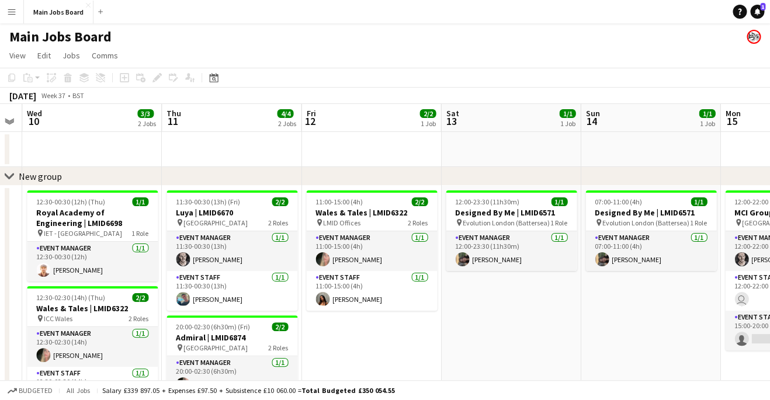
scroll to position [0, 436]
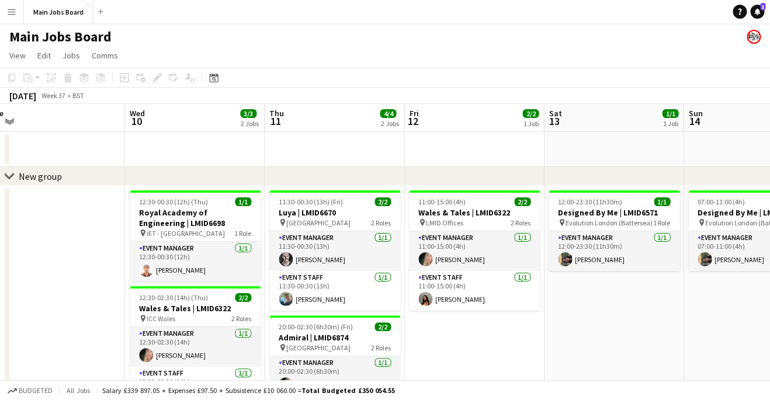
drag, startPoint x: 511, startPoint y: 244, endPoint x: 320, endPoint y: 255, distance: 191.4
click at [320, 255] on app-calendar-viewport "Sat 6 Sun 7 Mon 8 Tue 9 Wed 10 3/3 2 Jobs Thu 11 4/4 2 Jobs Fri 12 2/2 1 Job Sa…" at bounding box center [385, 325] width 770 height 442
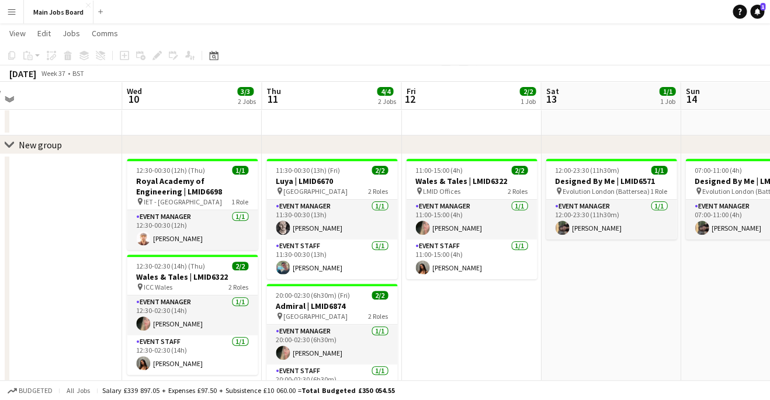
scroll to position [32, 0]
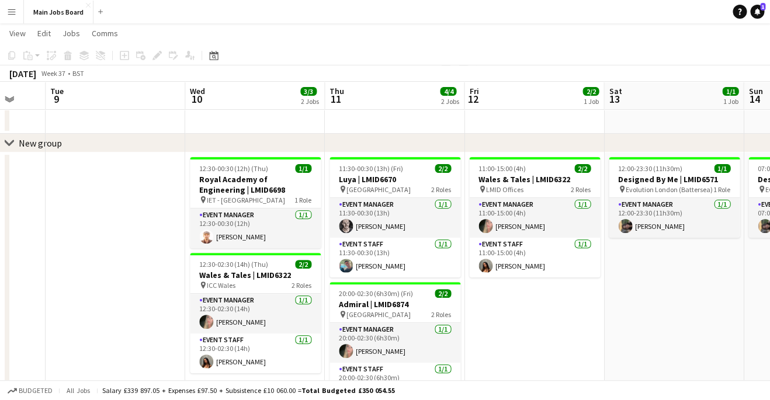
drag, startPoint x: 635, startPoint y: 282, endPoint x: 399, endPoint y: 282, distance: 236.0
click at [408, 282] on app-calendar-viewport "Sat 6 Sun 7 Mon 8 Tue 9 Wed 10 3/3 2 Jobs Thu 11 4/4 2 Jobs Fri 12 2/2 1 Job Sa…" at bounding box center [385, 262] width 770 height 499
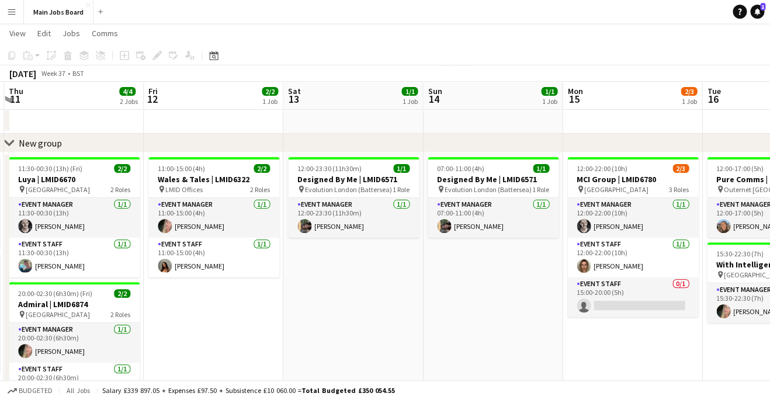
drag, startPoint x: 352, startPoint y: 277, endPoint x: 311, endPoint y: 277, distance: 40.9
click at [313, 277] on app-calendar-viewport "Mon 8 Tue 9 Wed 10 3/3 2 Jobs Thu 11 4/4 2 Jobs Fri 12 2/2 1 Job Sat 13 1/1 1 J…" at bounding box center [385, 262] width 770 height 499
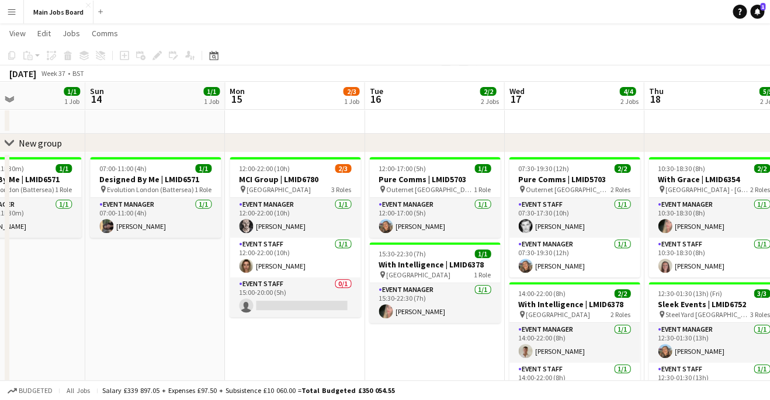
drag, startPoint x: 484, startPoint y: 259, endPoint x: 321, endPoint y: 259, distance: 162.4
click at [329, 259] on app-calendar-viewport "Wed 10 3/3 2 Jobs Thu 11 4/4 2 Jobs Fri 12 2/2 1 Job Sat 13 1/1 1 Job Sun 14 1/…" at bounding box center [385, 262] width 770 height 499
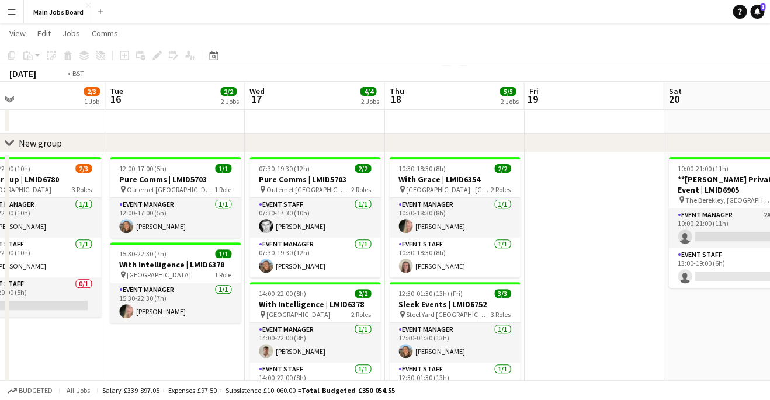
drag, startPoint x: 556, startPoint y: 245, endPoint x: 289, endPoint y: 249, distance: 266.4
click at [308, 249] on app-calendar-viewport "Fri 12 2/2 1 Job Sat 13 1/1 1 Job Sun 14 1/1 1 Job Mon 15 2/3 1 Job Tue 16 2/2 …" at bounding box center [385, 262] width 770 height 499
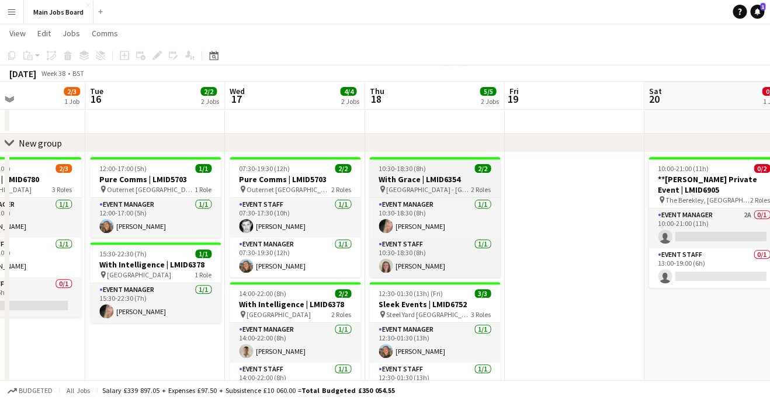
click at [432, 185] on div "pin Stoke Place Hotel - Slough 2 Roles" at bounding box center [434, 189] width 131 height 9
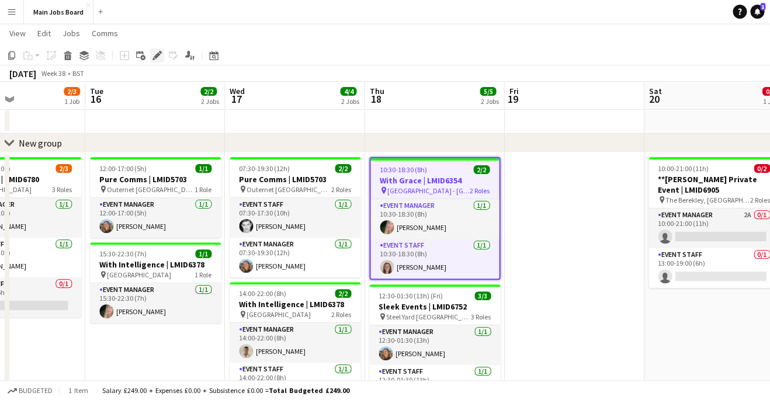
click at [158, 55] on icon at bounding box center [157, 56] width 6 height 6
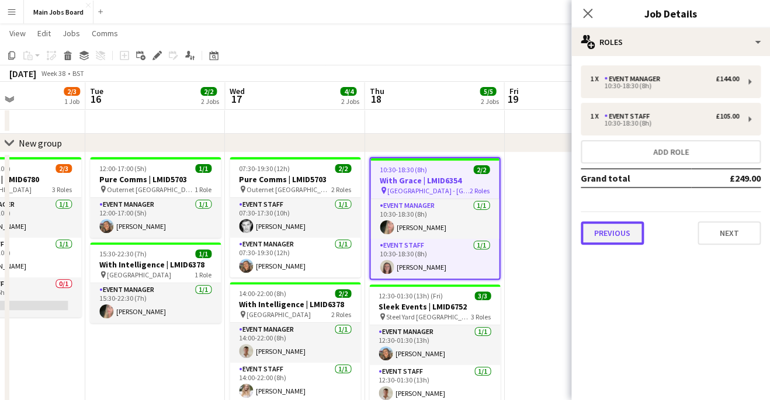
click at [612, 234] on button "Previous" at bounding box center [612, 232] width 63 height 23
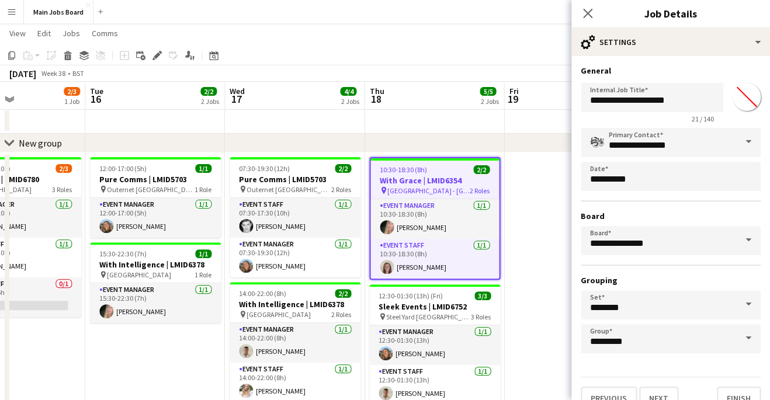
scroll to position [21, 0]
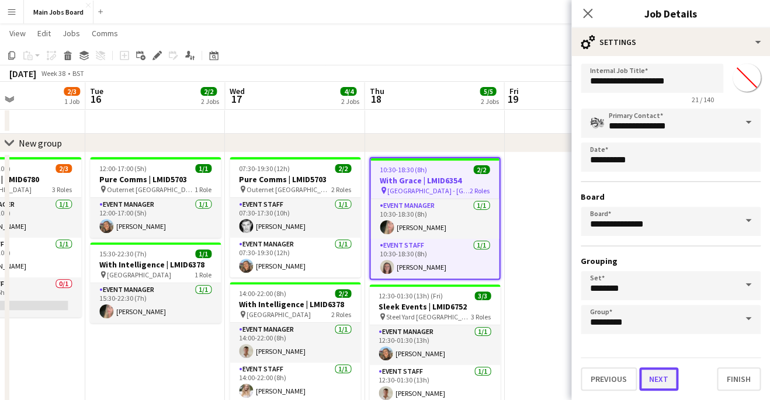
click at [661, 371] on button "Next" at bounding box center [658, 378] width 39 height 23
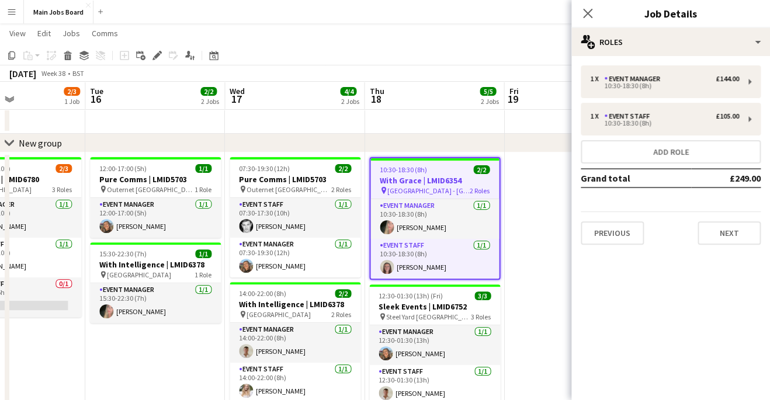
scroll to position [0, 0]
click at [719, 243] on button "Next" at bounding box center [729, 232] width 63 height 23
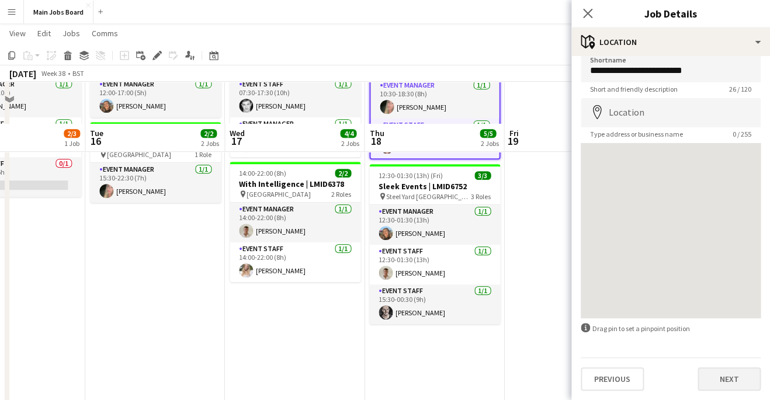
scroll to position [195, 0]
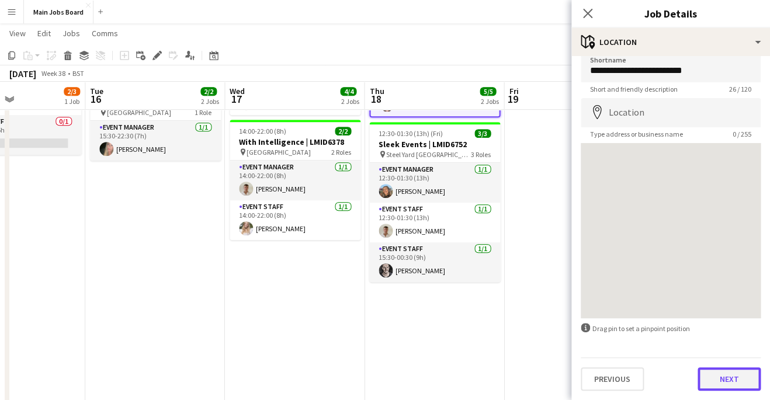
click at [734, 376] on button "Next" at bounding box center [729, 378] width 63 height 23
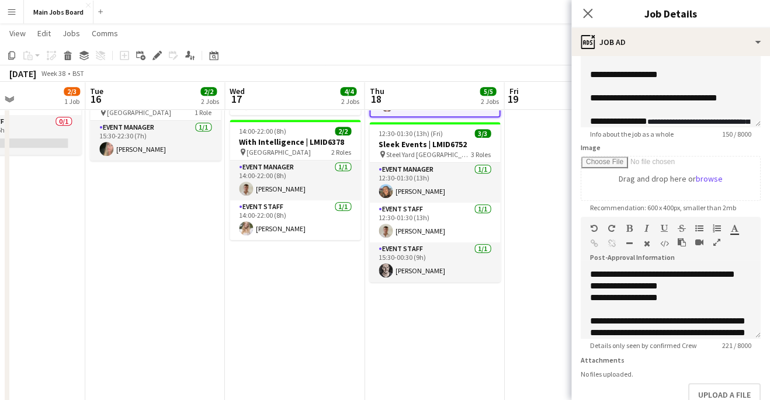
scroll to position [110, 0]
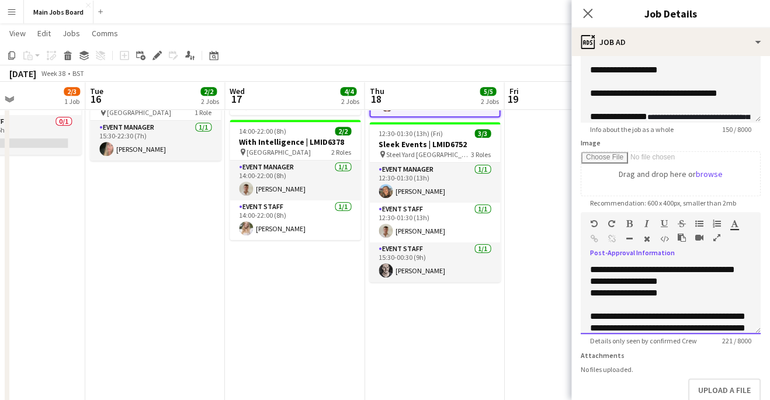
click at [587, 269] on div "**********" at bounding box center [671, 299] width 180 height 70
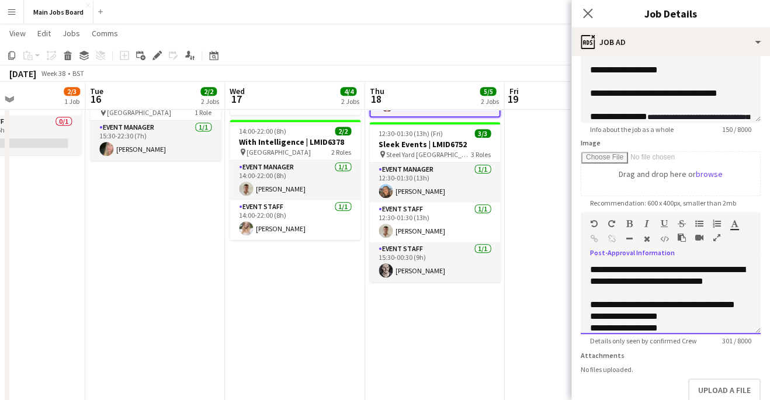
click at [601, 283] on div "**********" at bounding box center [670, 275] width 161 height 23
copy div "********"
click at [590, 11] on icon at bounding box center [587, 13] width 11 height 11
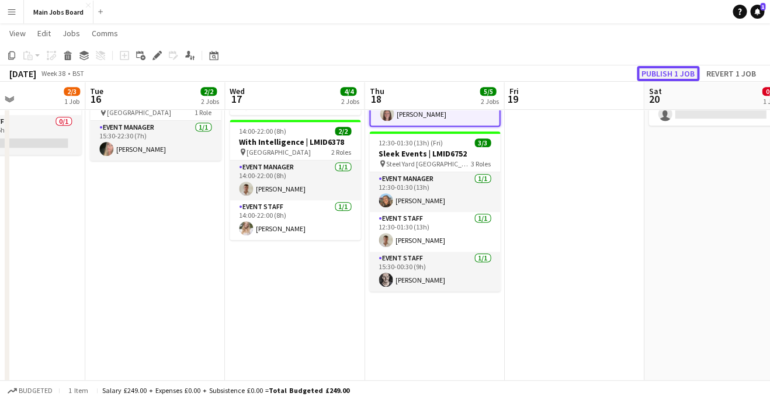
click at [661, 77] on button "Publish 1 job" at bounding box center [668, 73] width 63 height 15
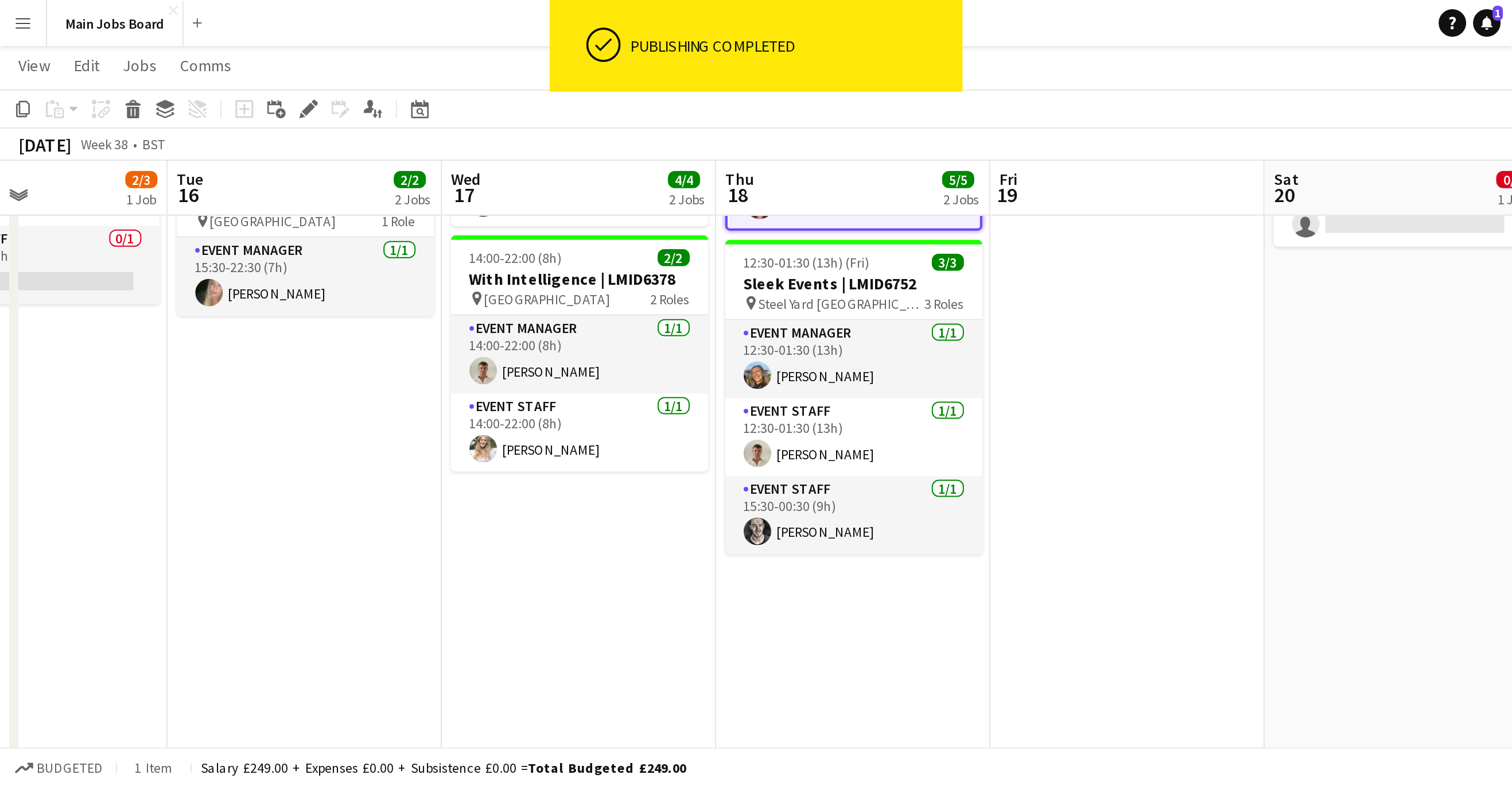
scroll to position [0, 0]
